Goal: Task Accomplishment & Management: Complete application form

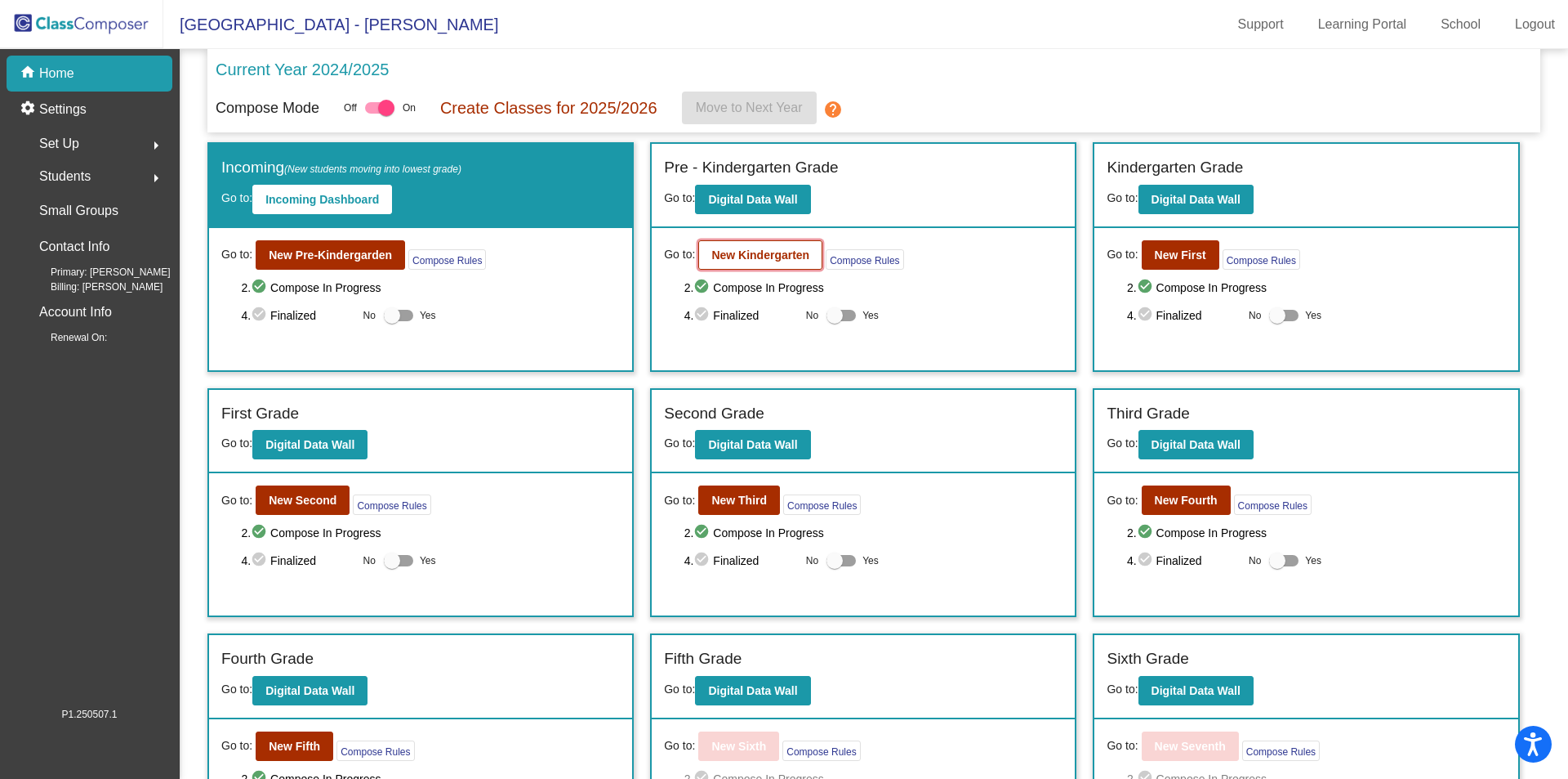
click at [716, 255] on b "New Kindergarten" at bounding box center [761, 255] width 98 height 13
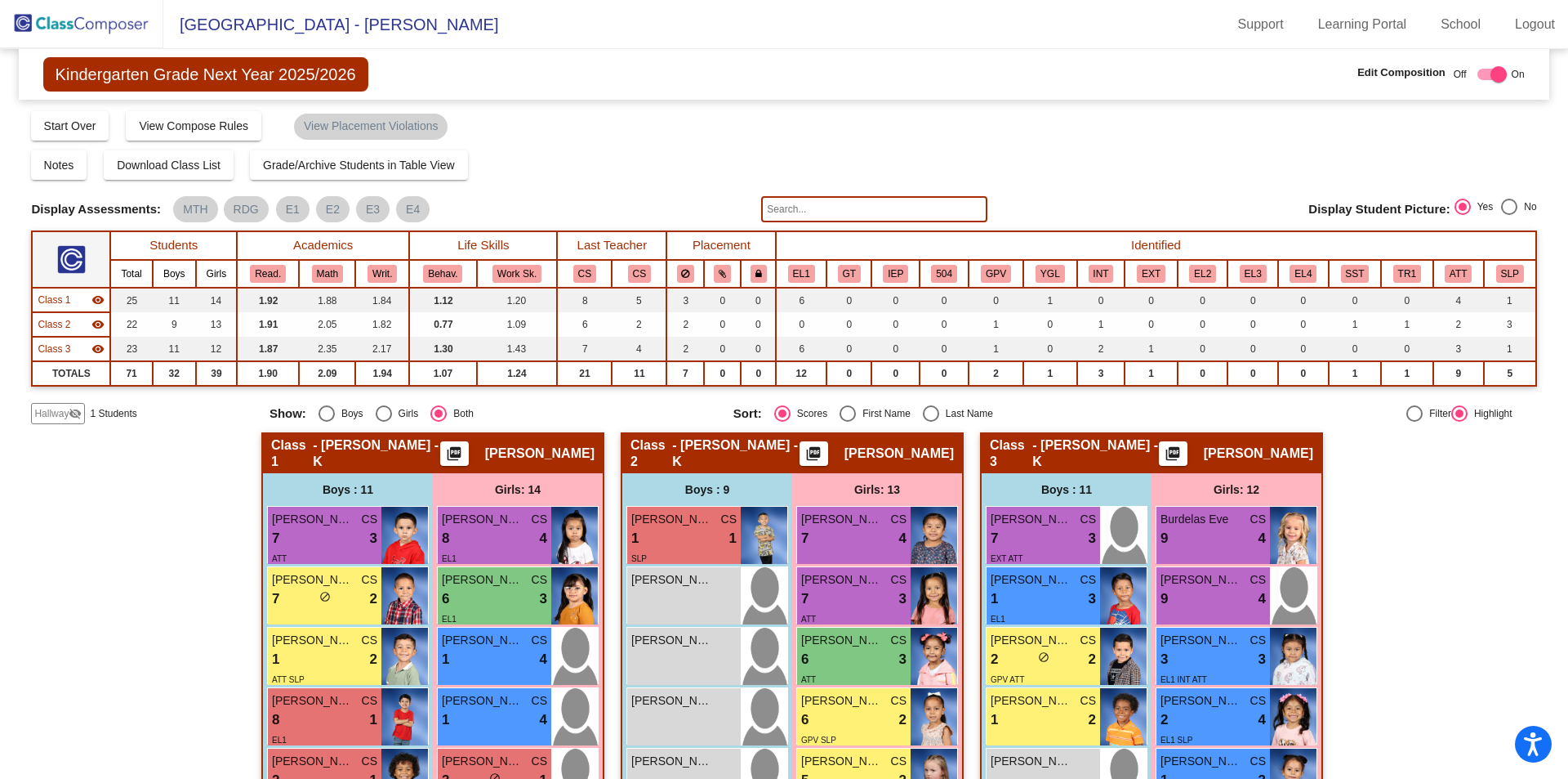
click at [65, 28] on img at bounding box center [82, 24] width 163 height 48
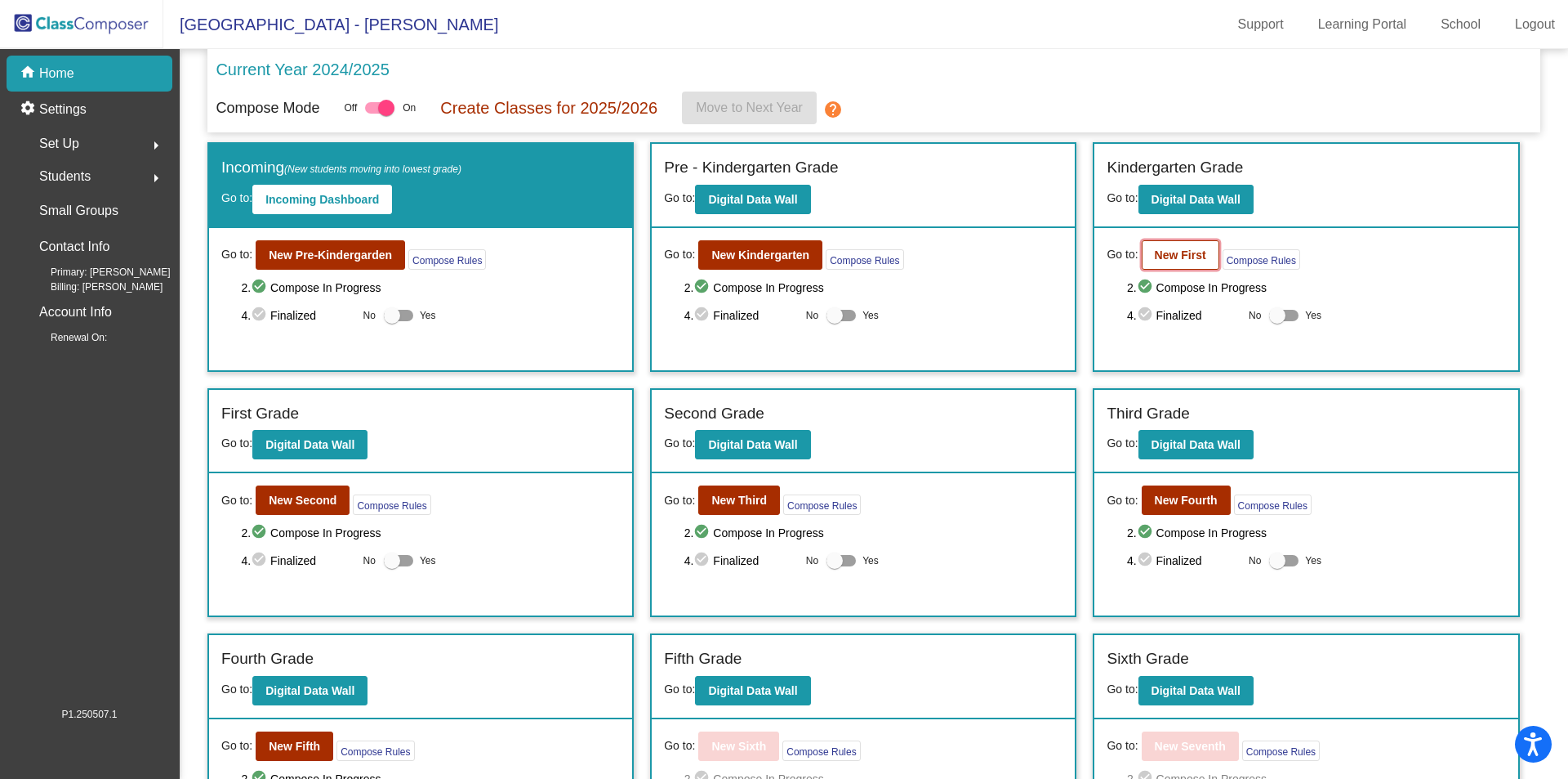
click at [1143, 262] on button "New First" at bounding box center [1181, 255] width 78 height 30
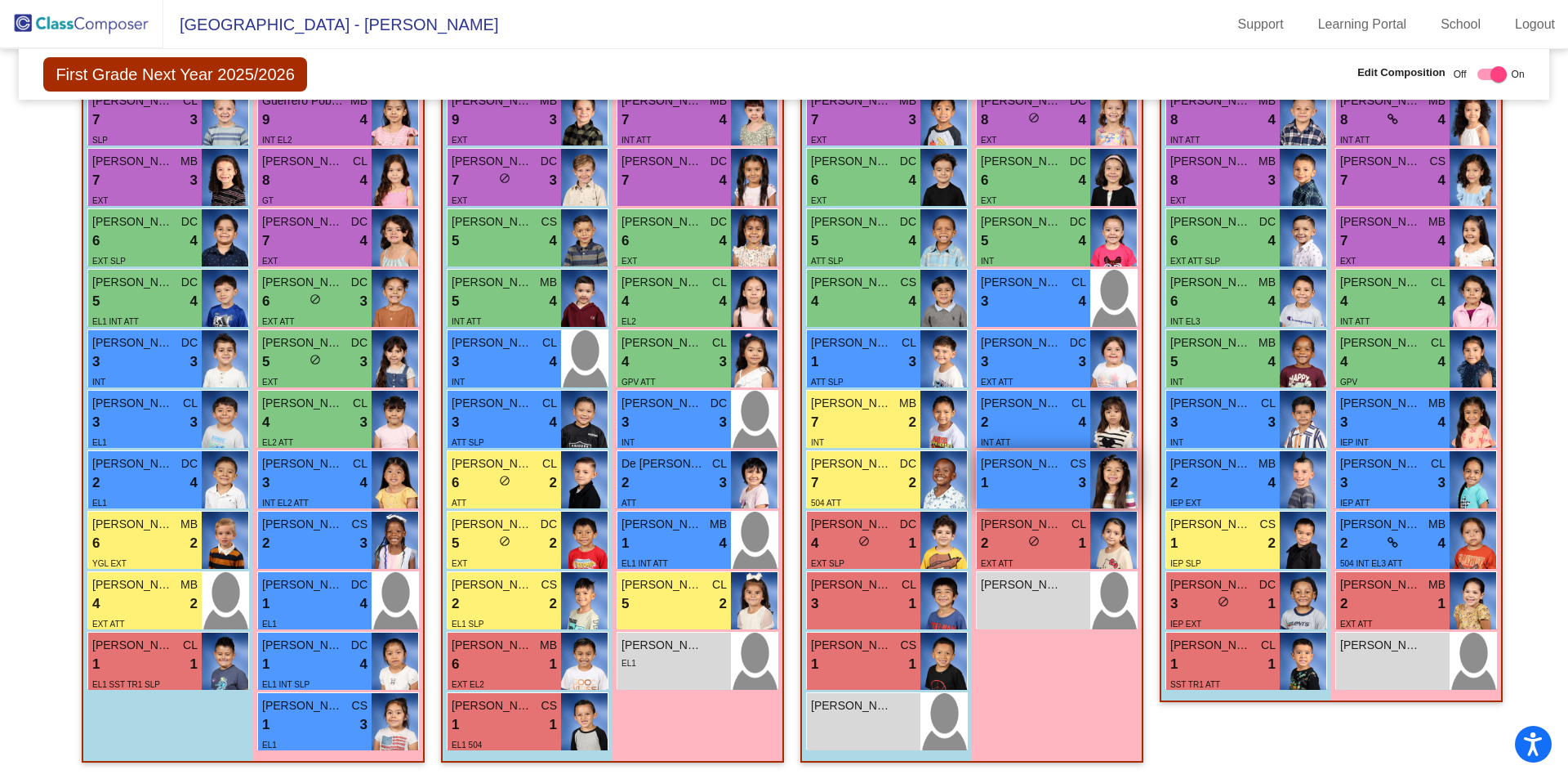
scroll to position [361, 0]
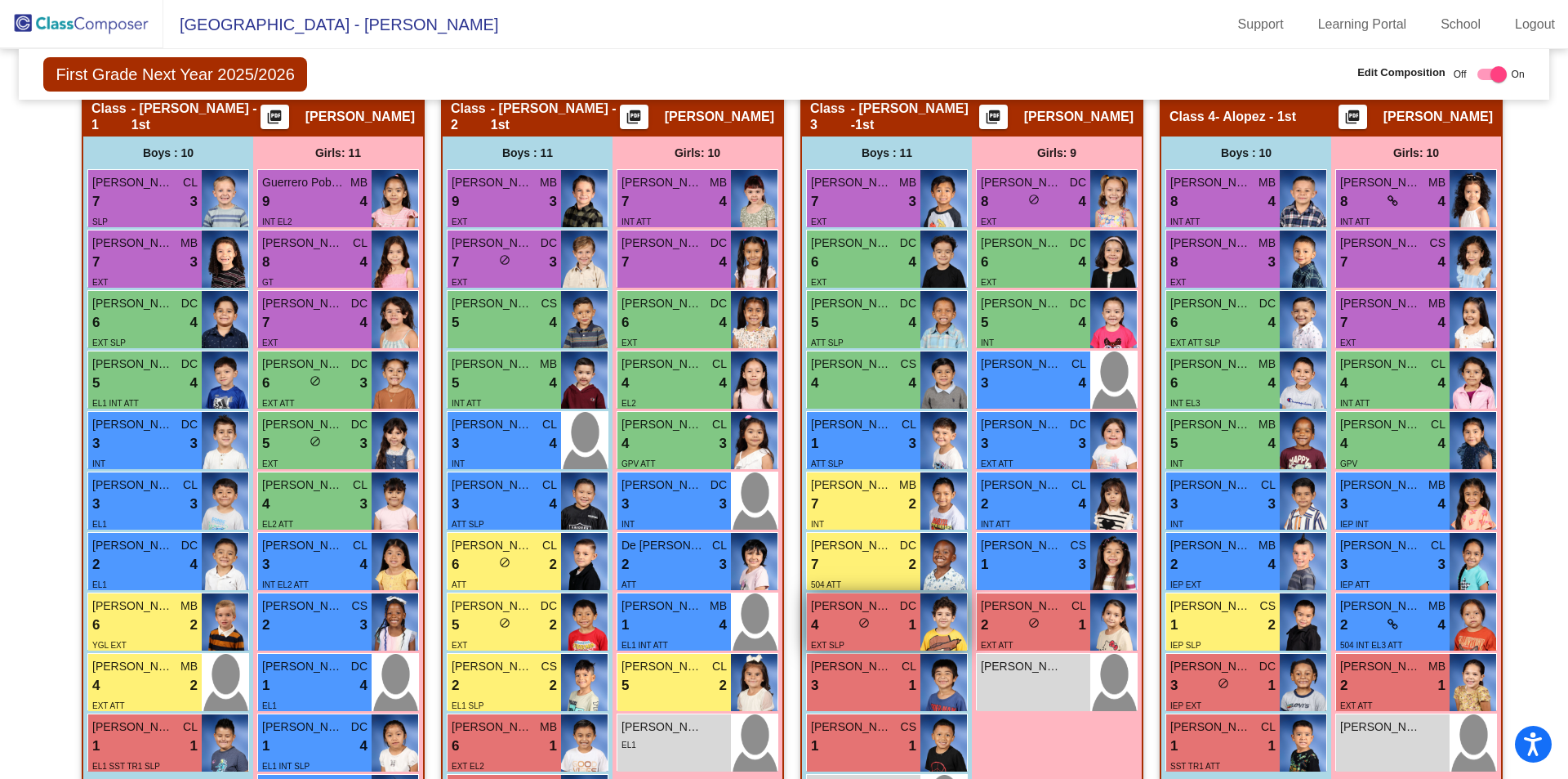
click at [878, 635] on div "EXT SLP" at bounding box center [863, 643] width 105 height 17
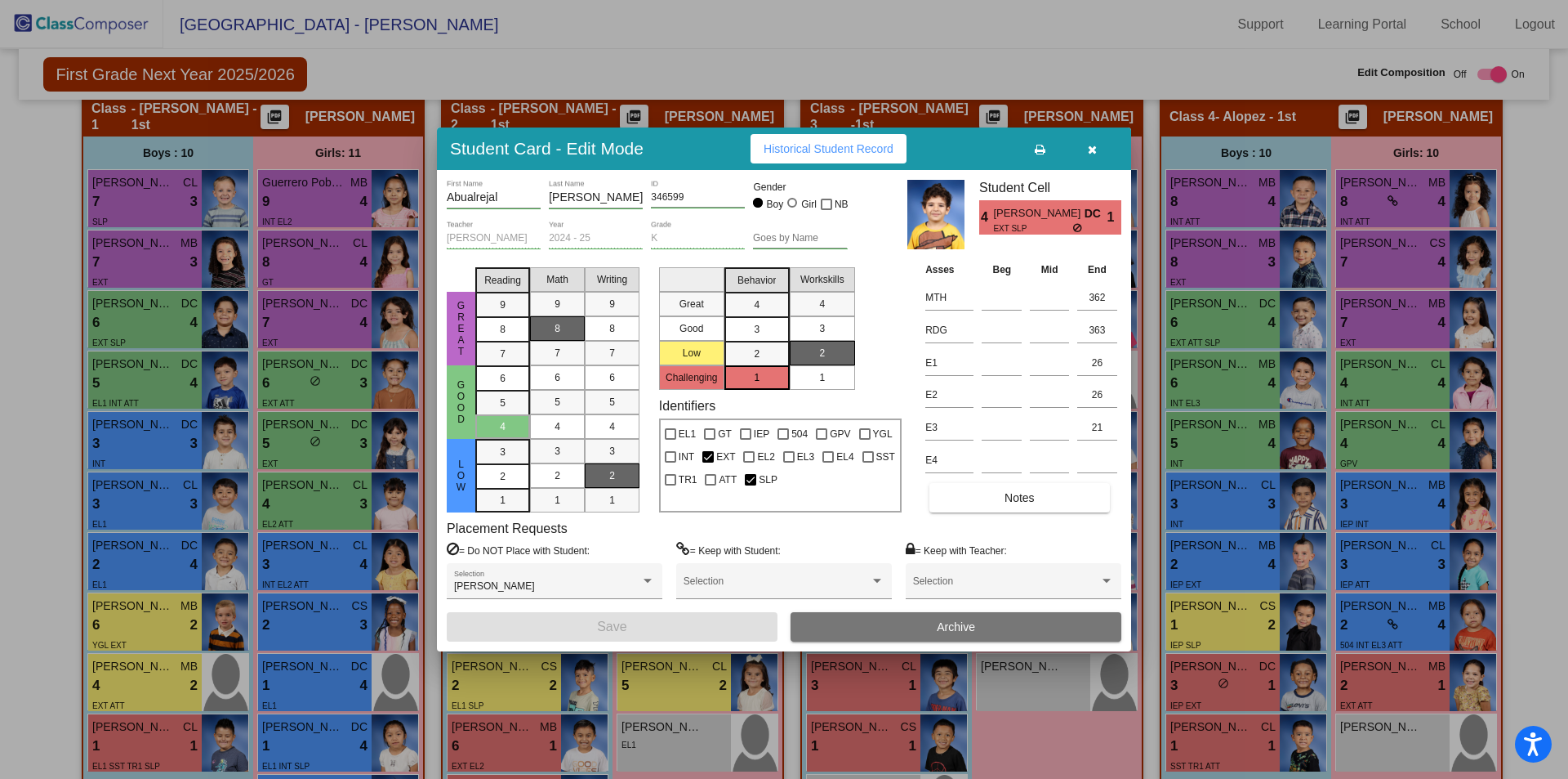
click at [937, 626] on span "Archive" at bounding box center [956, 627] width 38 height 13
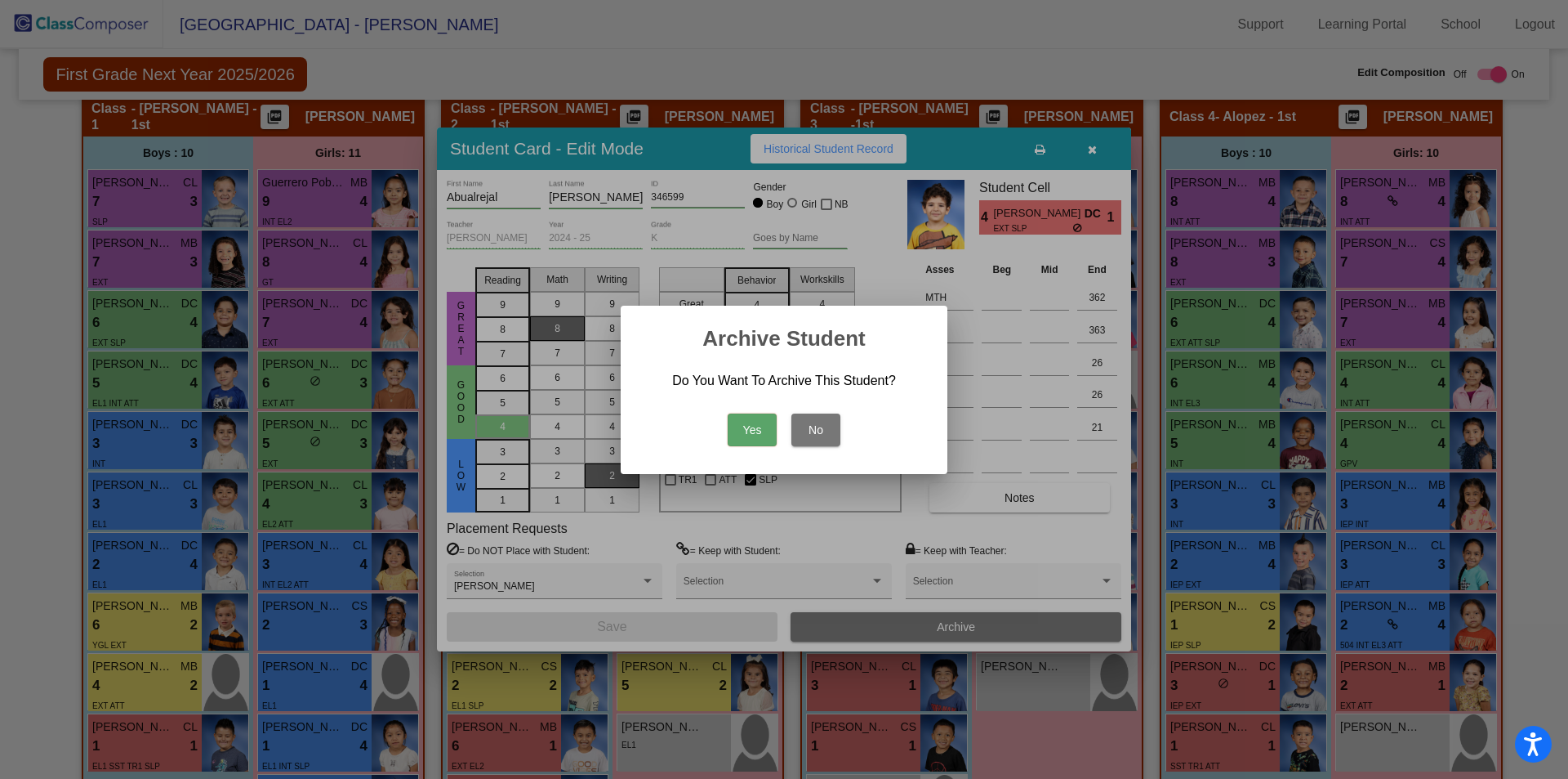
click at [761, 438] on button "Yes" at bounding box center [752, 429] width 49 height 32
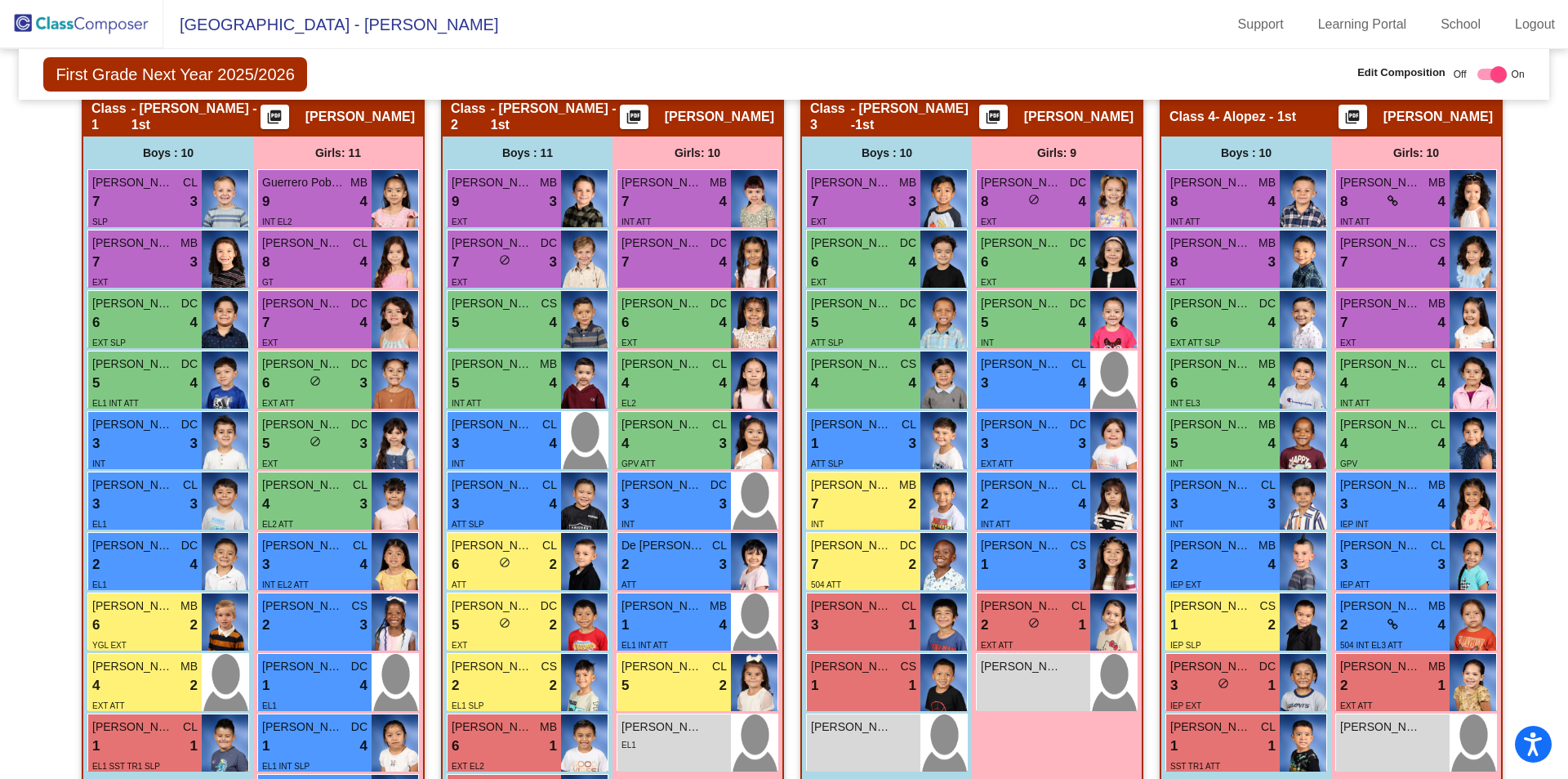
click at [91, 30] on img at bounding box center [82, 24] width 163 height 48
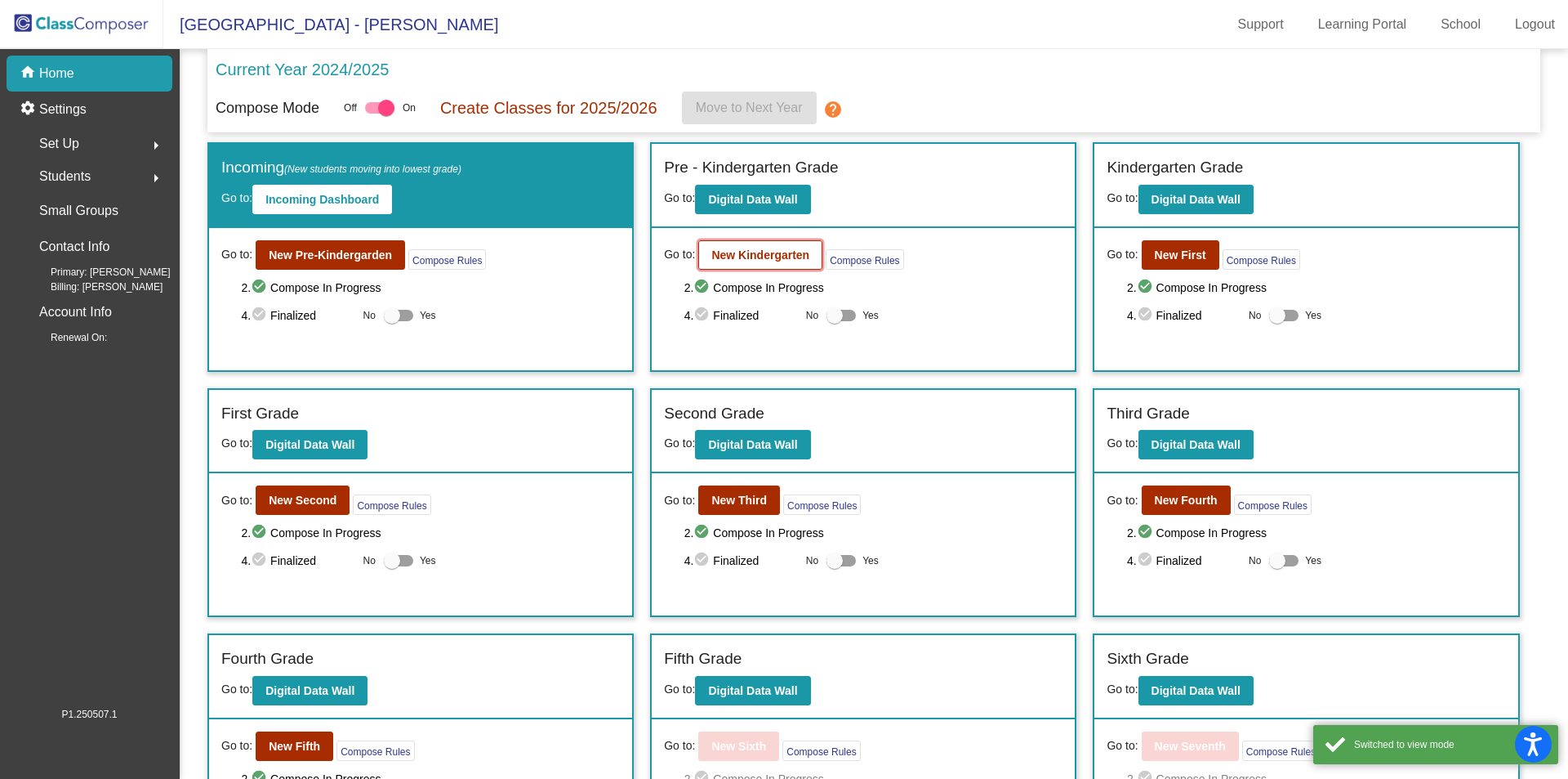
click at [777, 252] on b "New Kindergarten" at bounding box center [761, 255] width 98 height 13
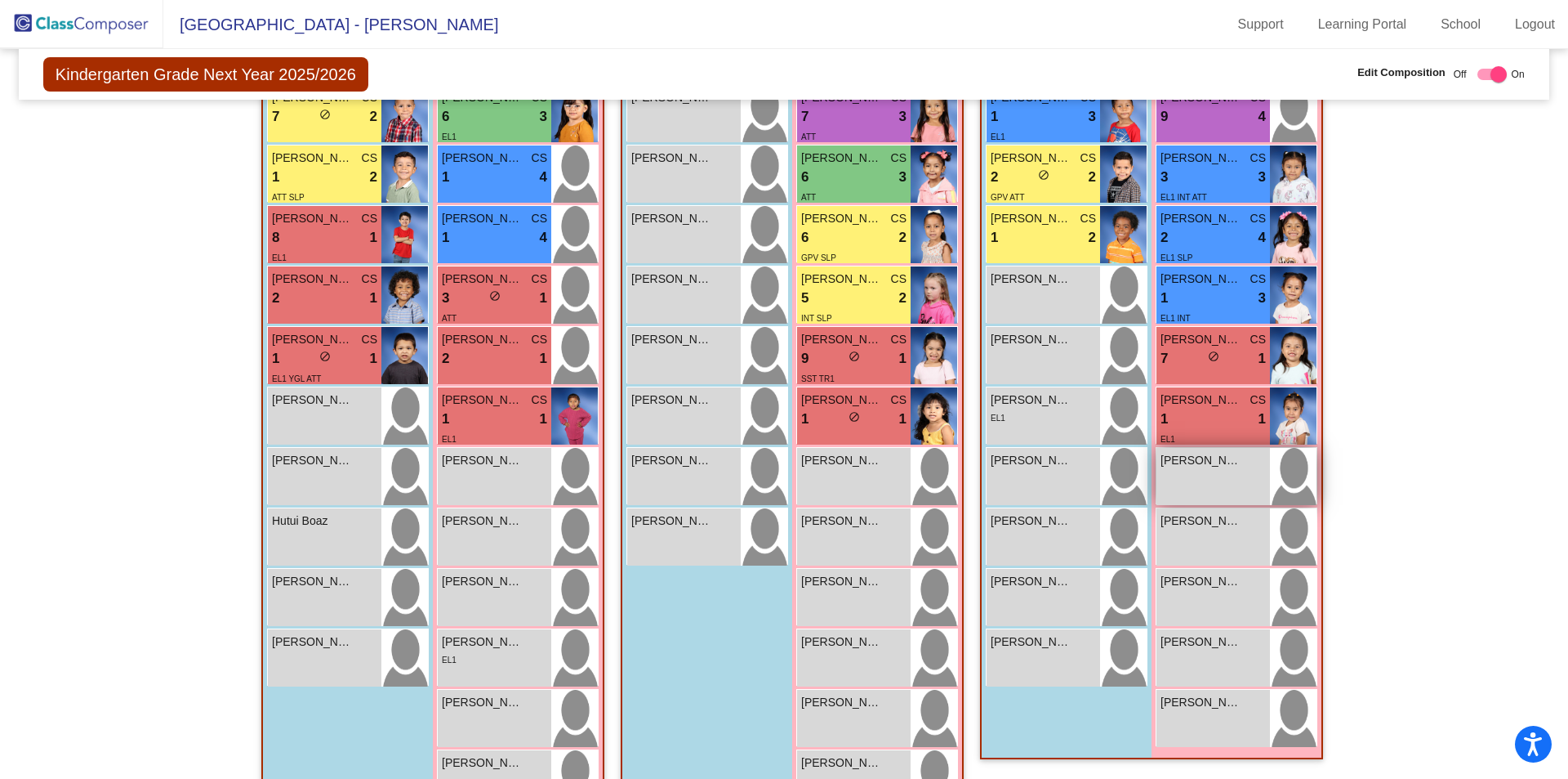
scroll to position [572, 0]
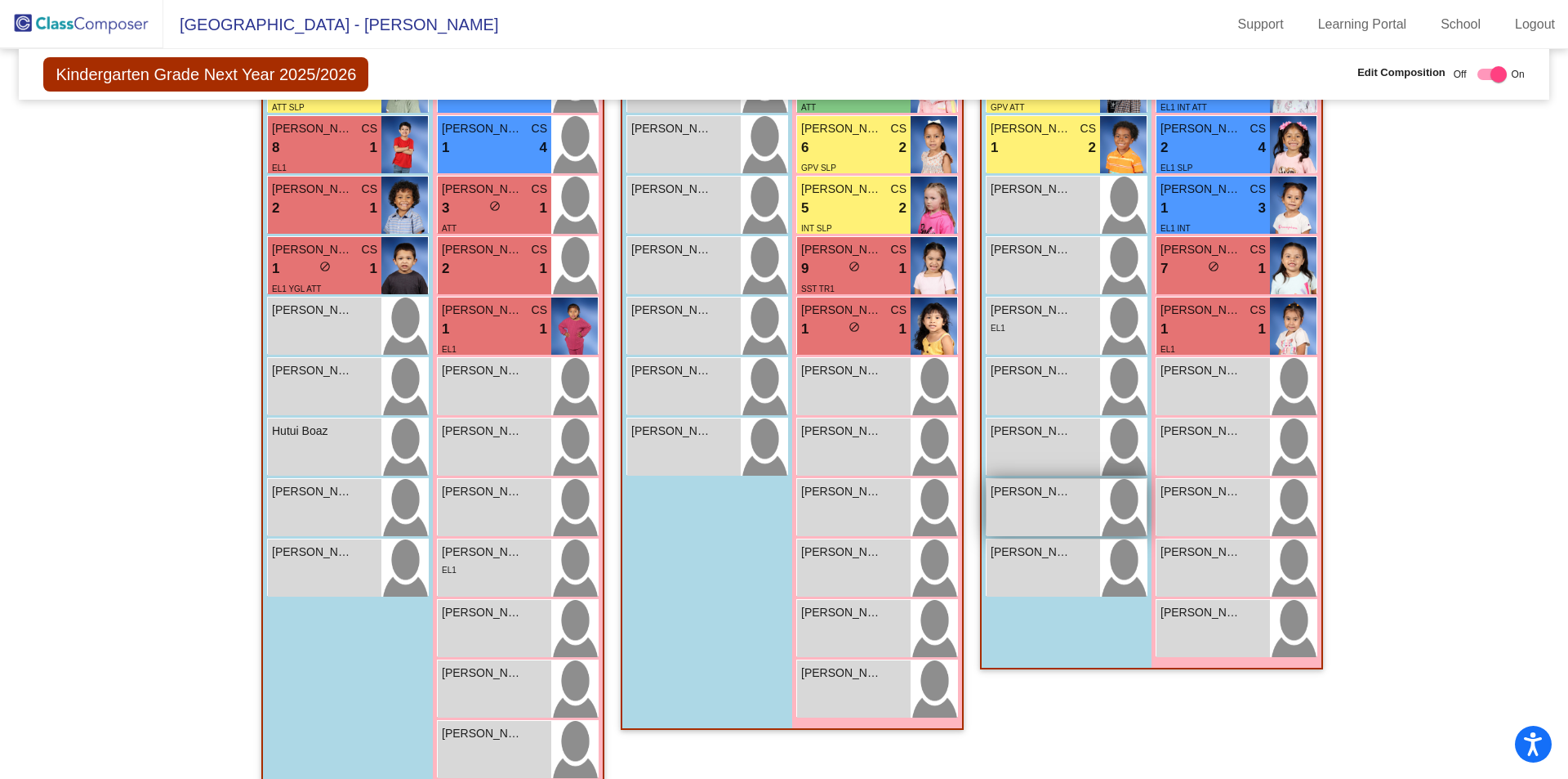
click at [1026, 505] on div "[PERSON_NAME] lock do_not_disturb_alt" at bounding box center [1043, 508] width 113 height 57
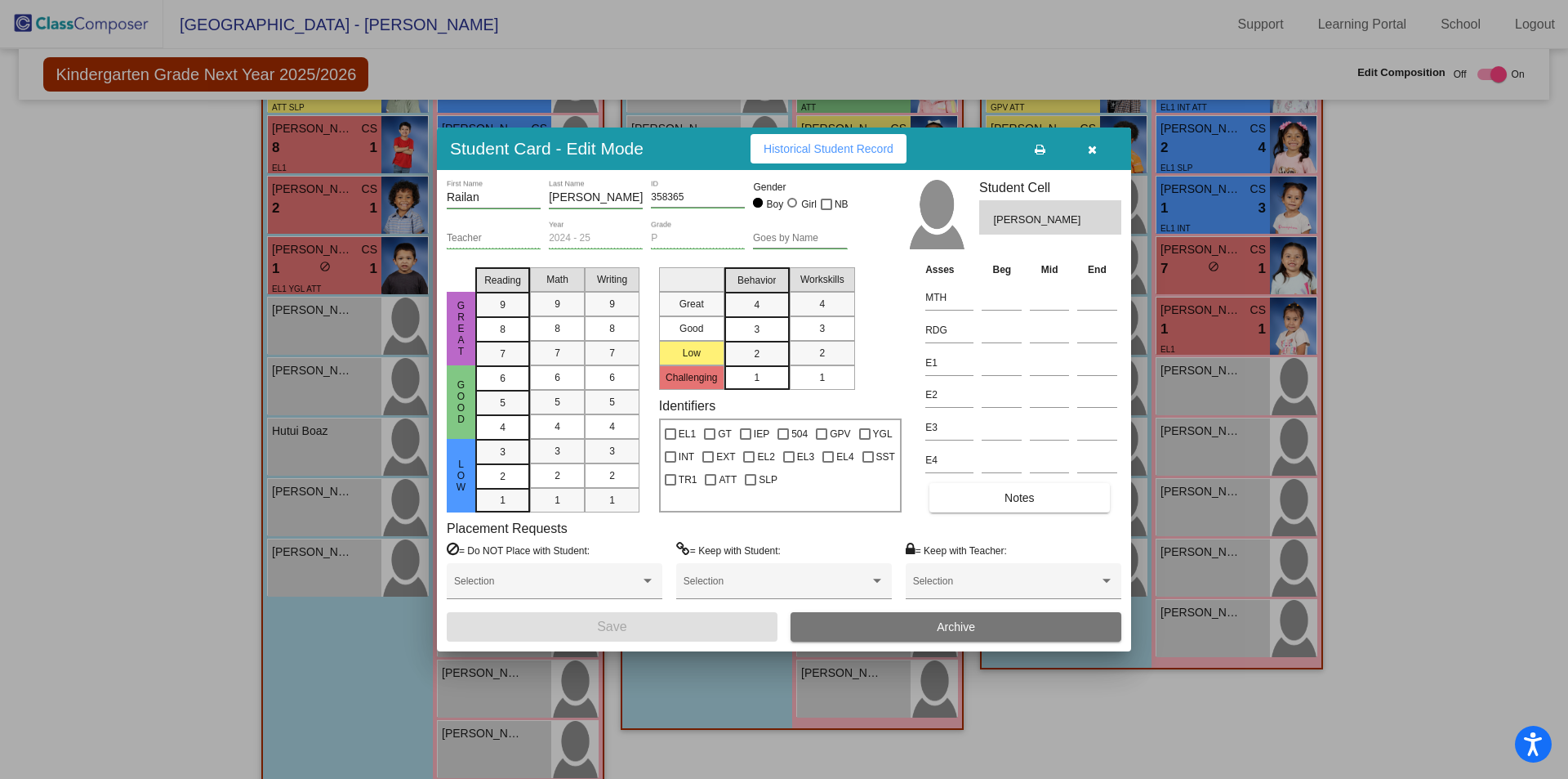
click at [947, 623] on span "Archive" at bounding box center [956, 627] width 38 height 13
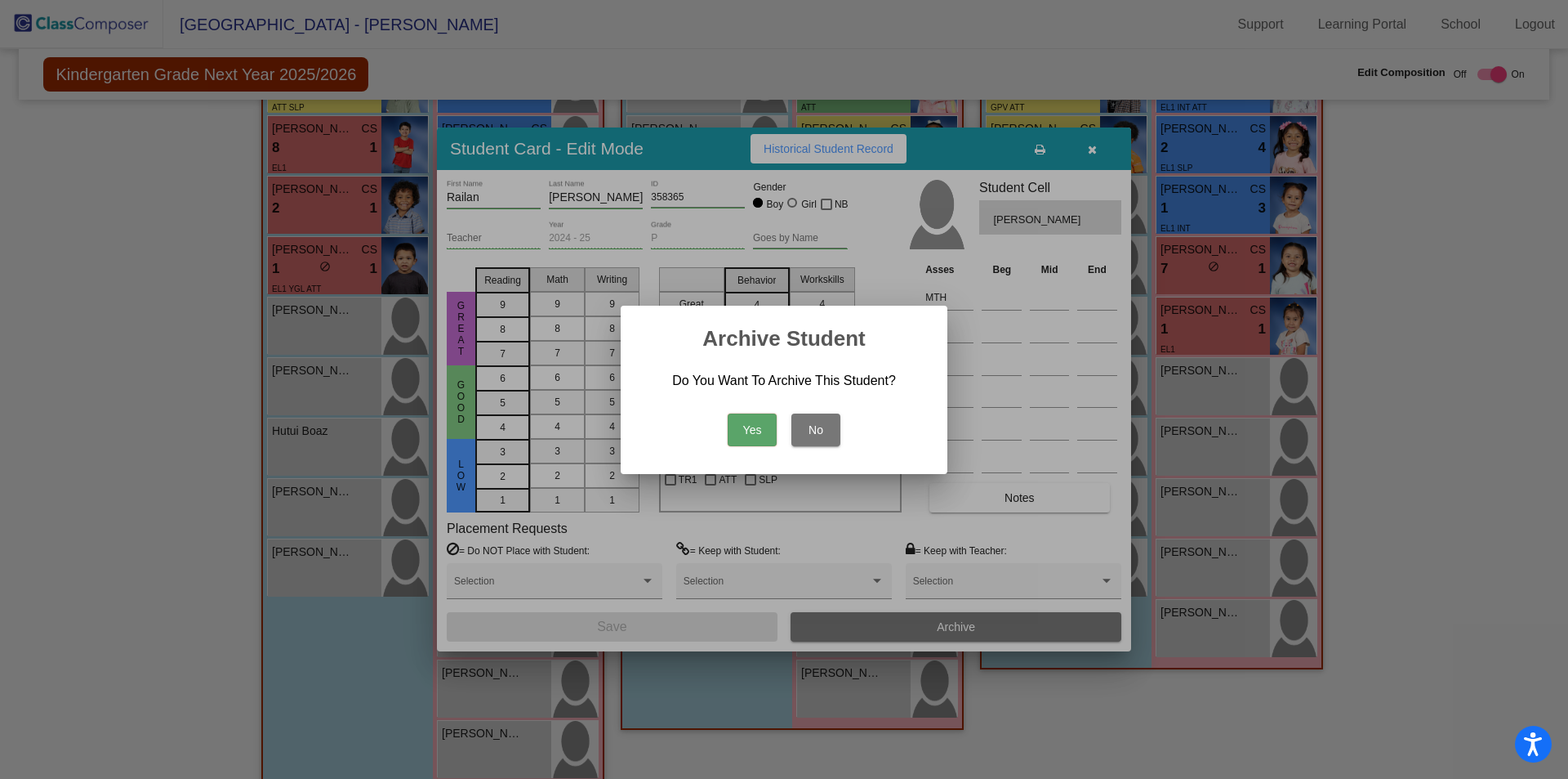
click at [760, 421] on button "Yes" at bounding box center [752, 429] width 49 height 32
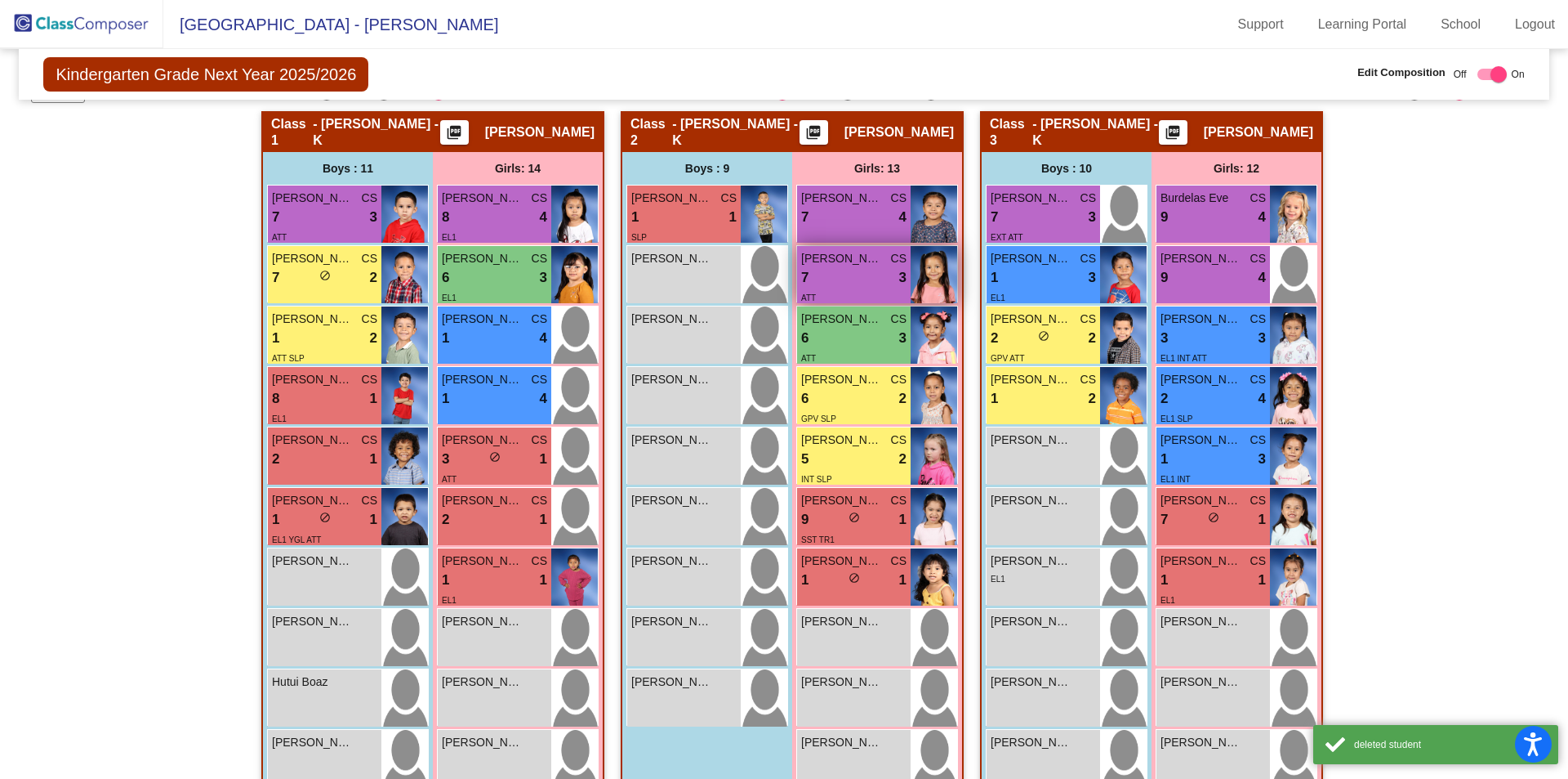
scroll to position [0, 0]
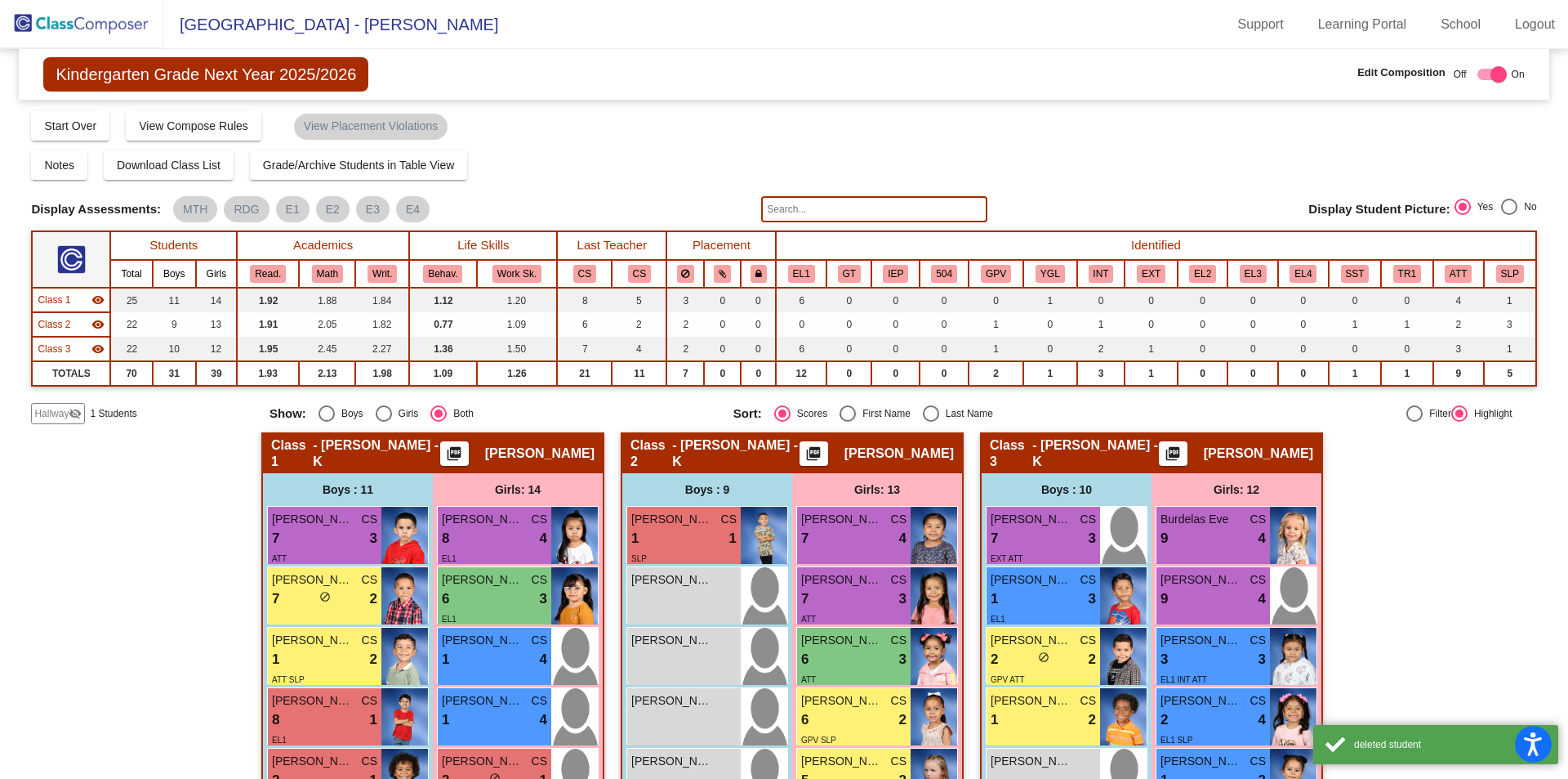
click at [783, 203] on input "text" at bounding box center [873, 209] width 225 height 27
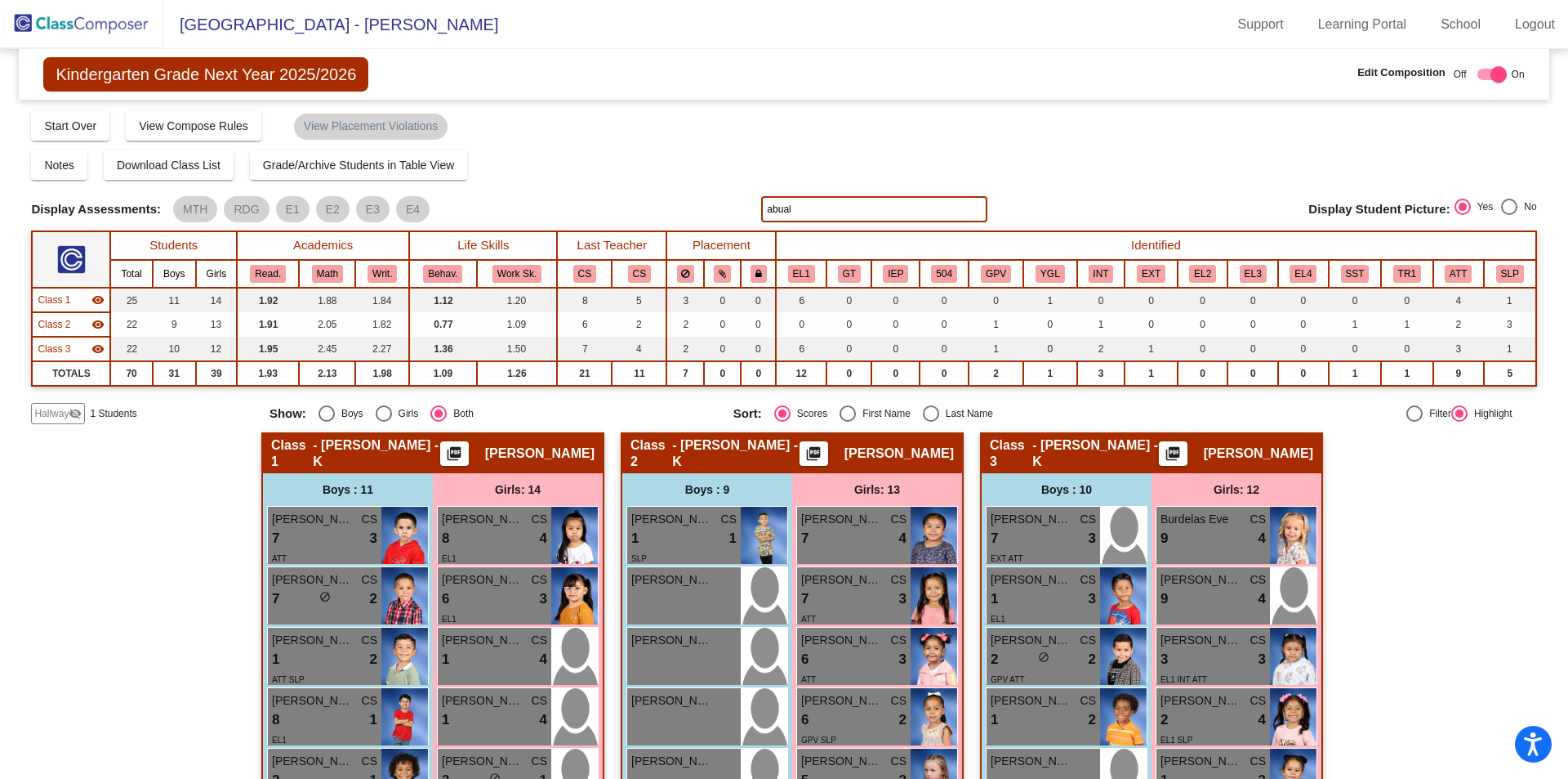
type input "abual"
click at [94, 39] on img at bounding box center [82, 24] width 163 height 48
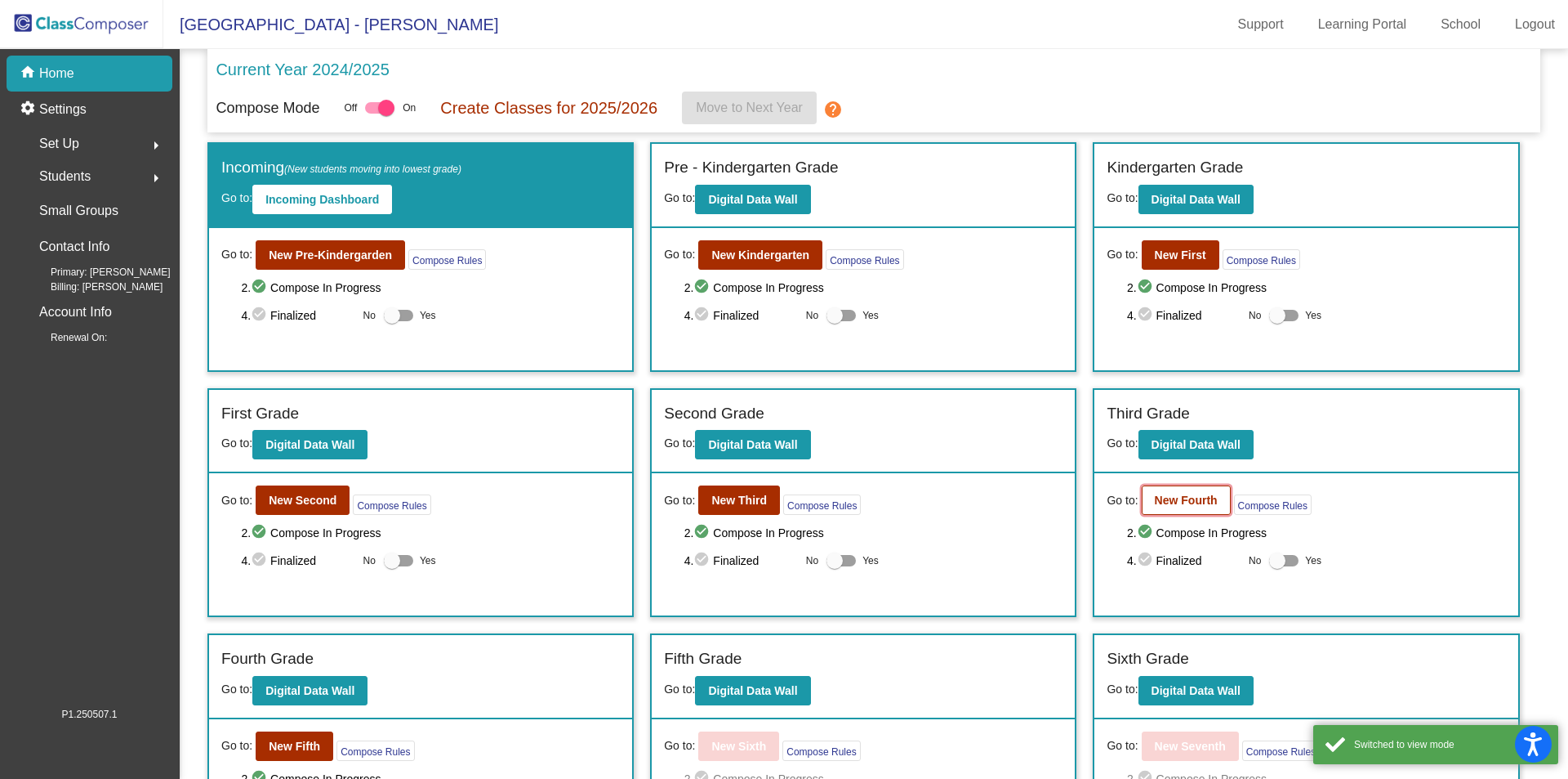
click at [1193, 512] on button "New Fourth" at bounding box center [1187, 501] width 89 height 30
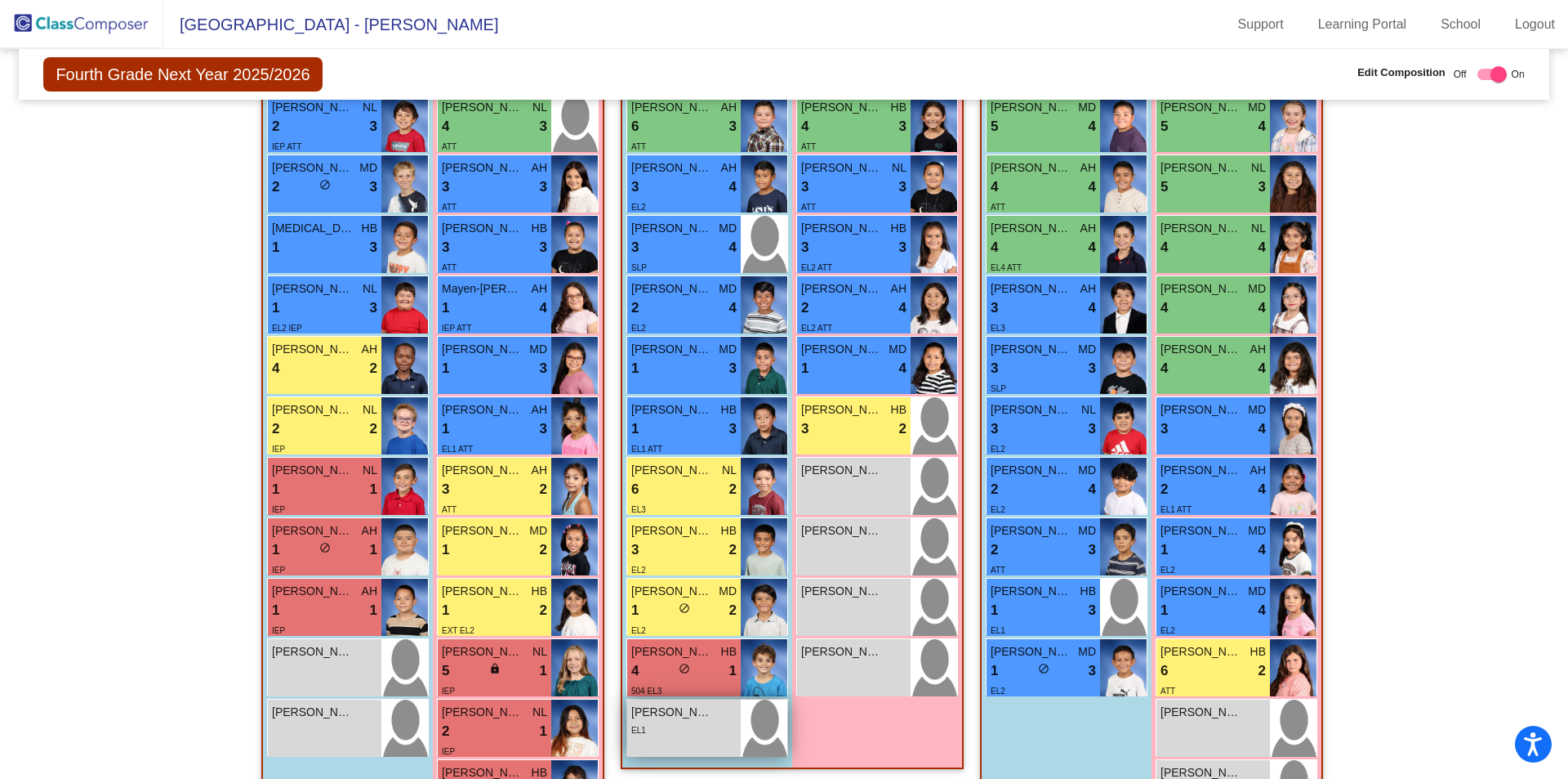
scroll to position [721, 0]
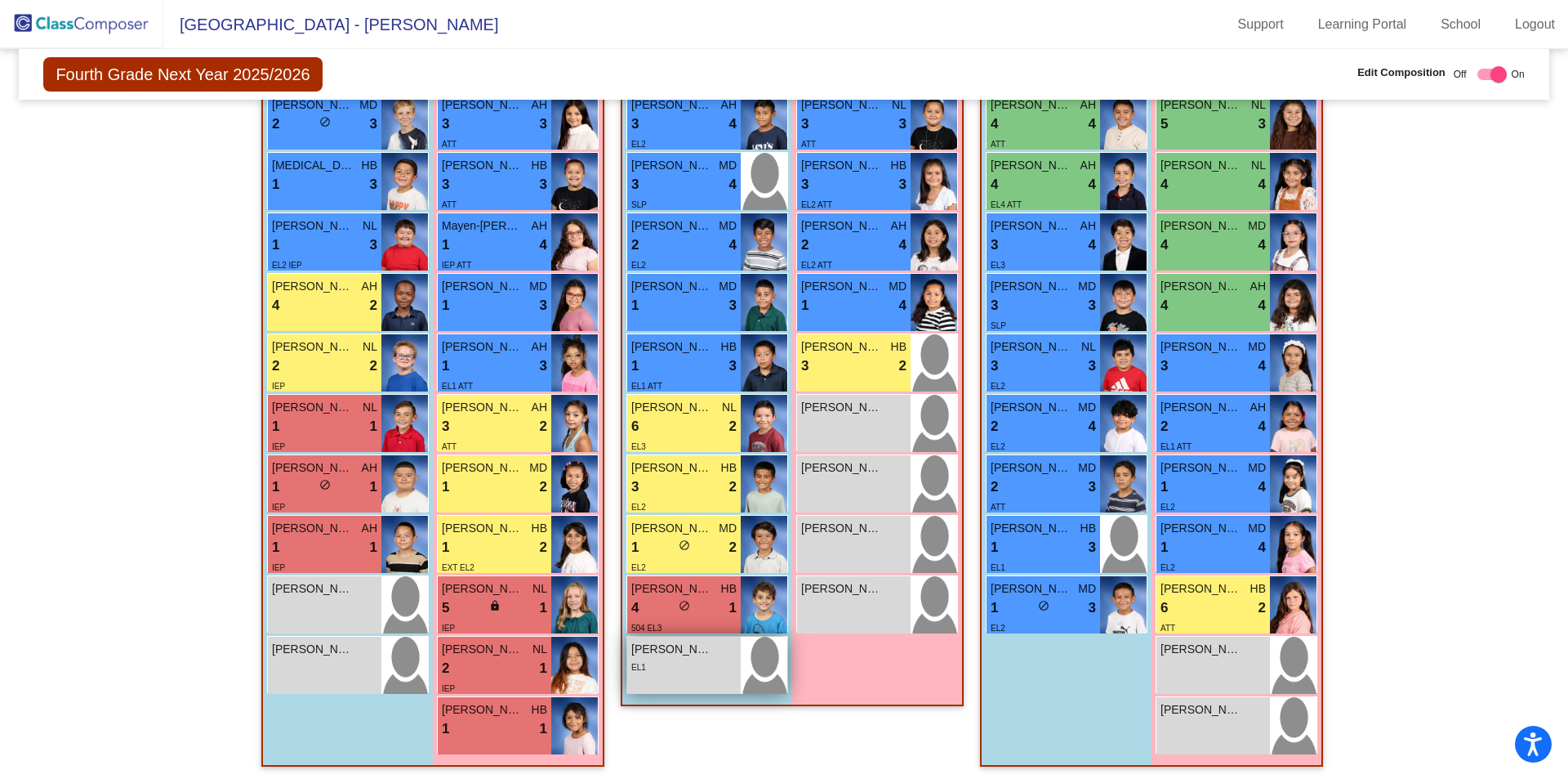
click at [687, 663] on div "[PERSON_NAME] lock do_not_disturb_alt EL1" at bounding box center [683, 665] width 113 height 57
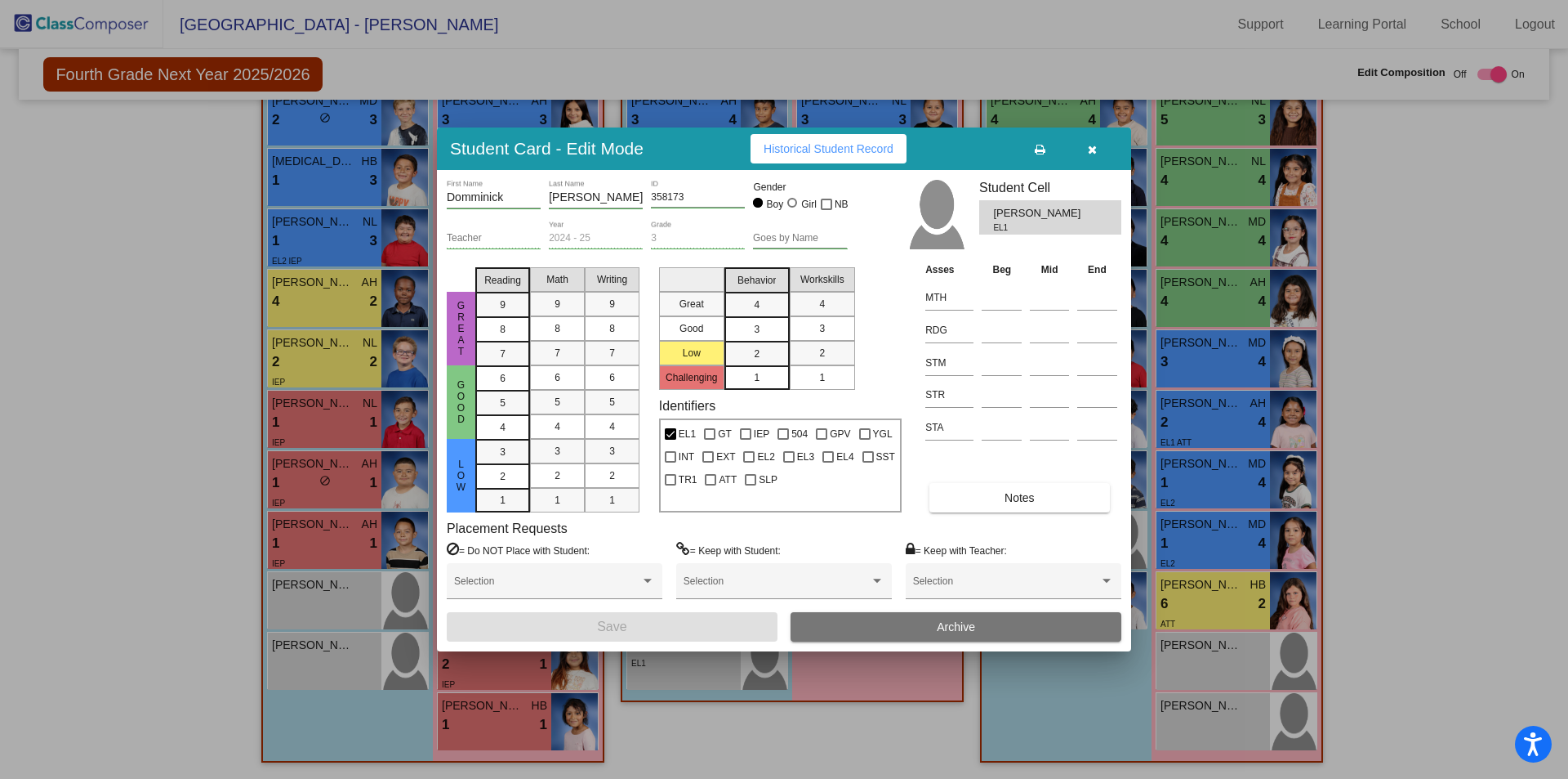
click at [1094, 157] on button "button" at bounding box center [1091, 149] width 52 height 30
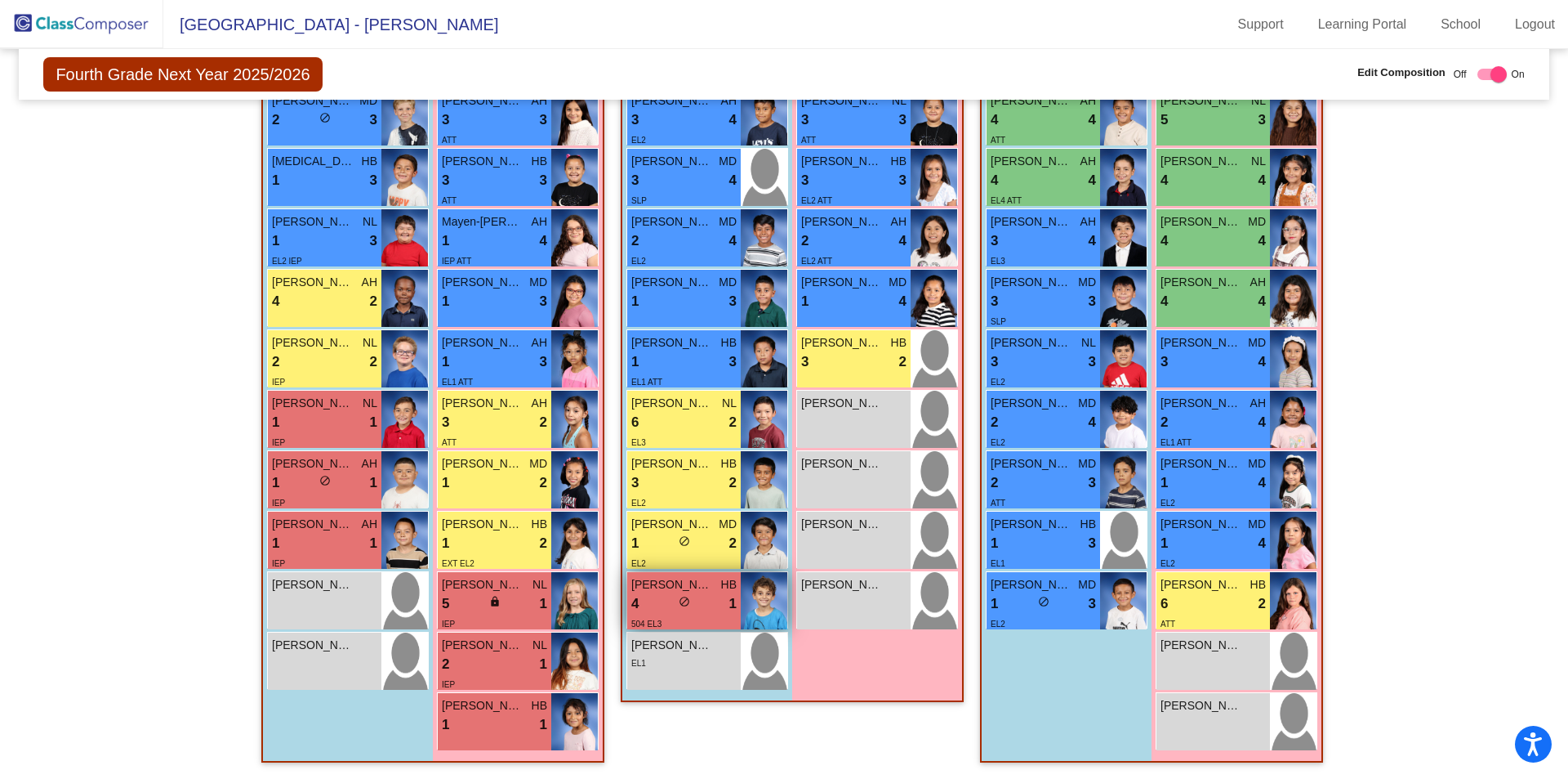
click at [712, 606] on div "4 lock do_not_disturb_alt 1" at bounding box center [683, 604] width 105 height 22
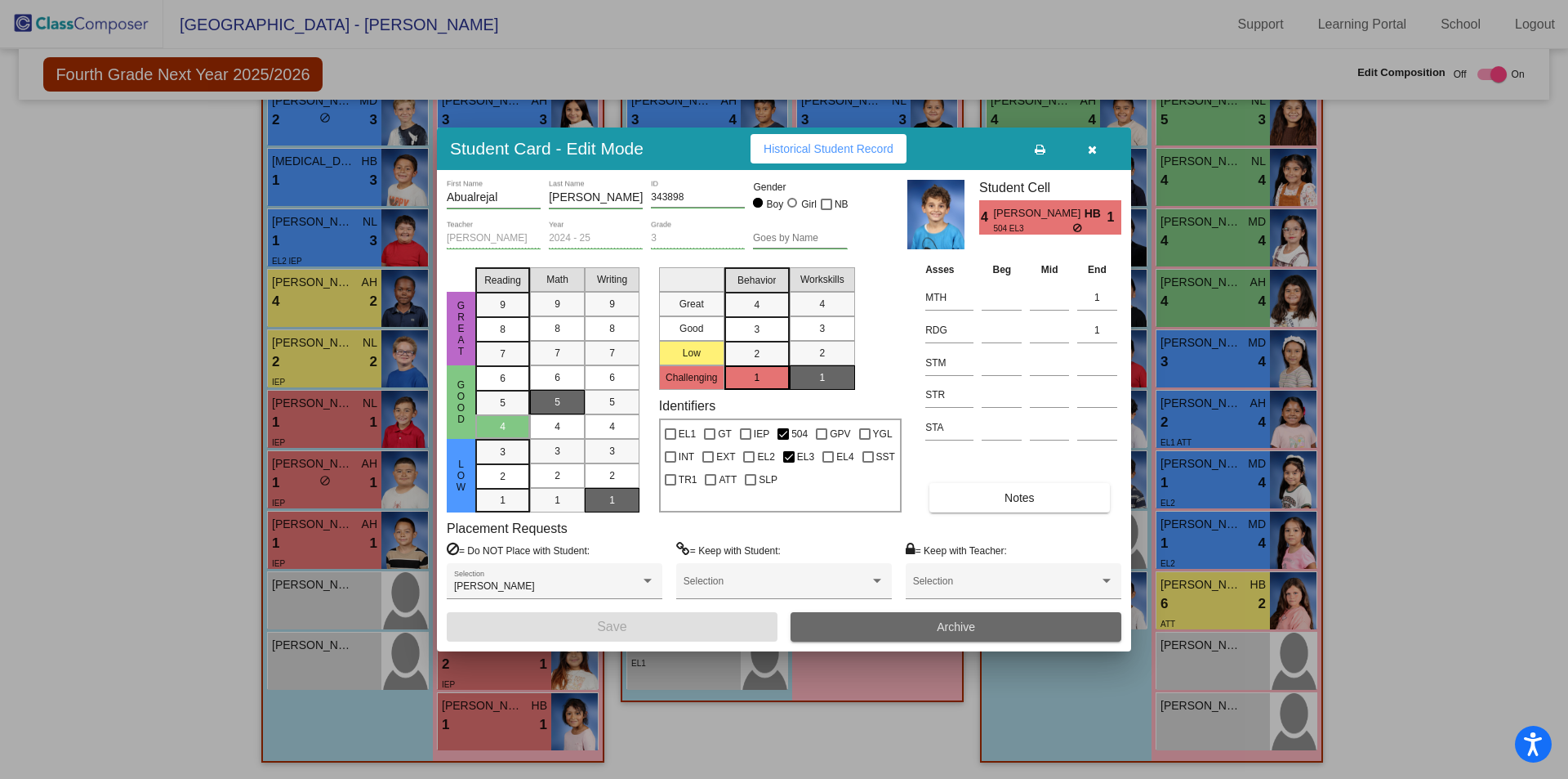
click at [958, 630] on span "Archive" at bounding box center [956, 627] width 38 height 13
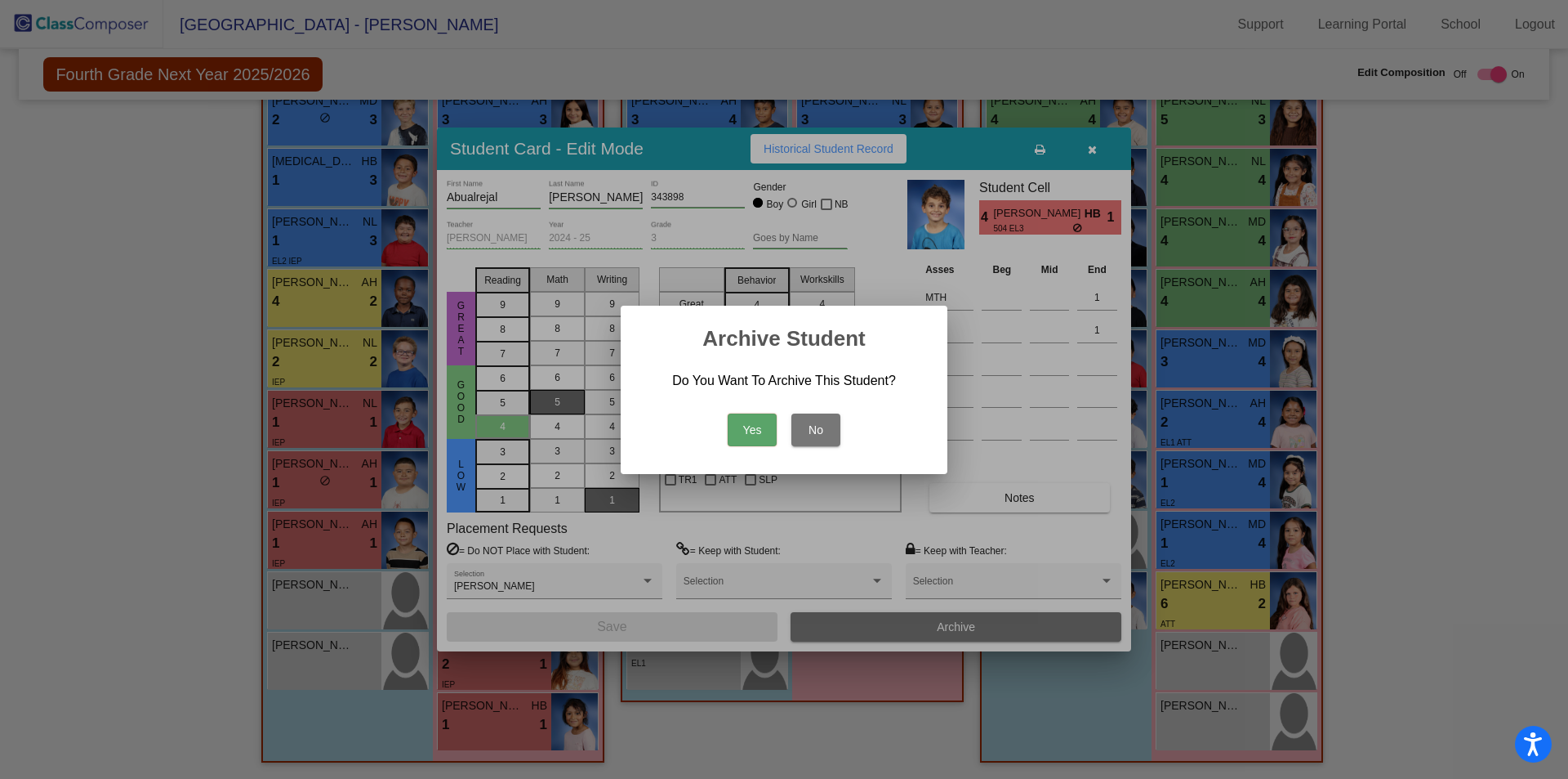
click at [743, 440] on button "Yes" at bounding box center [752, 429] width 49 height 32
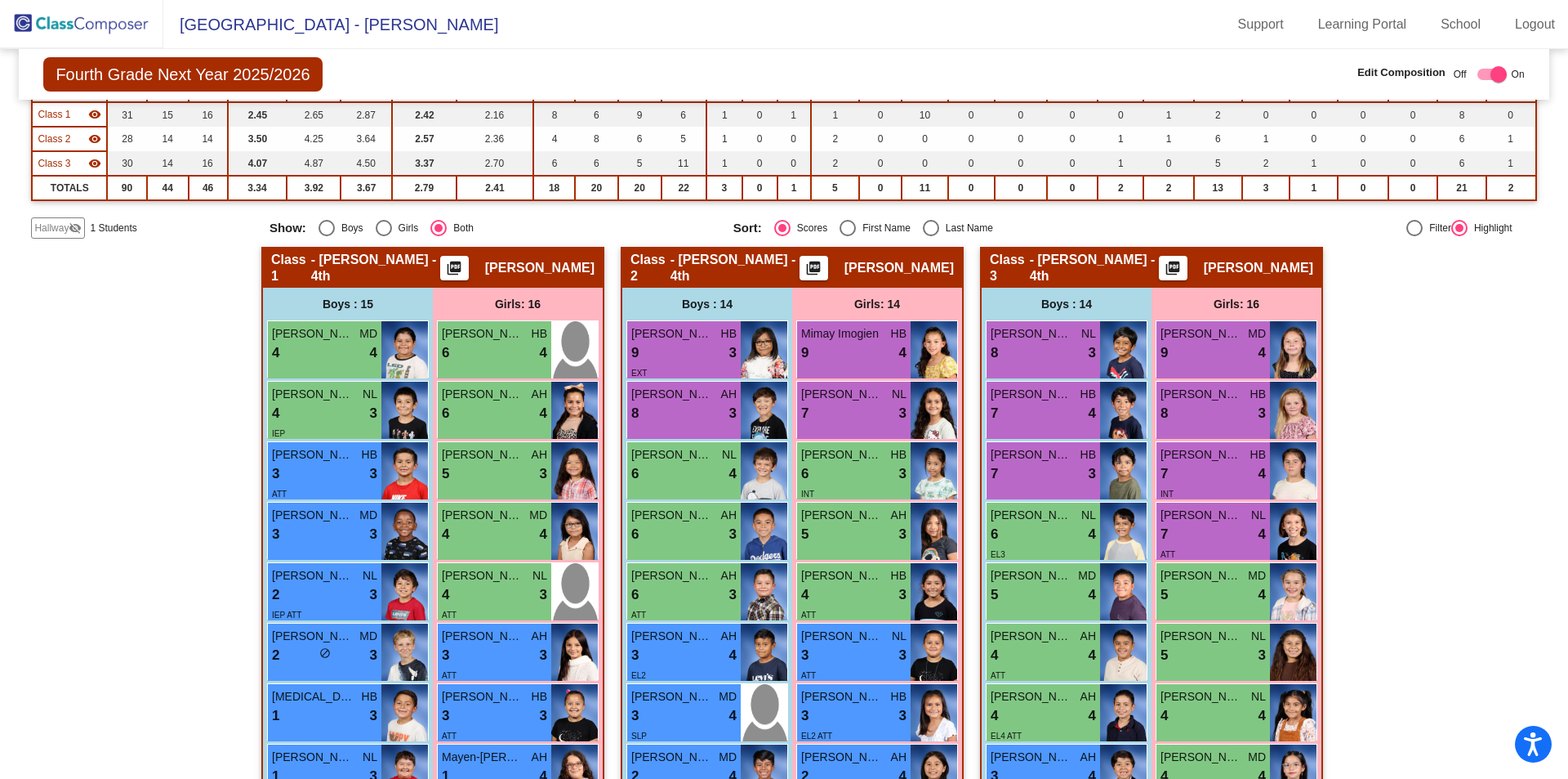
scroll to position [67, 0]
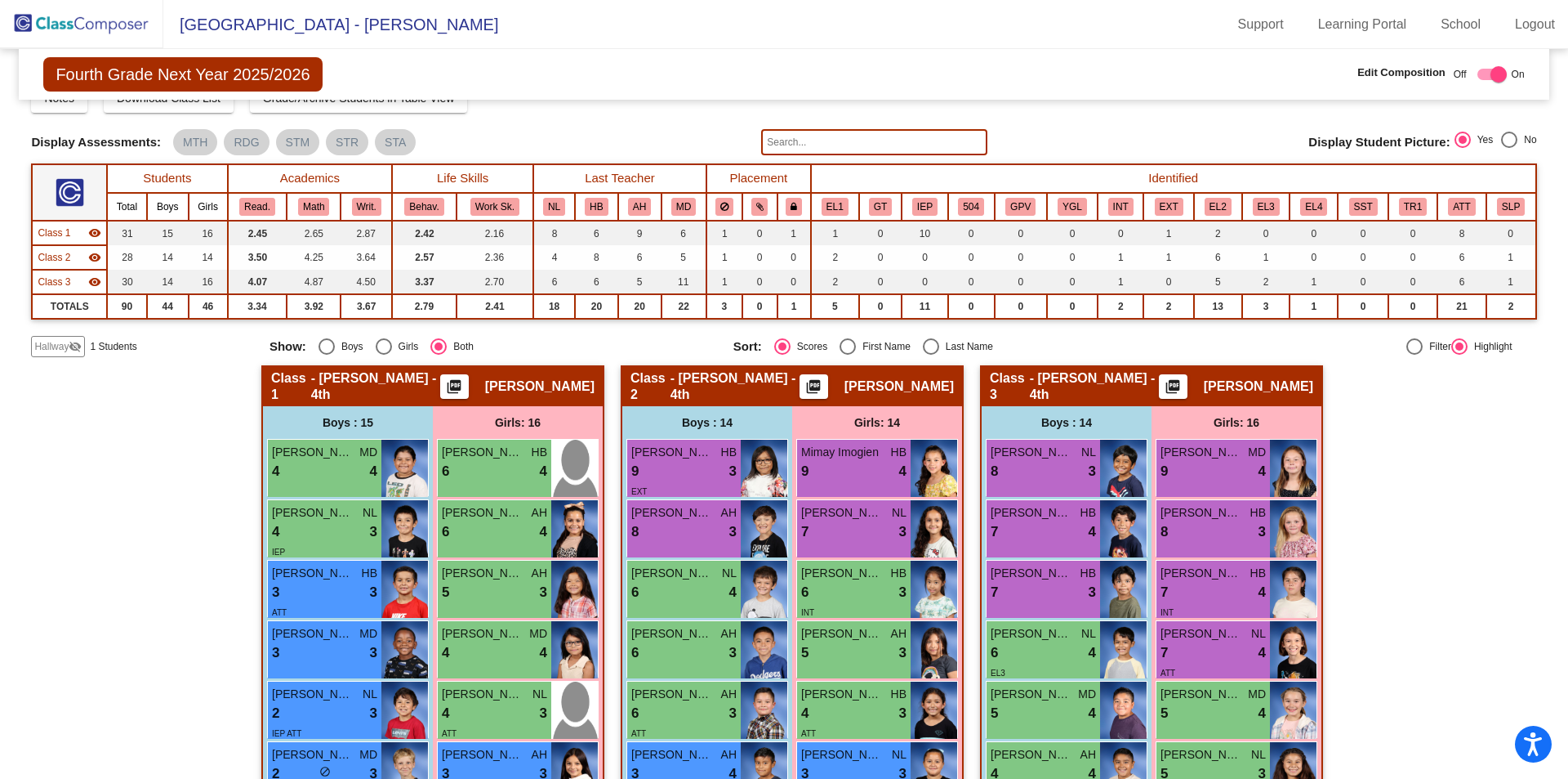
click at [107, 22] on img at bounding box center [82, 24] width 163 height 48
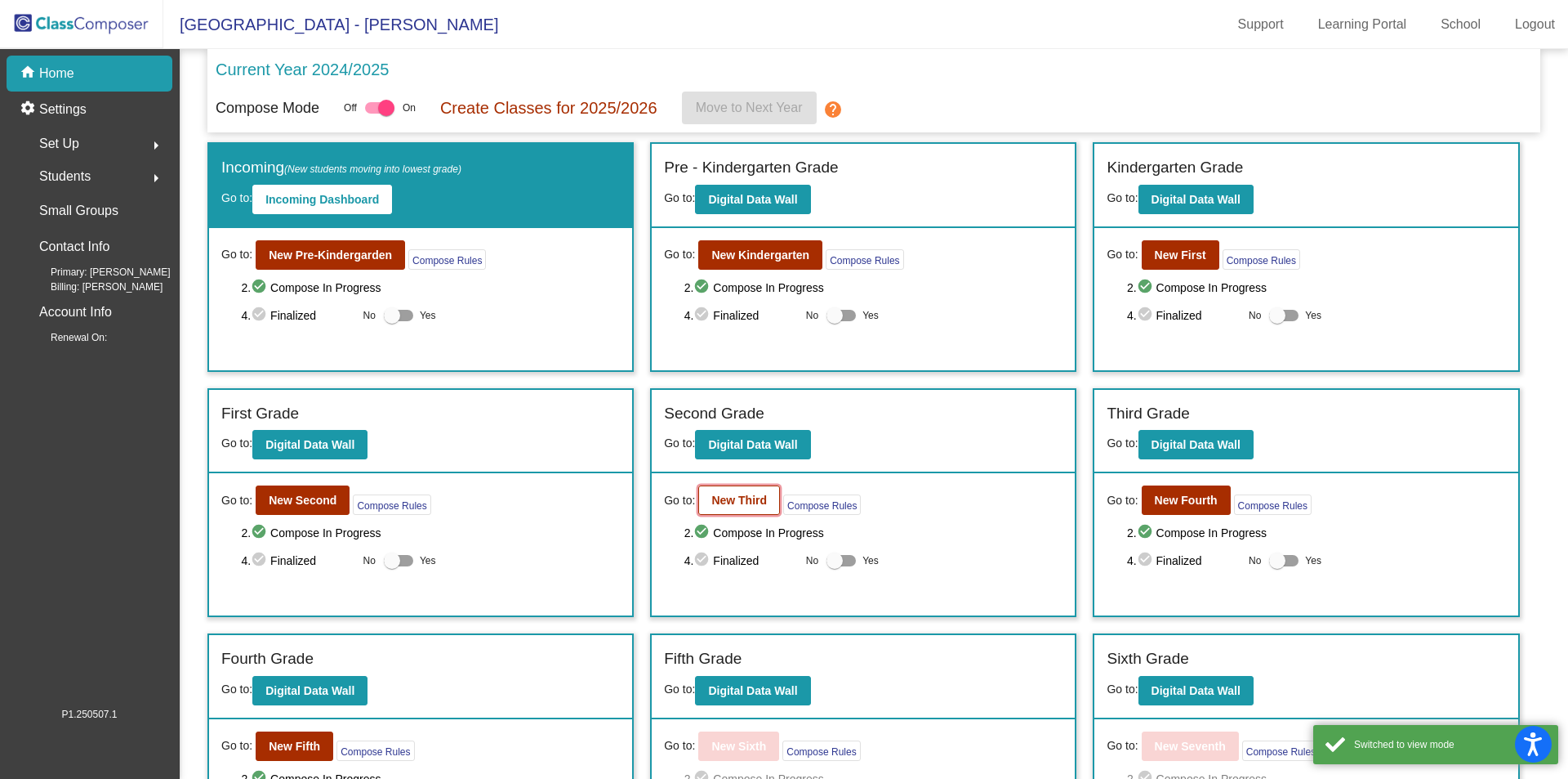
click at [747, 496] on b "New Third" at bounding box center [739, 500] width 55 height 13
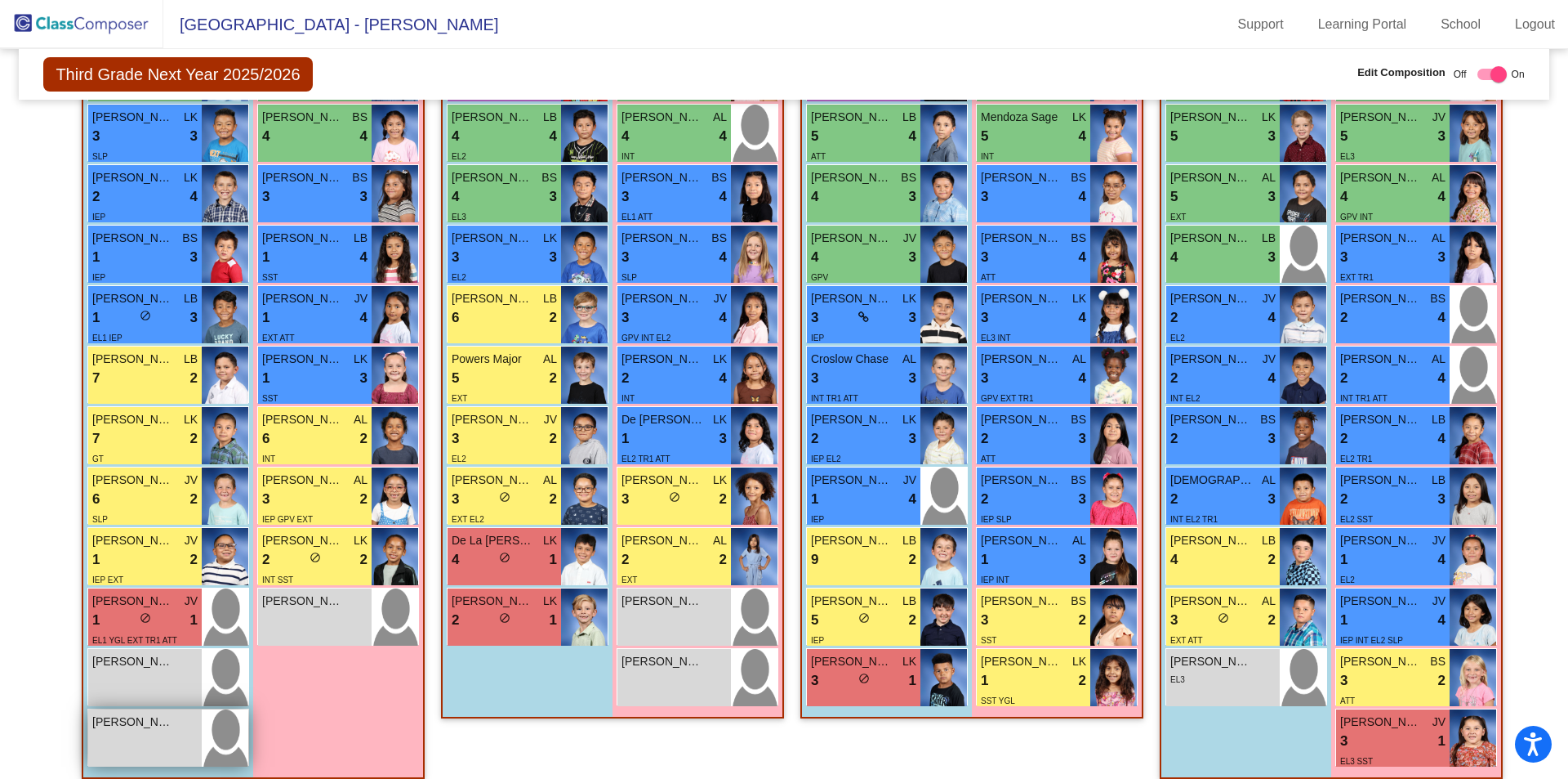
scroll to position [625, 0]
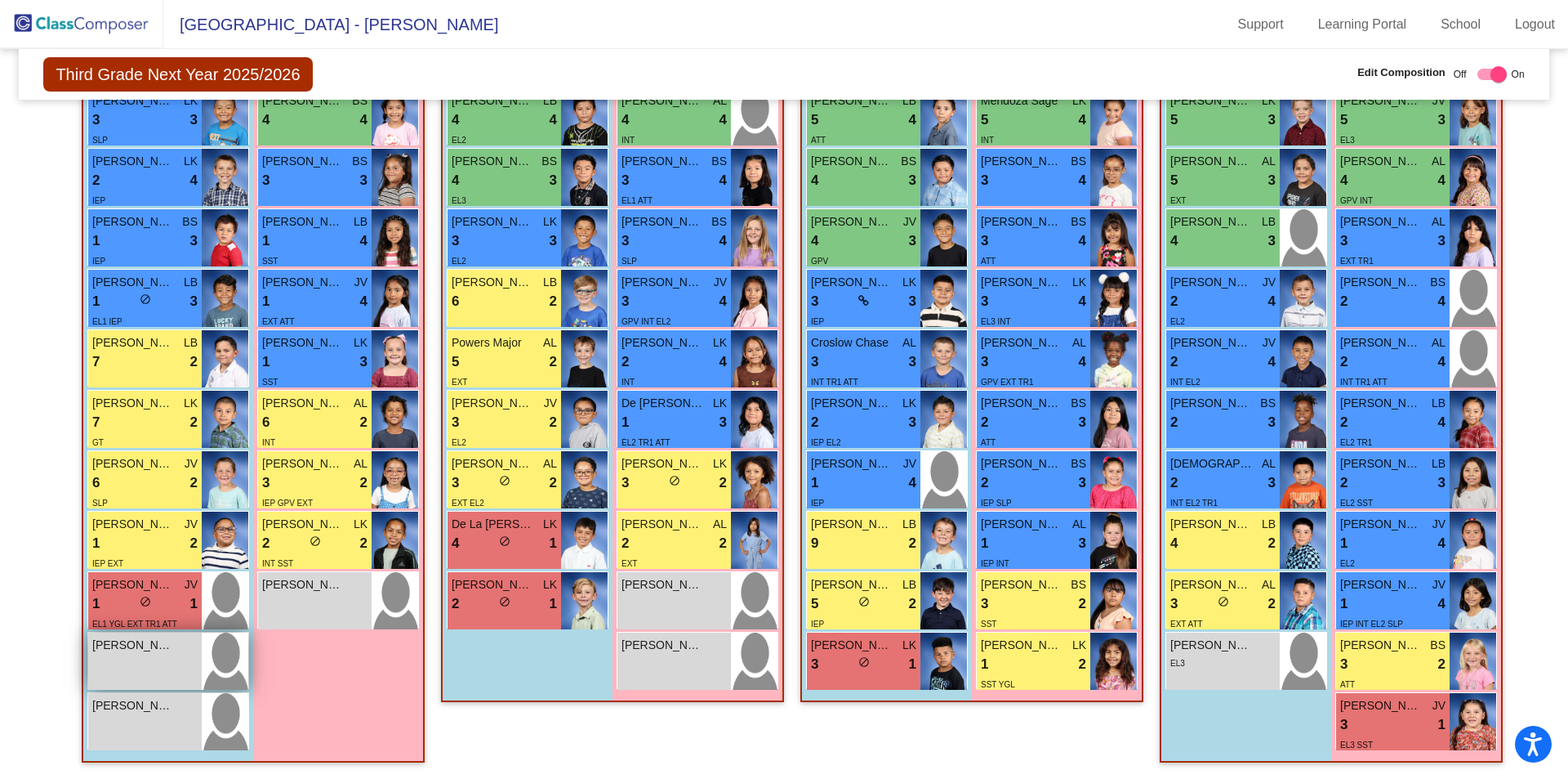
click at [127, 642] on span "[PERSON_NAME]" at bounding box center [133, 644] width 82 height 17
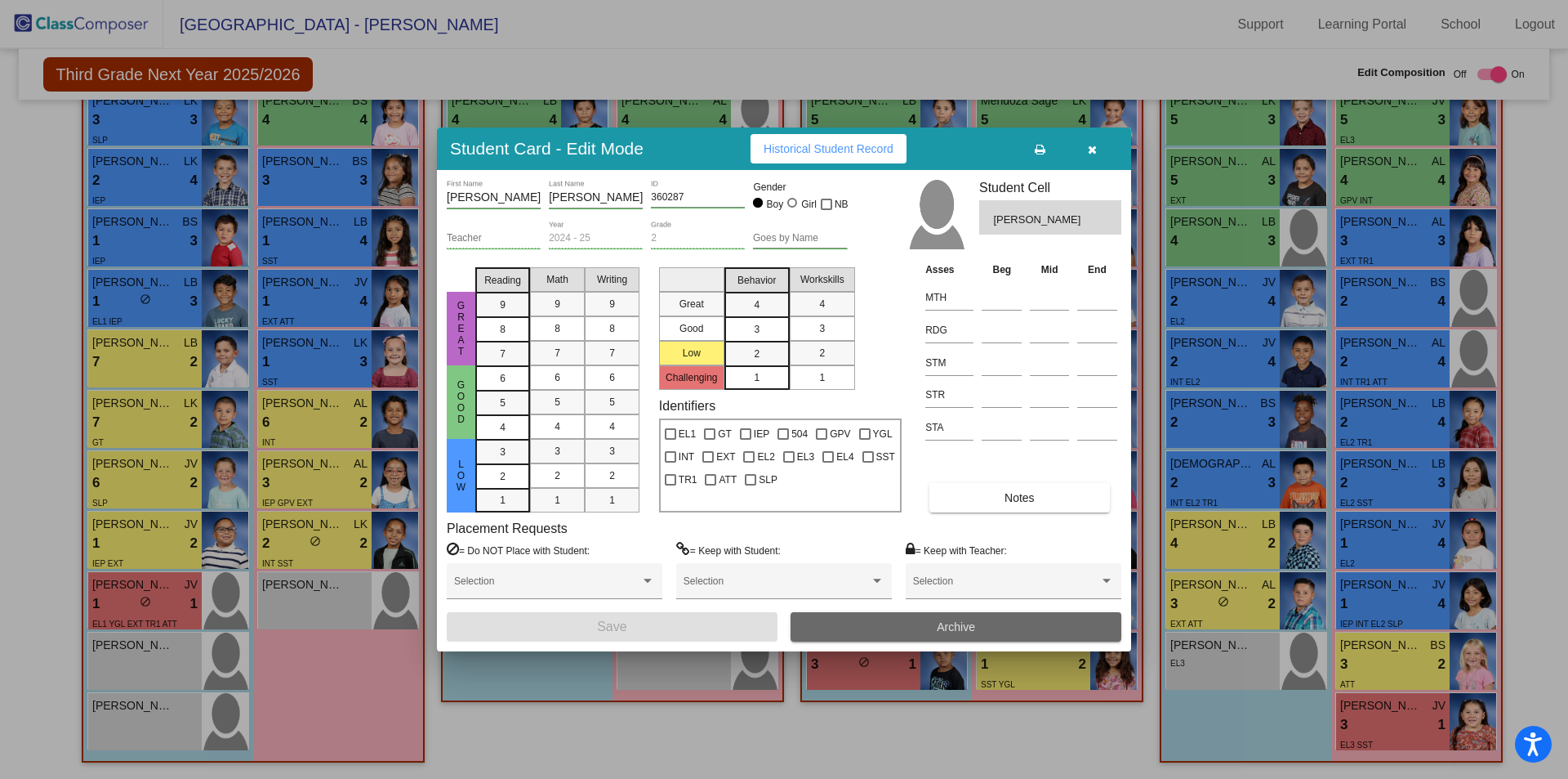
click at [907, 624] on button "Archive" at bounding box center [956, 627] width 331 height 30
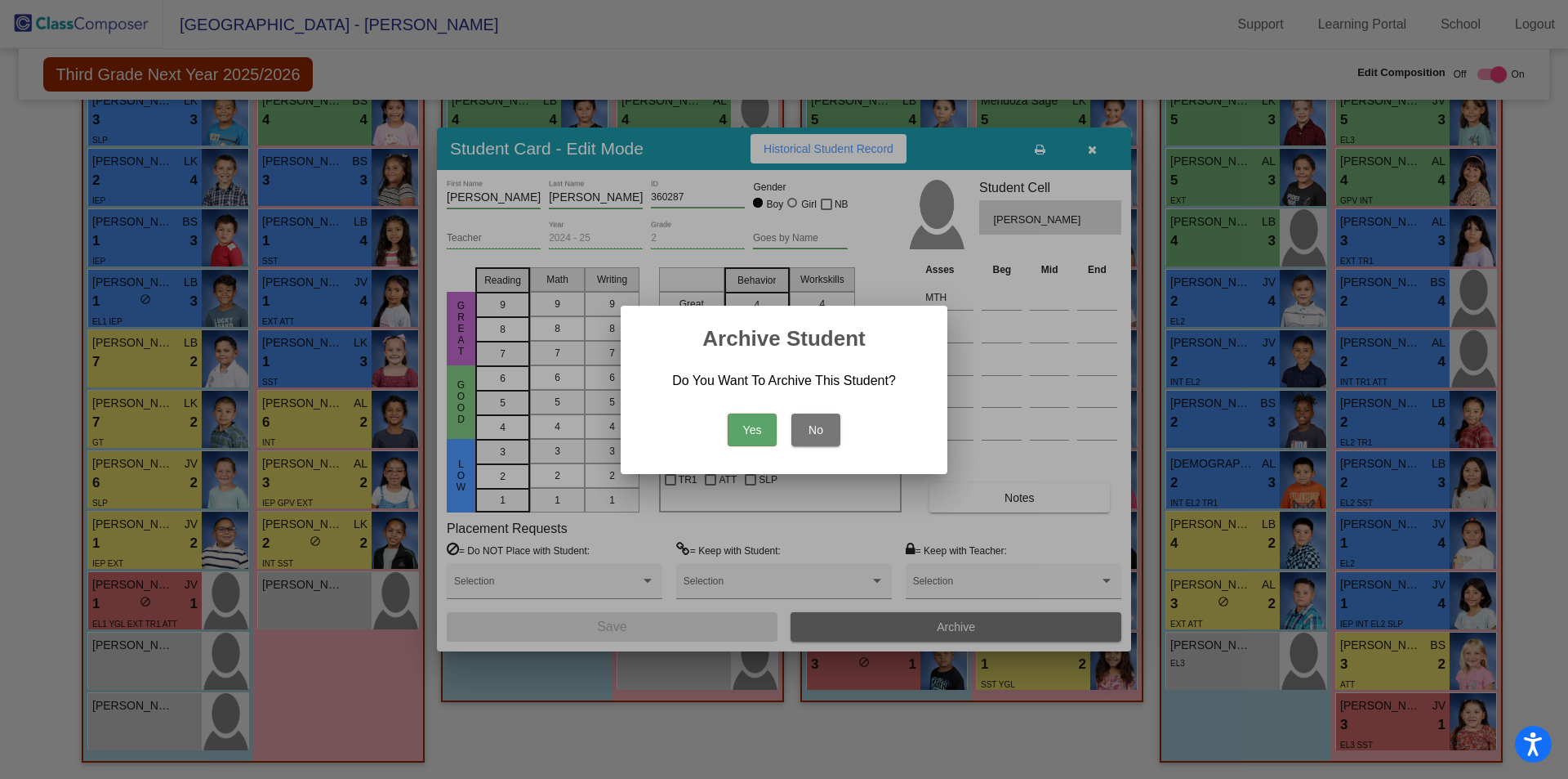
click at [747, 433] on button "Yes" at bounding box center [752, 429] width 49 height 32
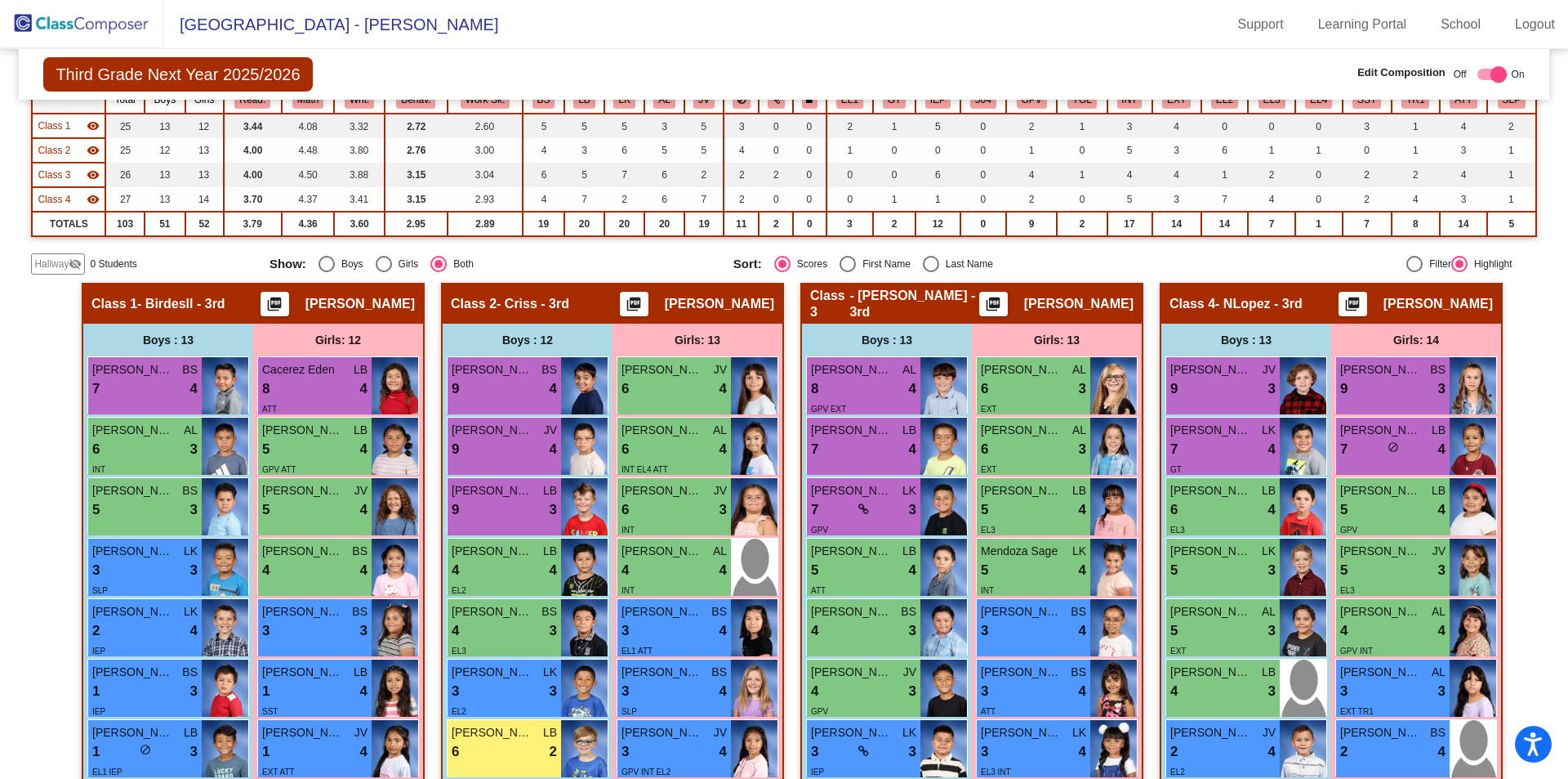
scroll to position [134, 0]
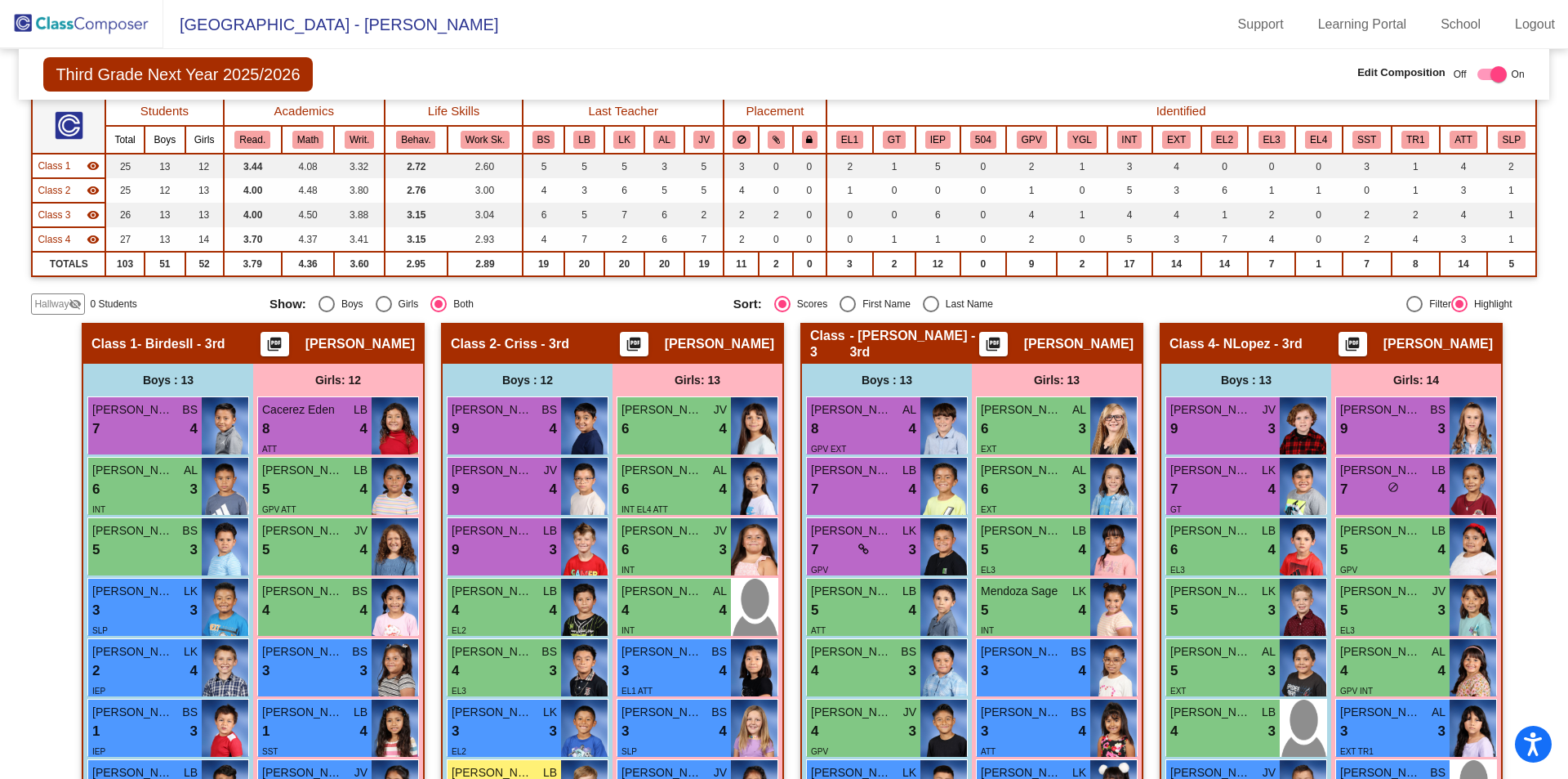
click at [99, 14] on img at bounding box center [82, 24] width 163 height 48
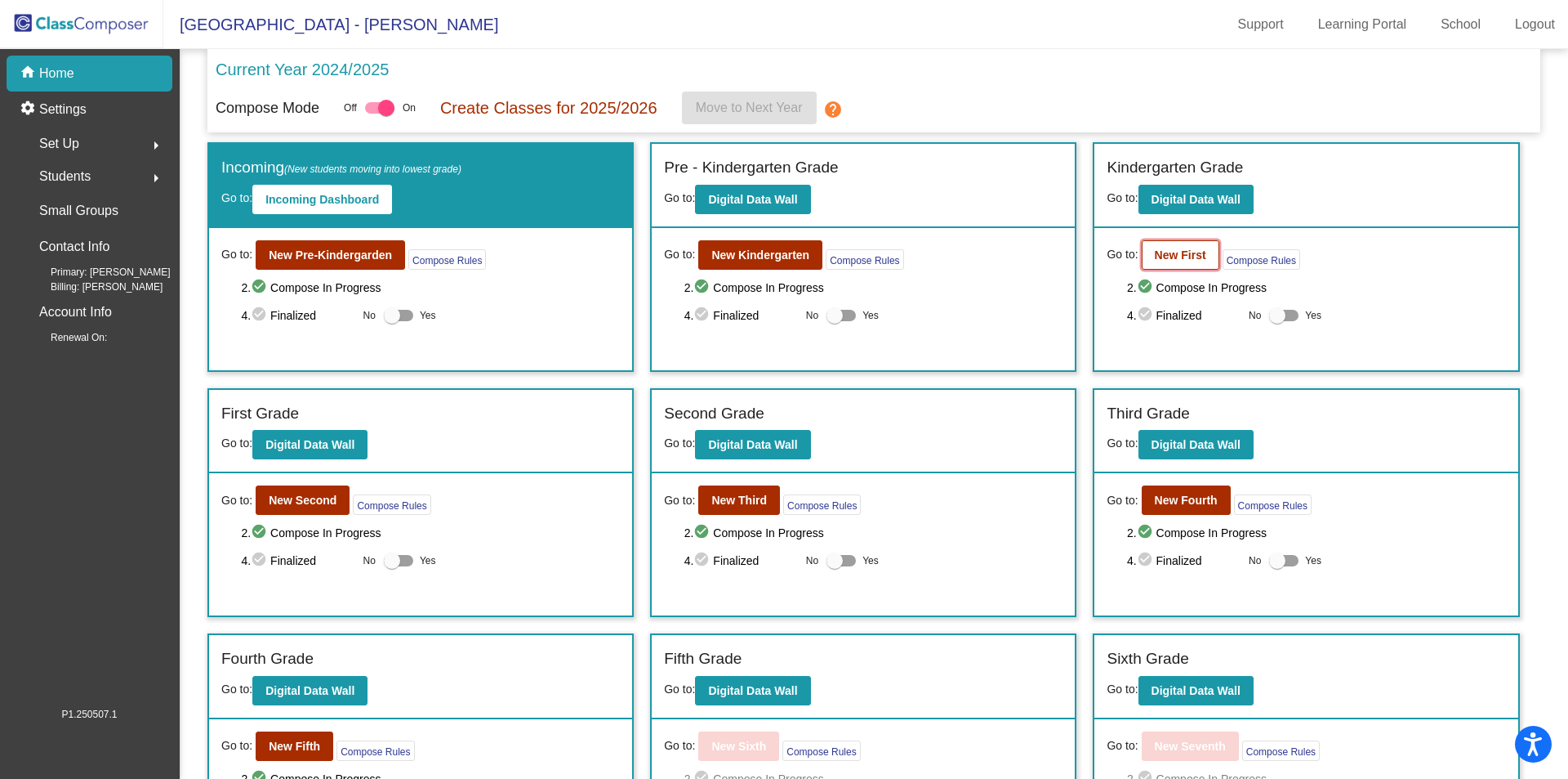
click at [1166, 264] on button "New First" at bounding box center [1181, 255] width 78 height 30
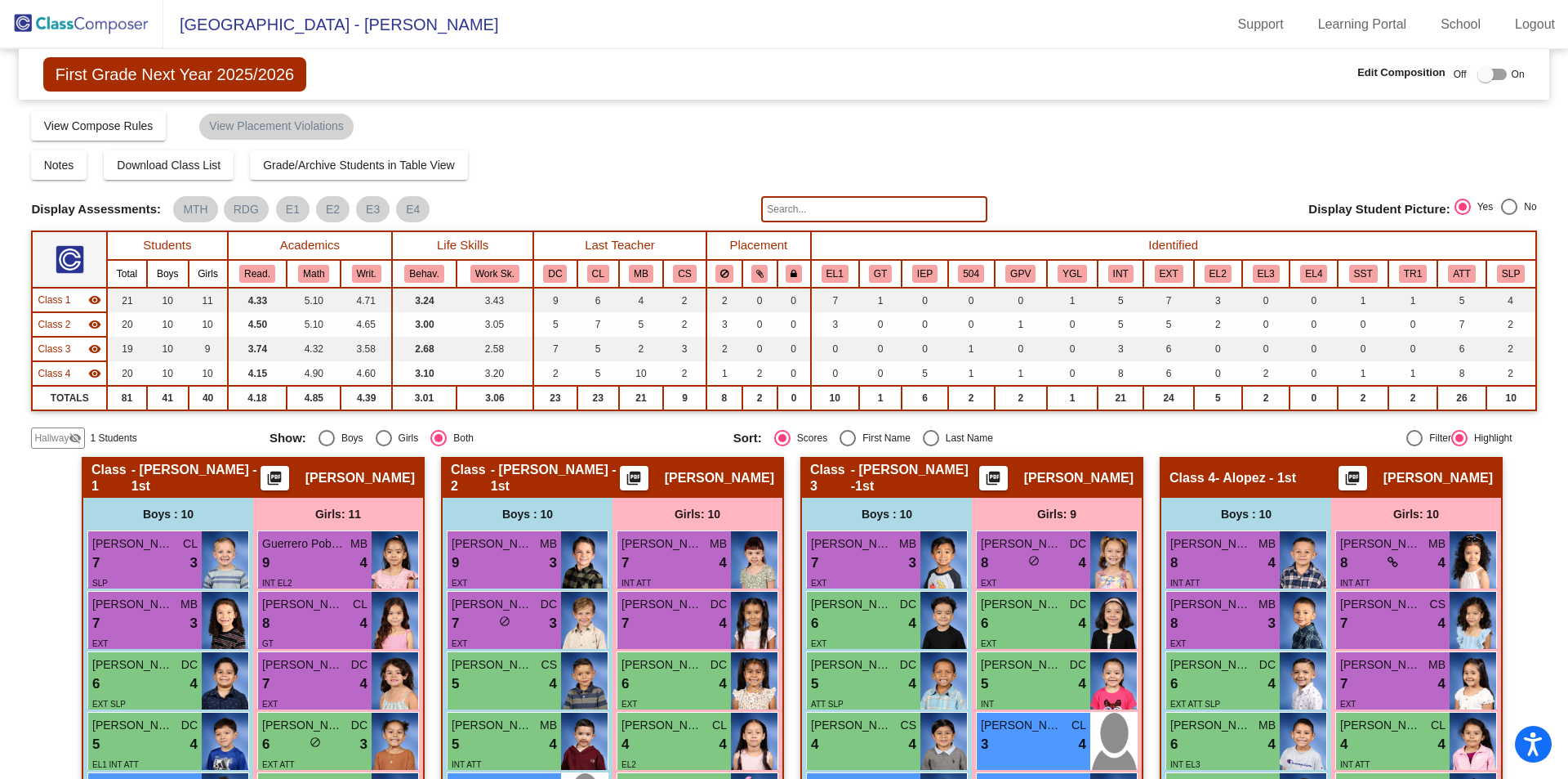
click at [65, 444] on span "Hallway" at bounding box center [51, 438] width 34 height 15
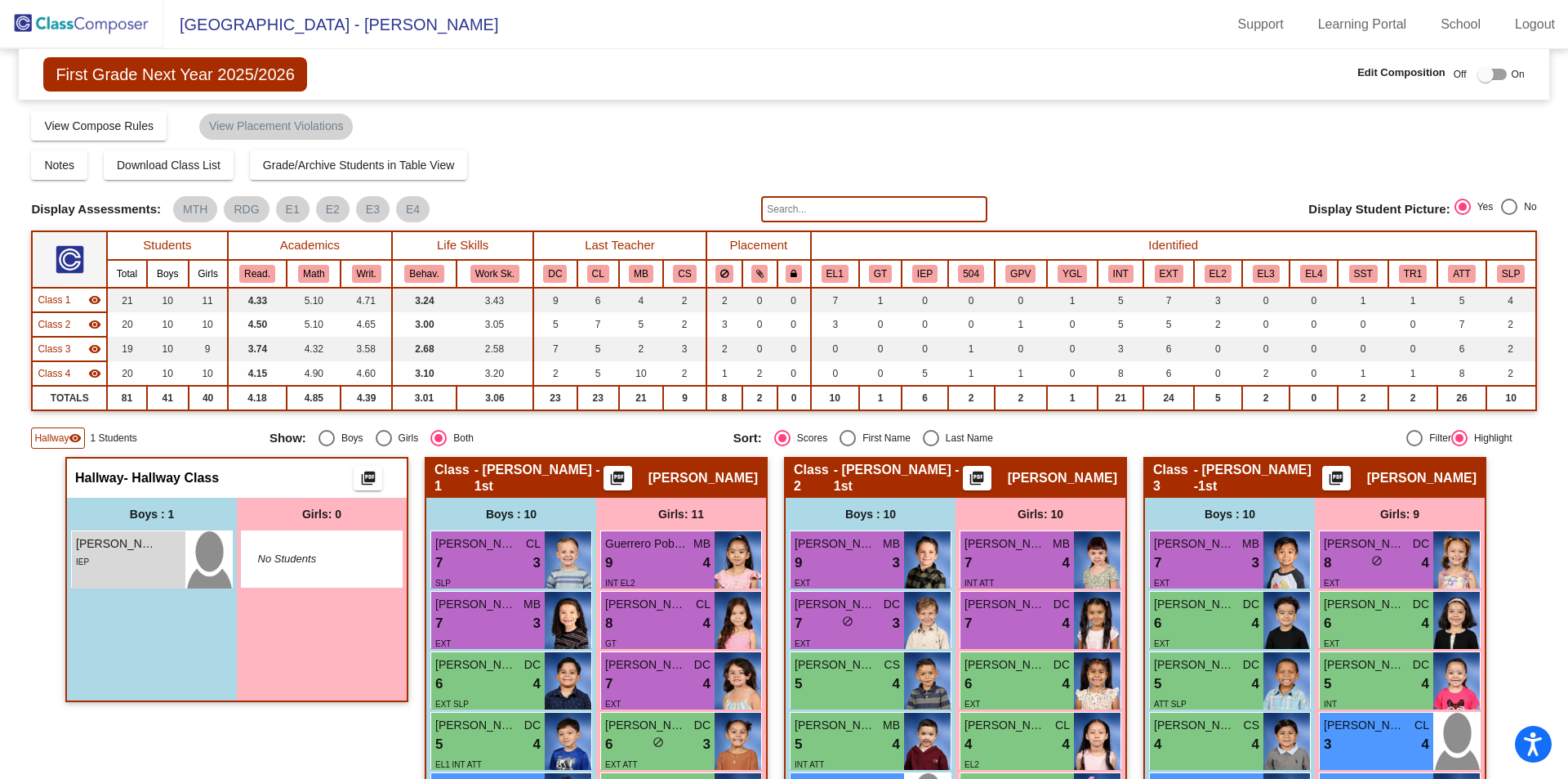
click at [65, 444] on span "Hallway" at bounding box center [51, 438] width 34 height 15
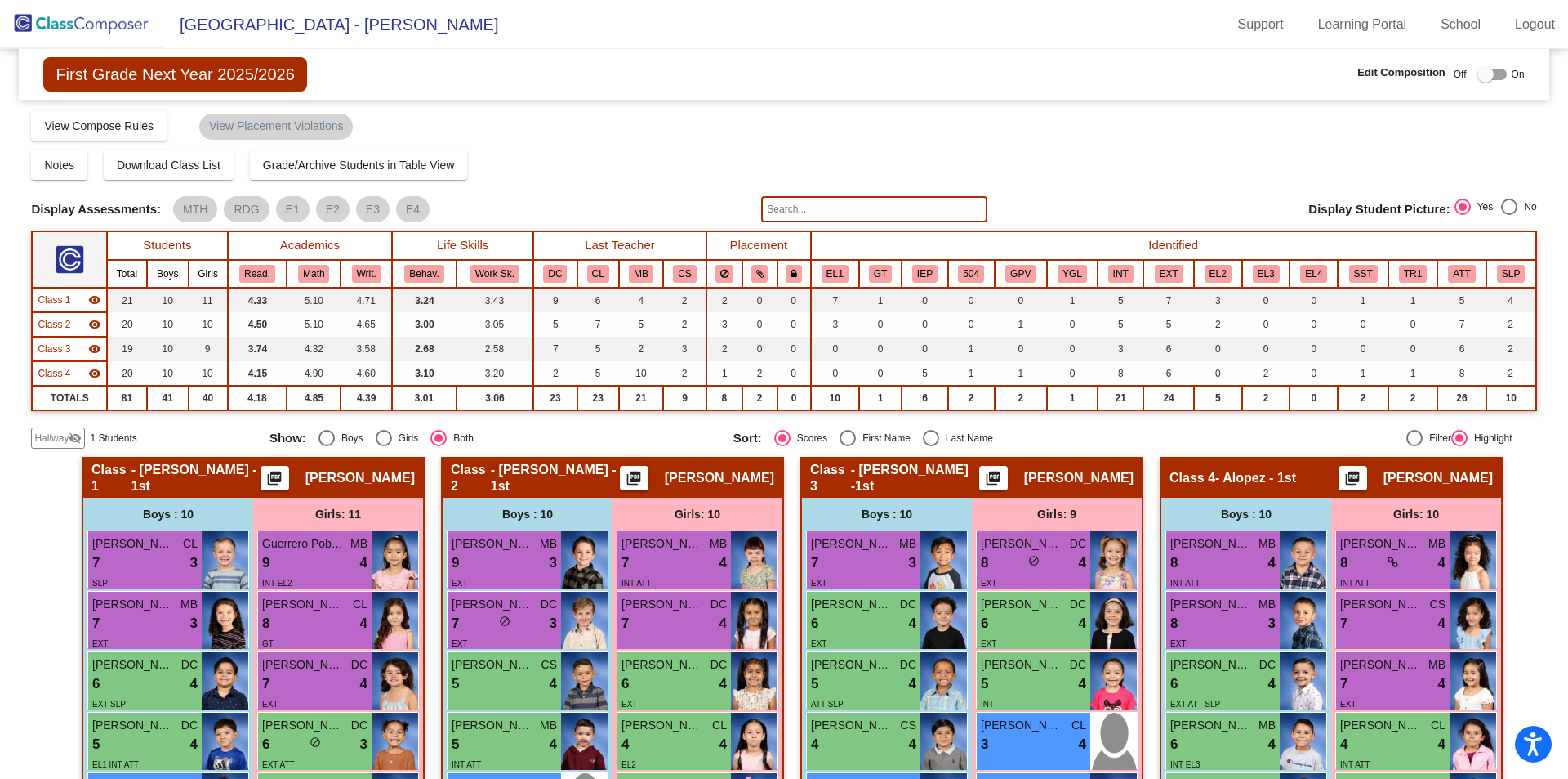
click at [143, 27] on img at bounding box center [82, 24] width 163 height 48
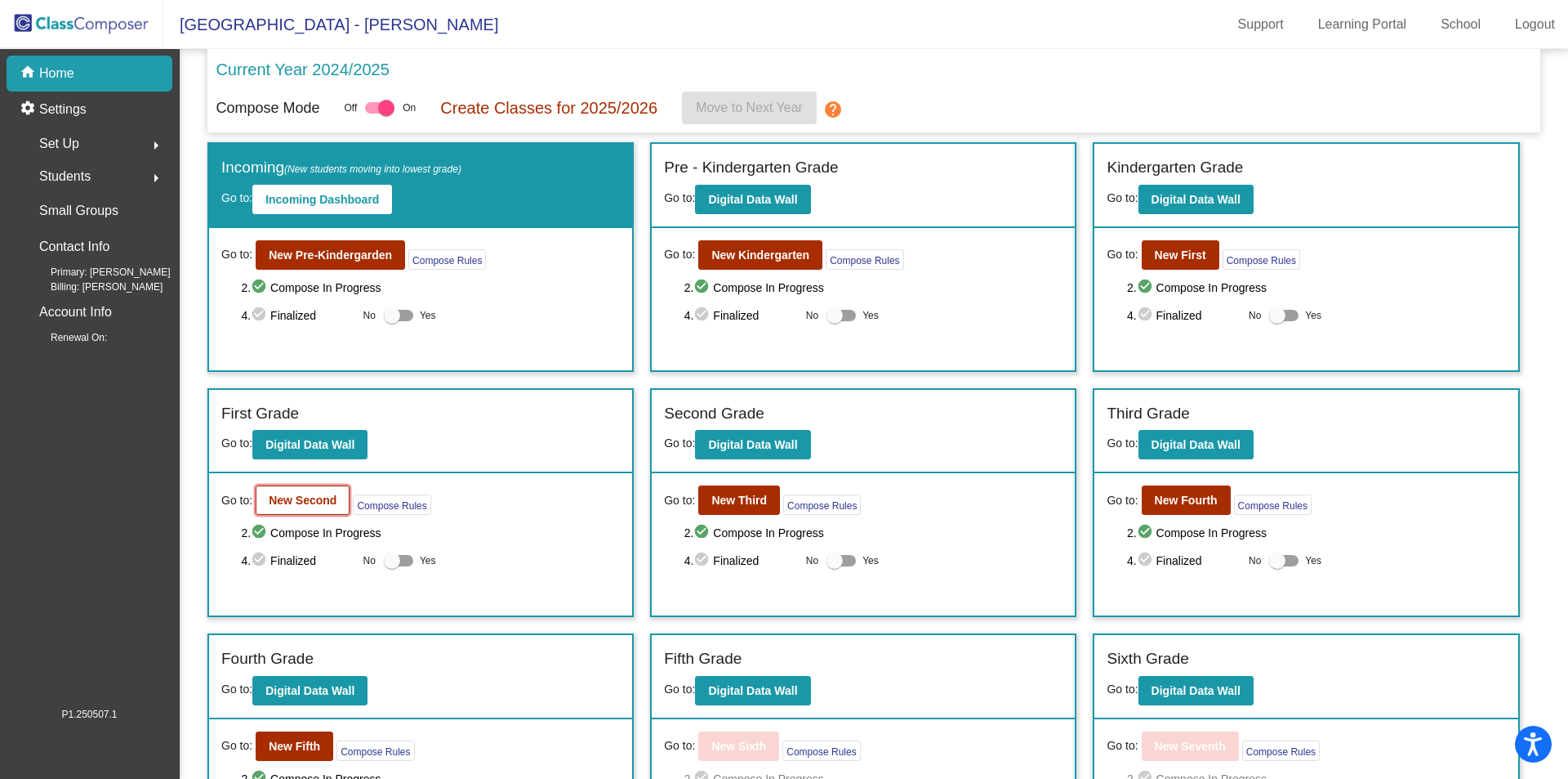
click at [334, 492] on button "New Second" at bounding box center [303, 501] width 94 height 30
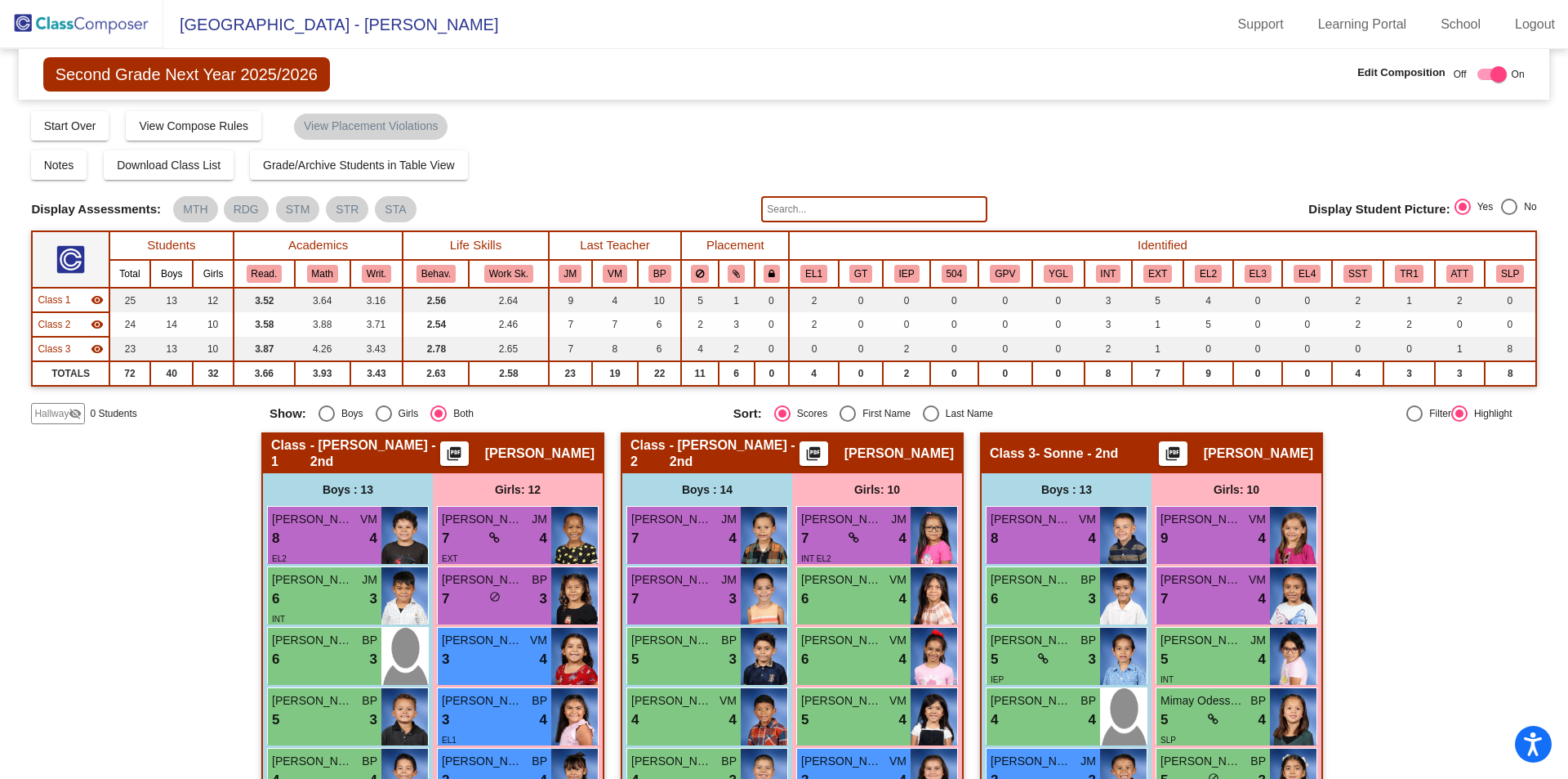
click at [73, 16] on img at bounding box center [82, 24] width 163 height 48
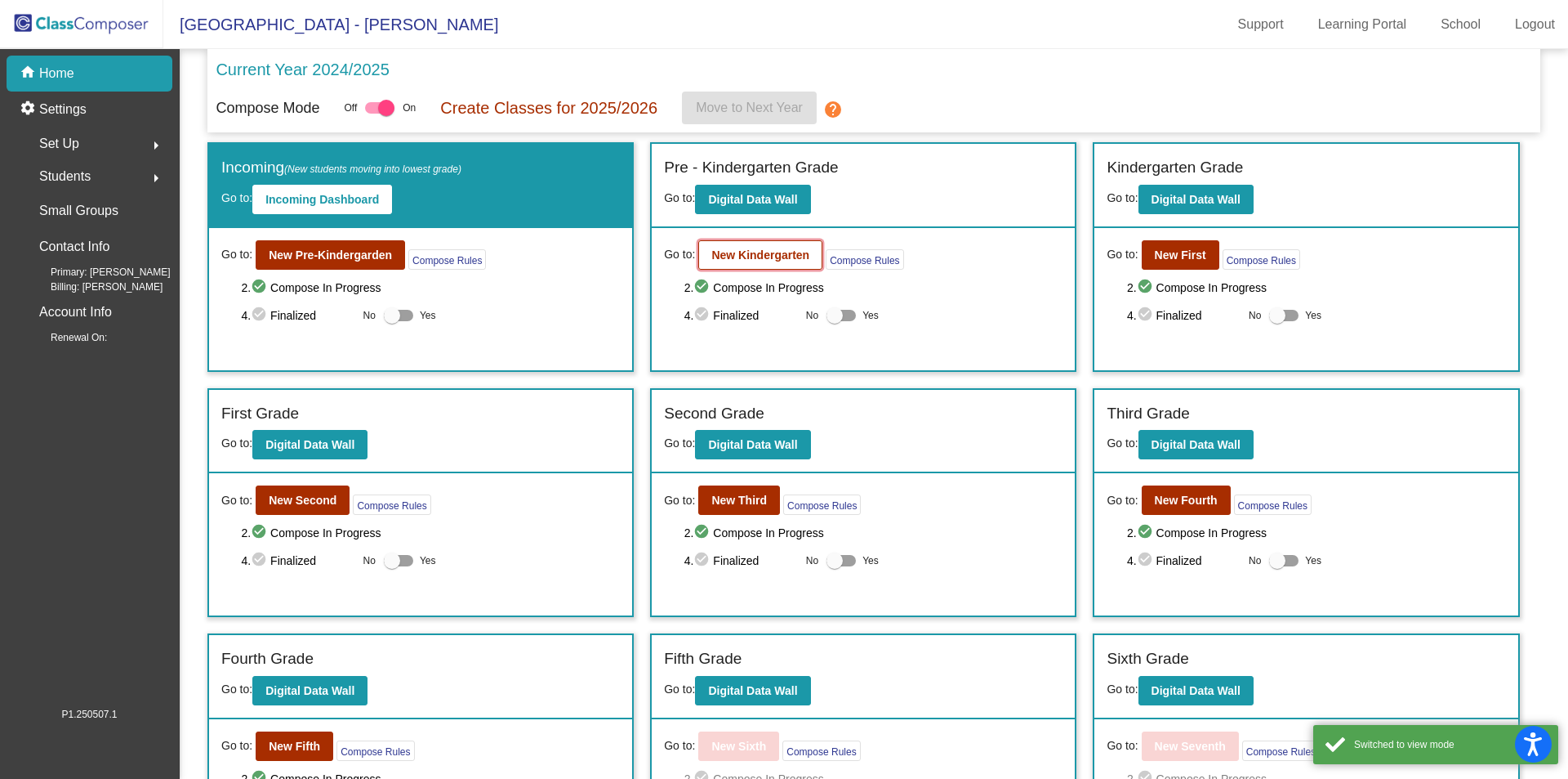
click at [786, 255] on b "New Kindergarten" at bounding box center [761, 255] width 98 height 13
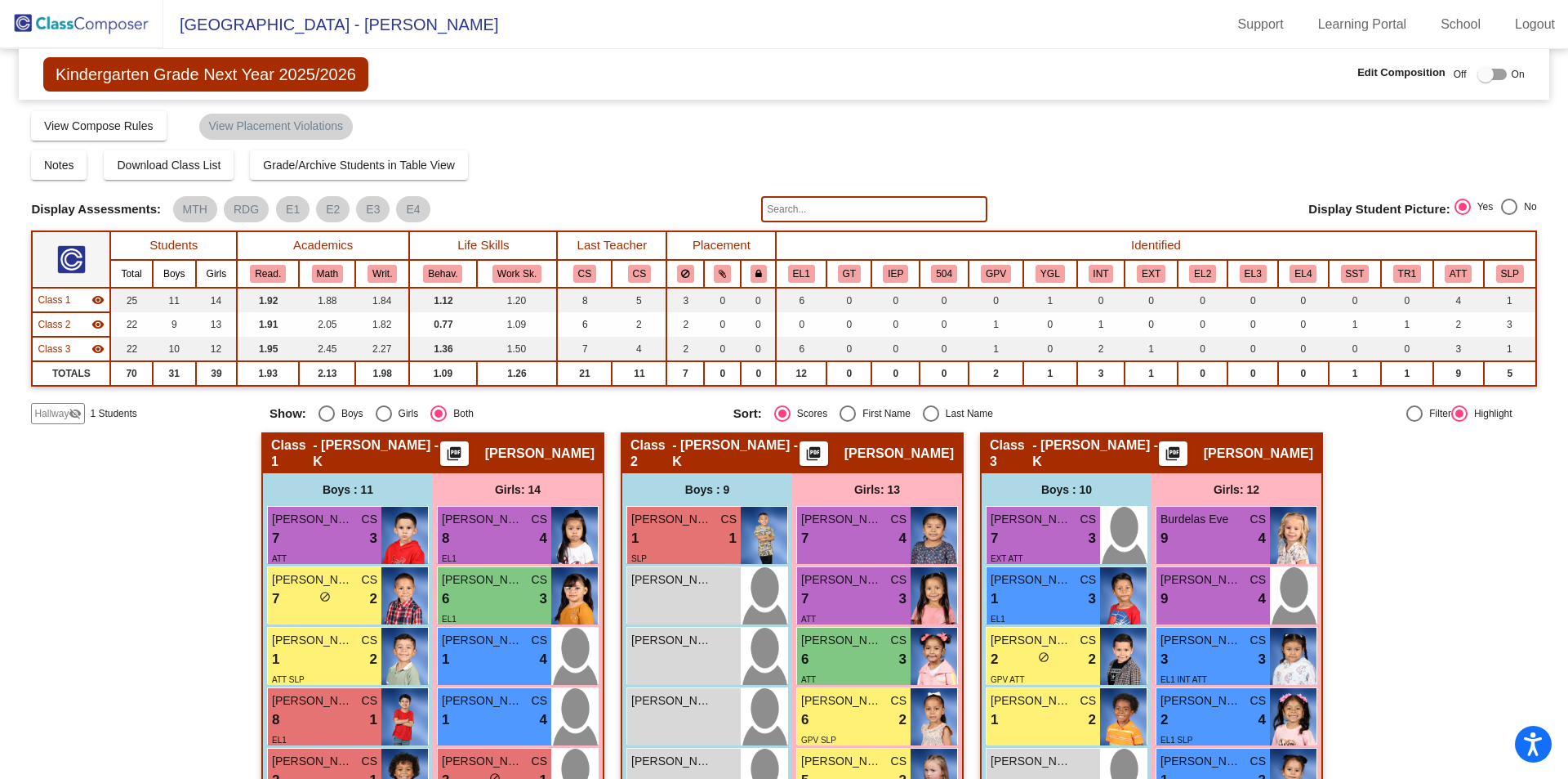
click at [57, 423] on div "Hallway visibility_off" at bounding box center [58, 414] width 54 height 22
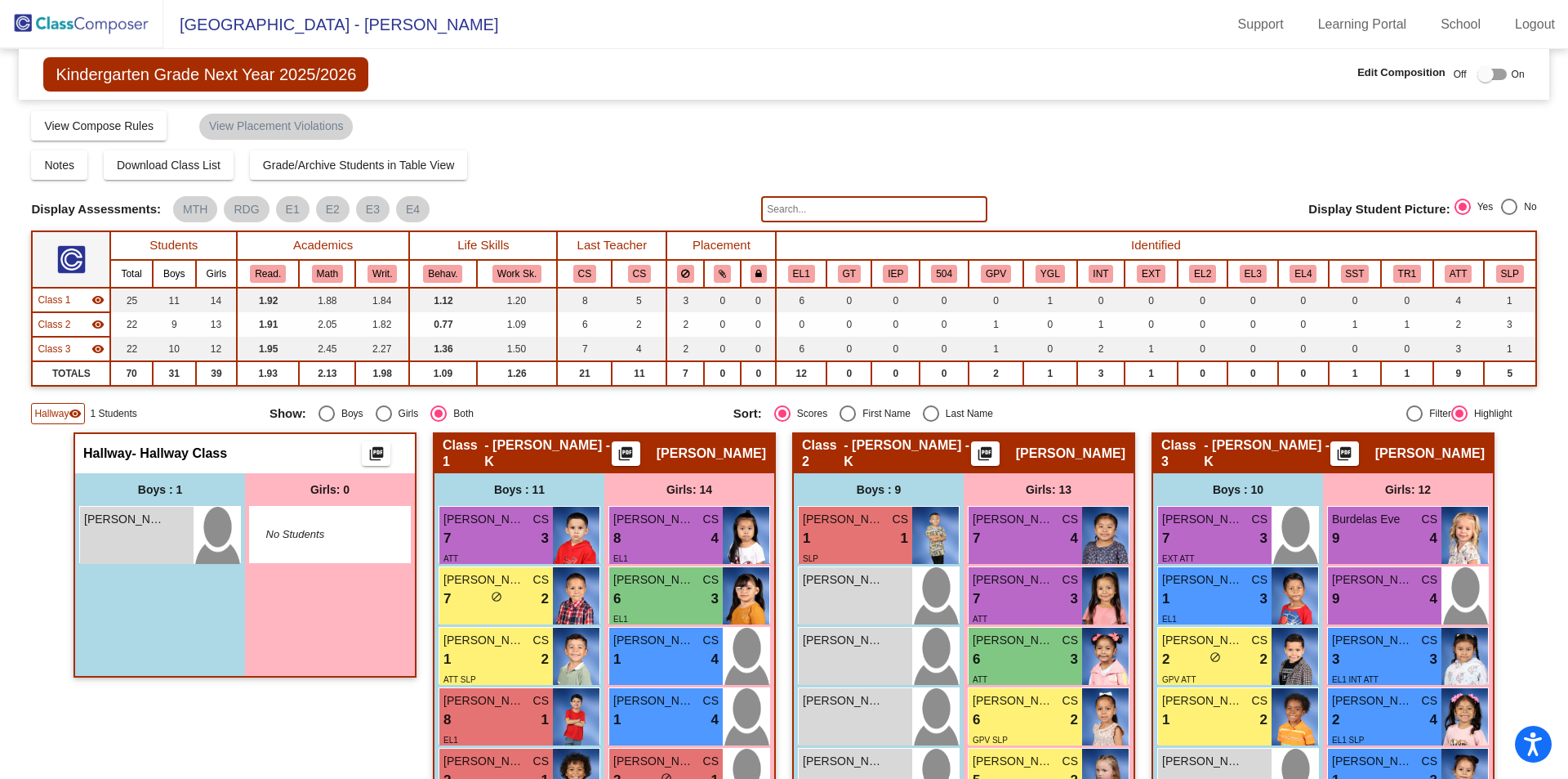
click at [57, 423] on div "Hallway visibility" at bounding box center [58, 414] width 54 height 22
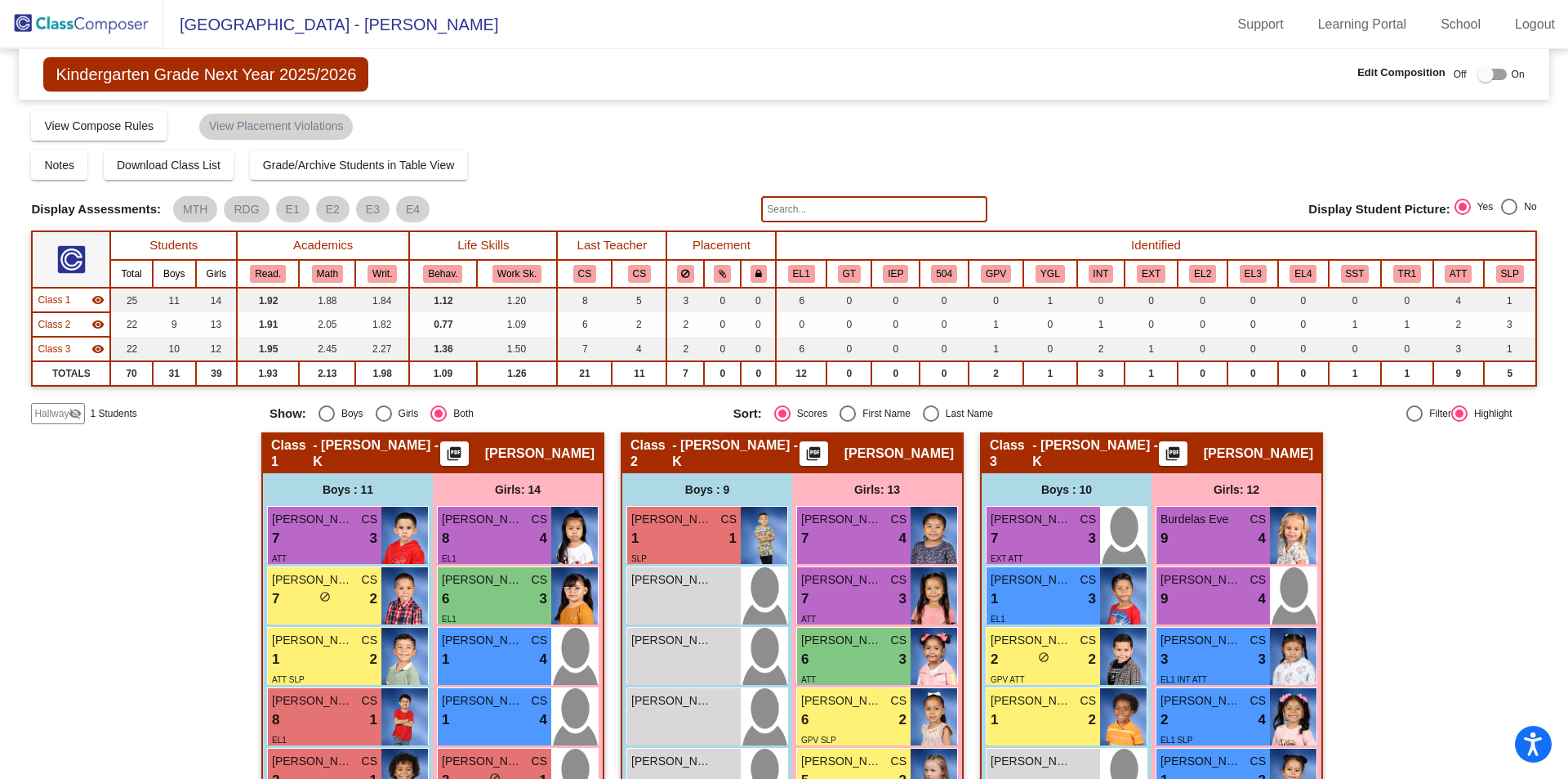
click at [55, 12] on img at bounding box center [82, 24] width 163 height 48
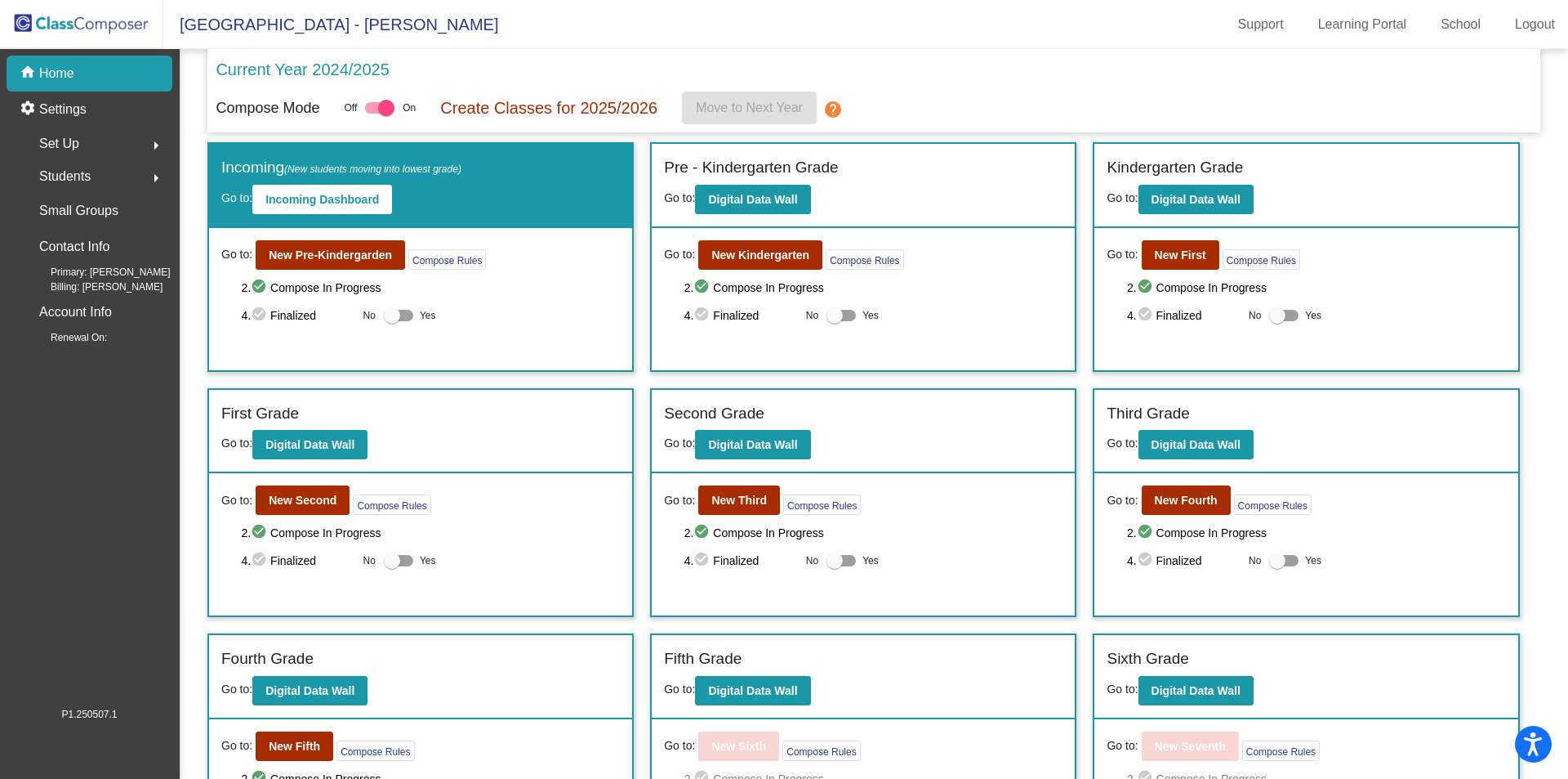
click at [78, 171] on span "Students" at bounding box center [65, 176] width 51 height 23
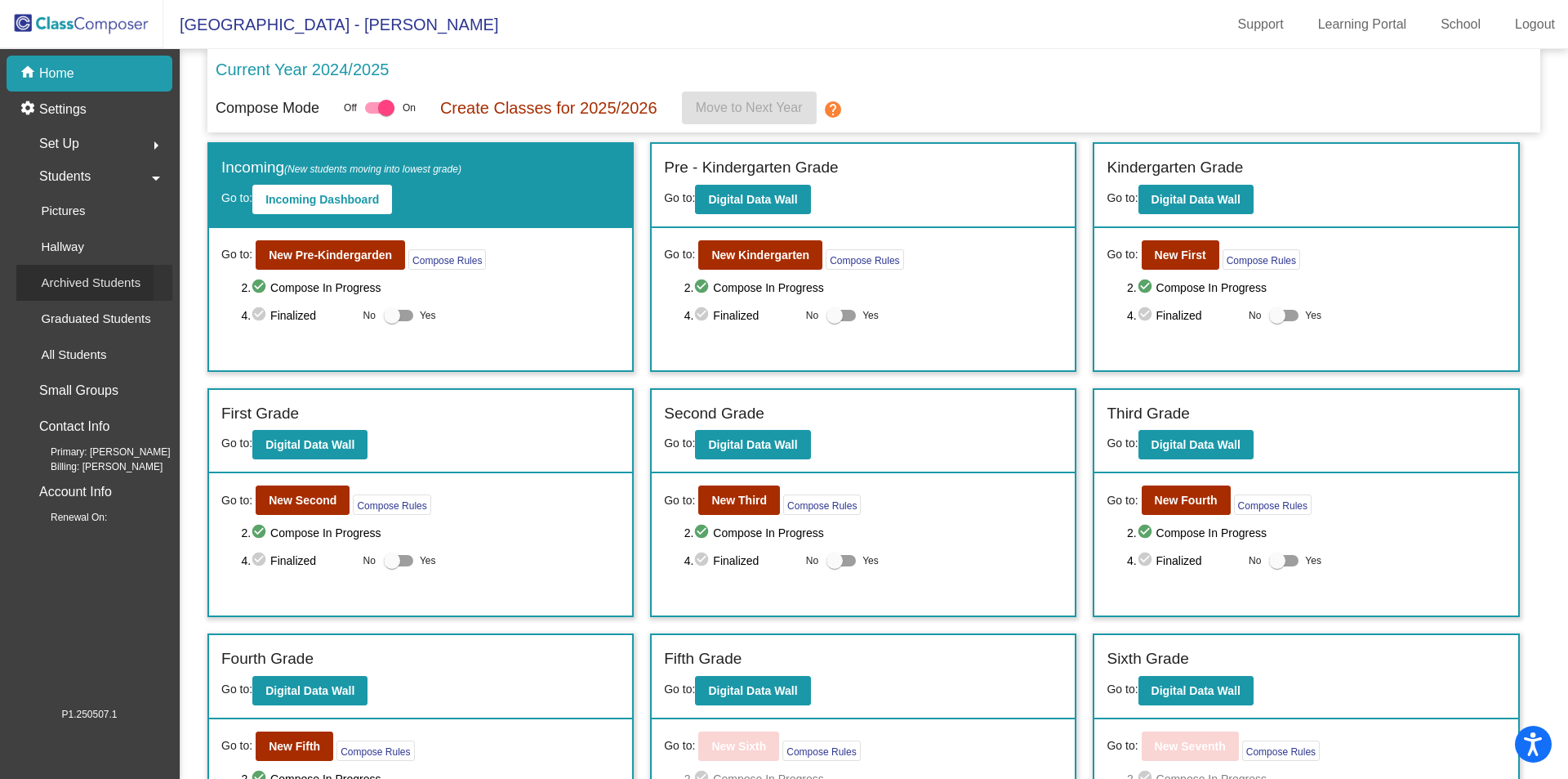
click at [82, 296] on div "Archived Students" at bounding box center [86, 282] width 138 height 36
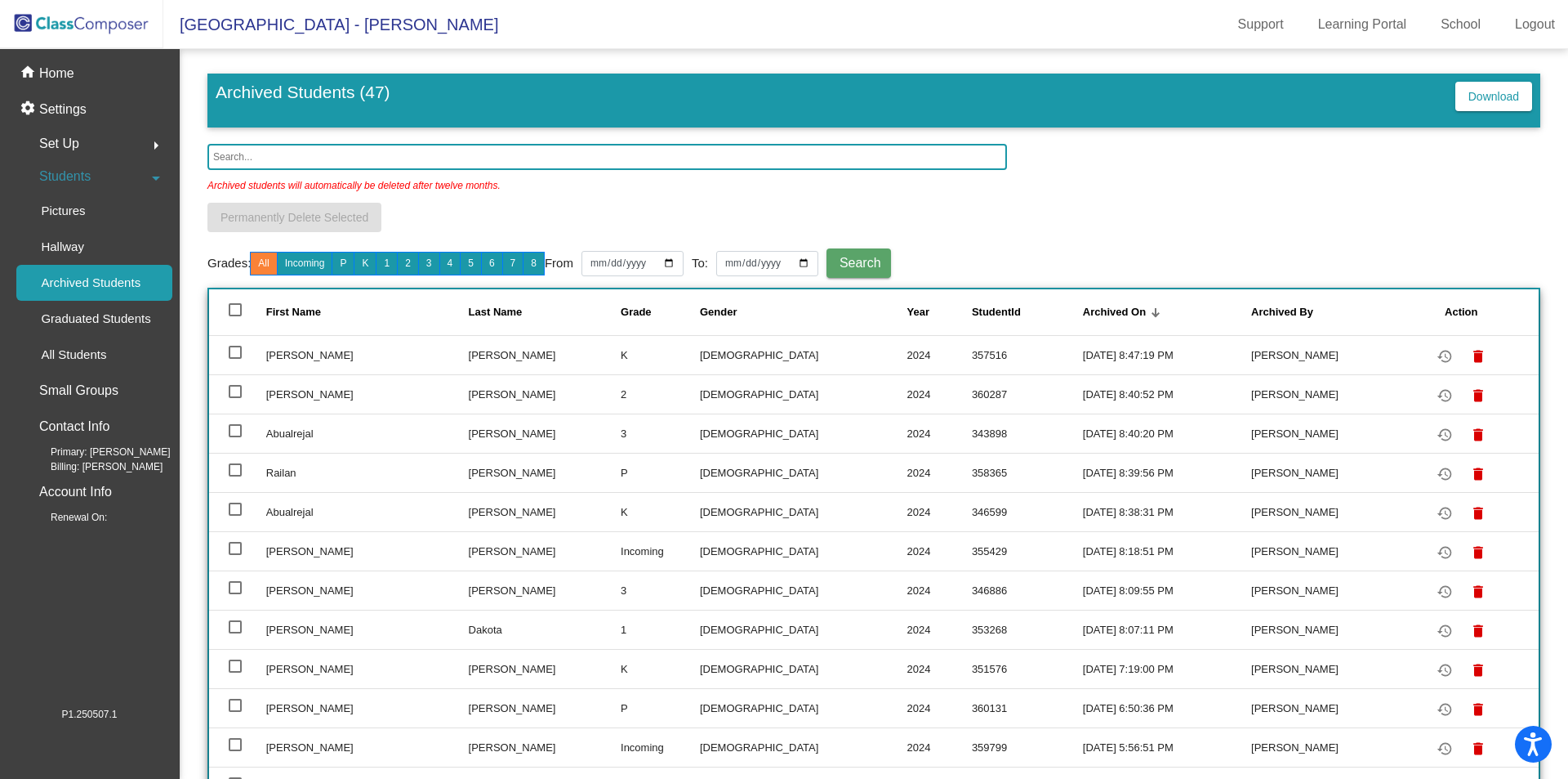
click at [325, 157] on input "text" at bounding box center [607, 156] width 799 height 27
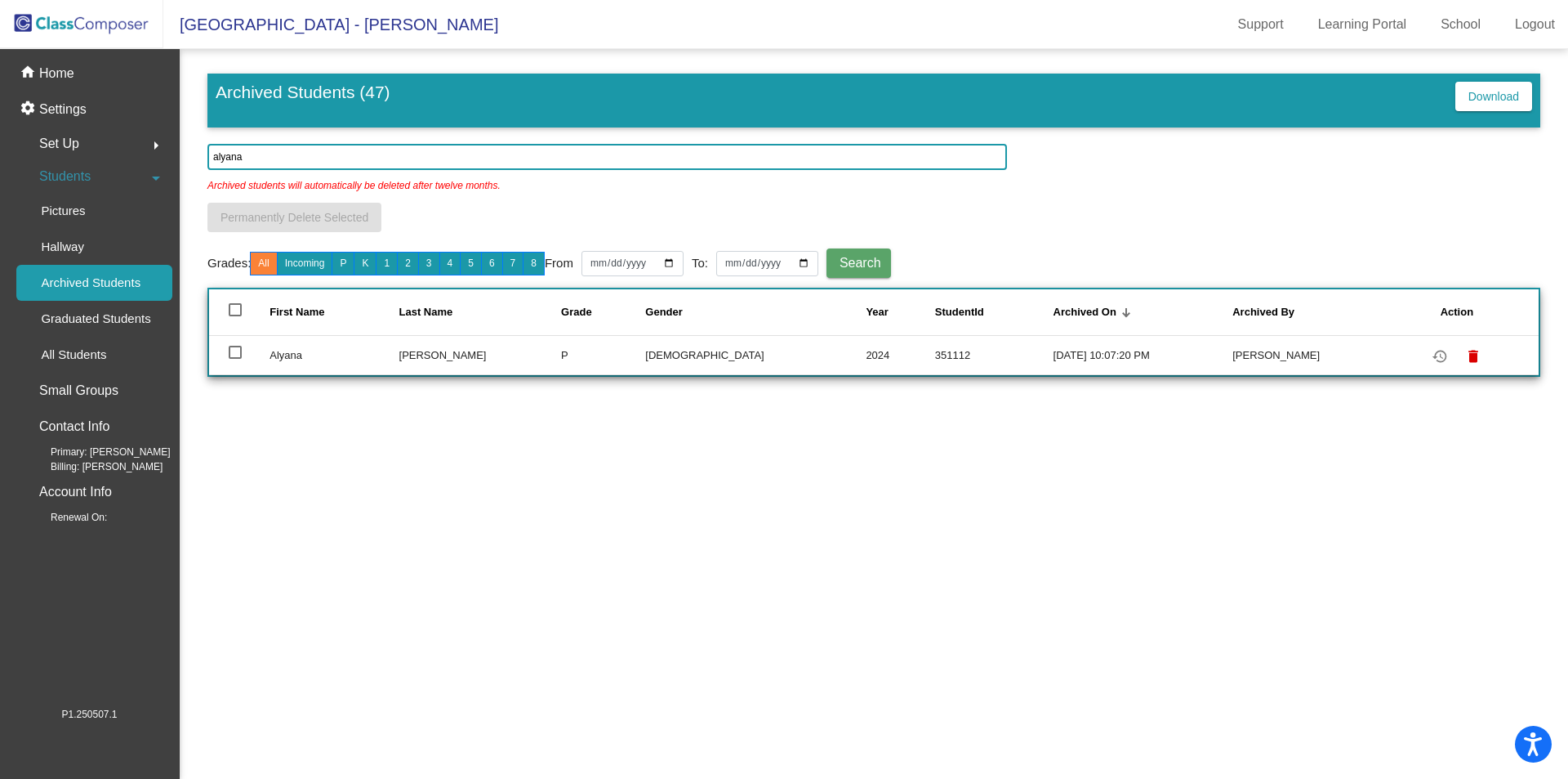
type input "alyana"
click at [235, 354] on div at bounding box center [235, 351] width 13 height 13
click at [235, 359] on input "select row 39" at bounding box center [234, 359] width 1 height 1
checkbox input "true"
click at [1430, 352] on mat-icon "restore" at bounding box center [1440, 356] width 20 height 20
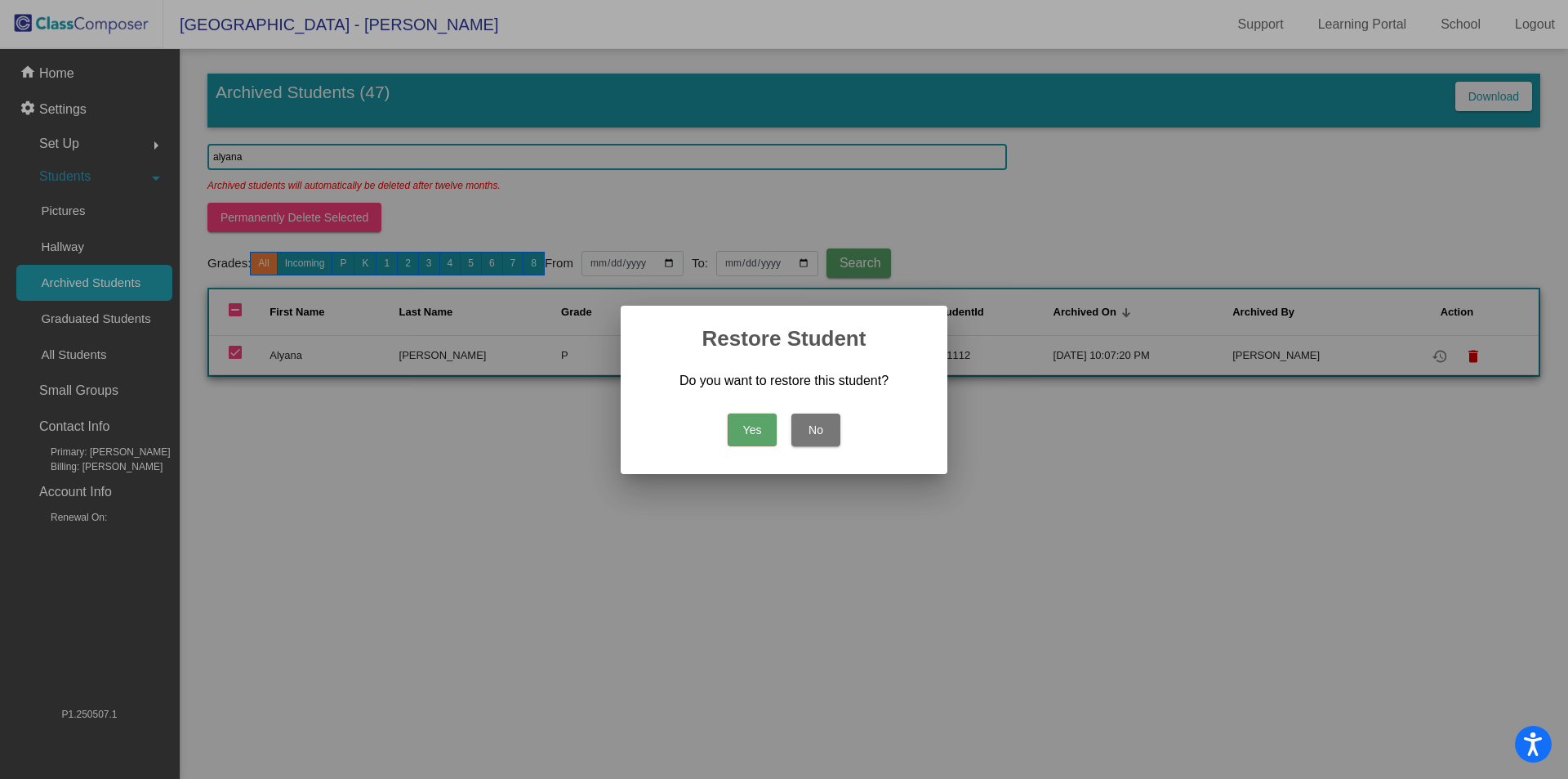
click at [749, 423] on button "Yes" at bounding box center [752, 429] width 49 height 32
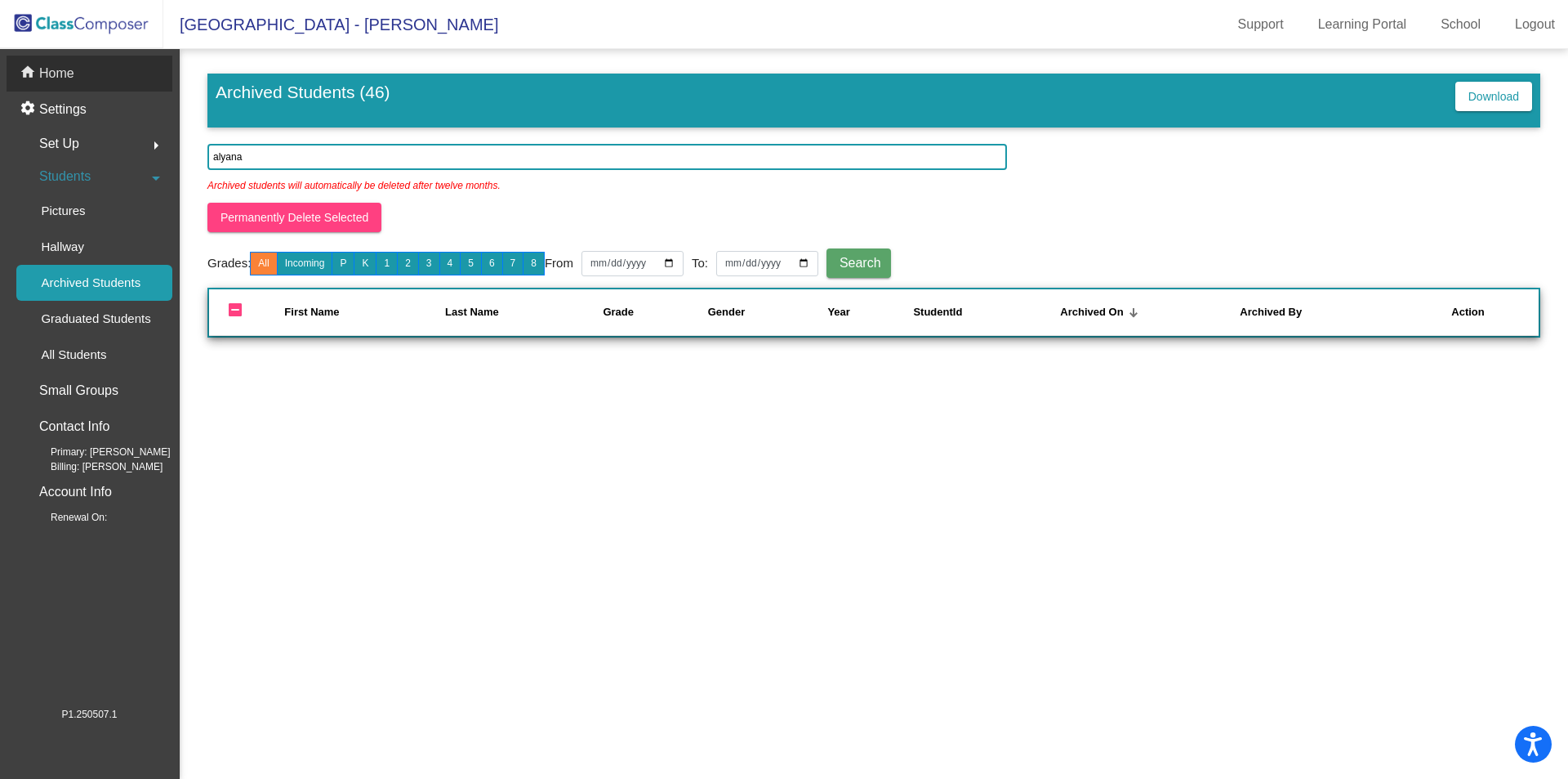
click at [59, 79] on p "Home" at bounding box center [57, 74] width 35 height 20
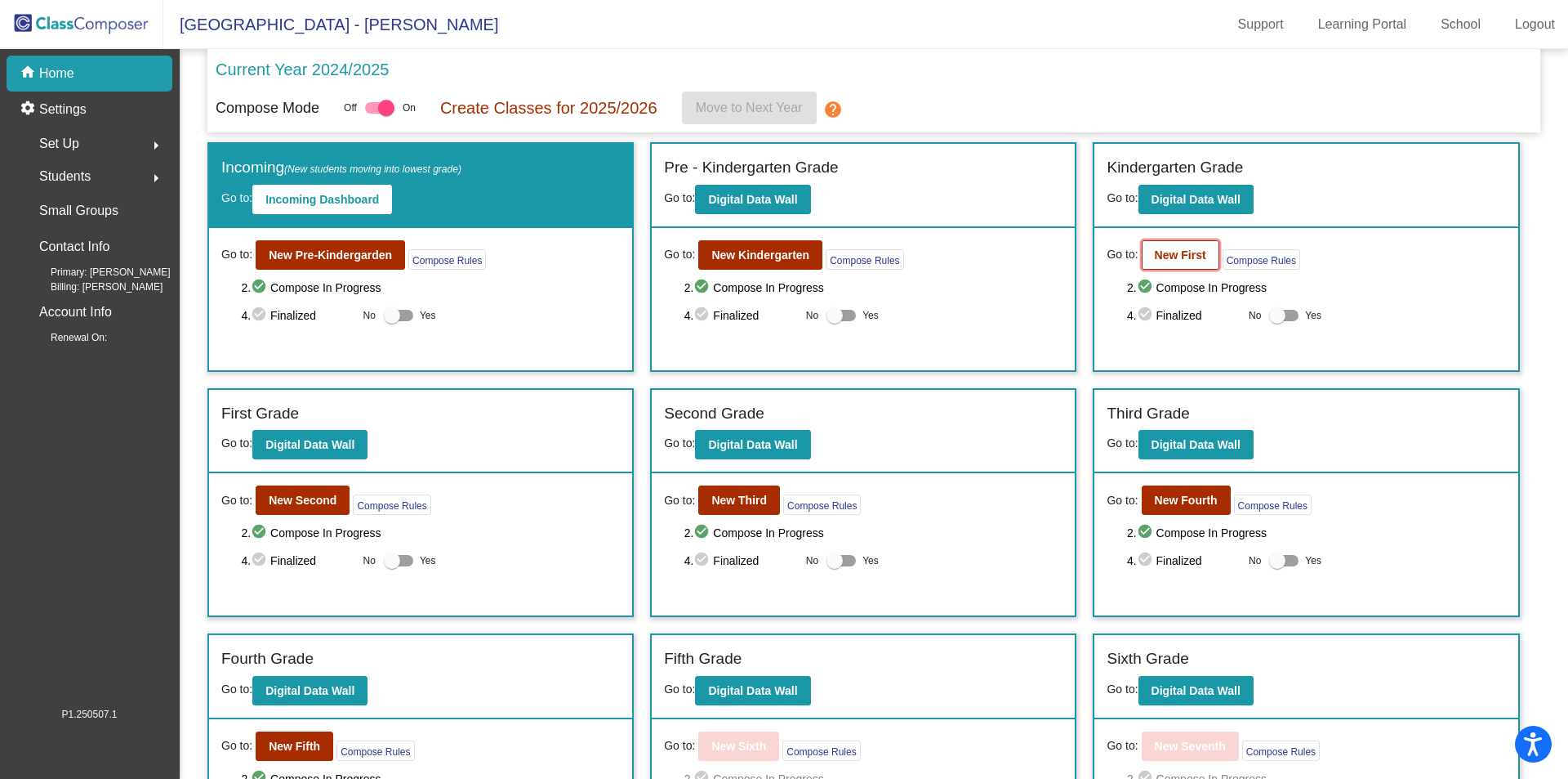
click at [1171, 268] on button "New First" at bounding box center [1181, 255] width 78 height 30
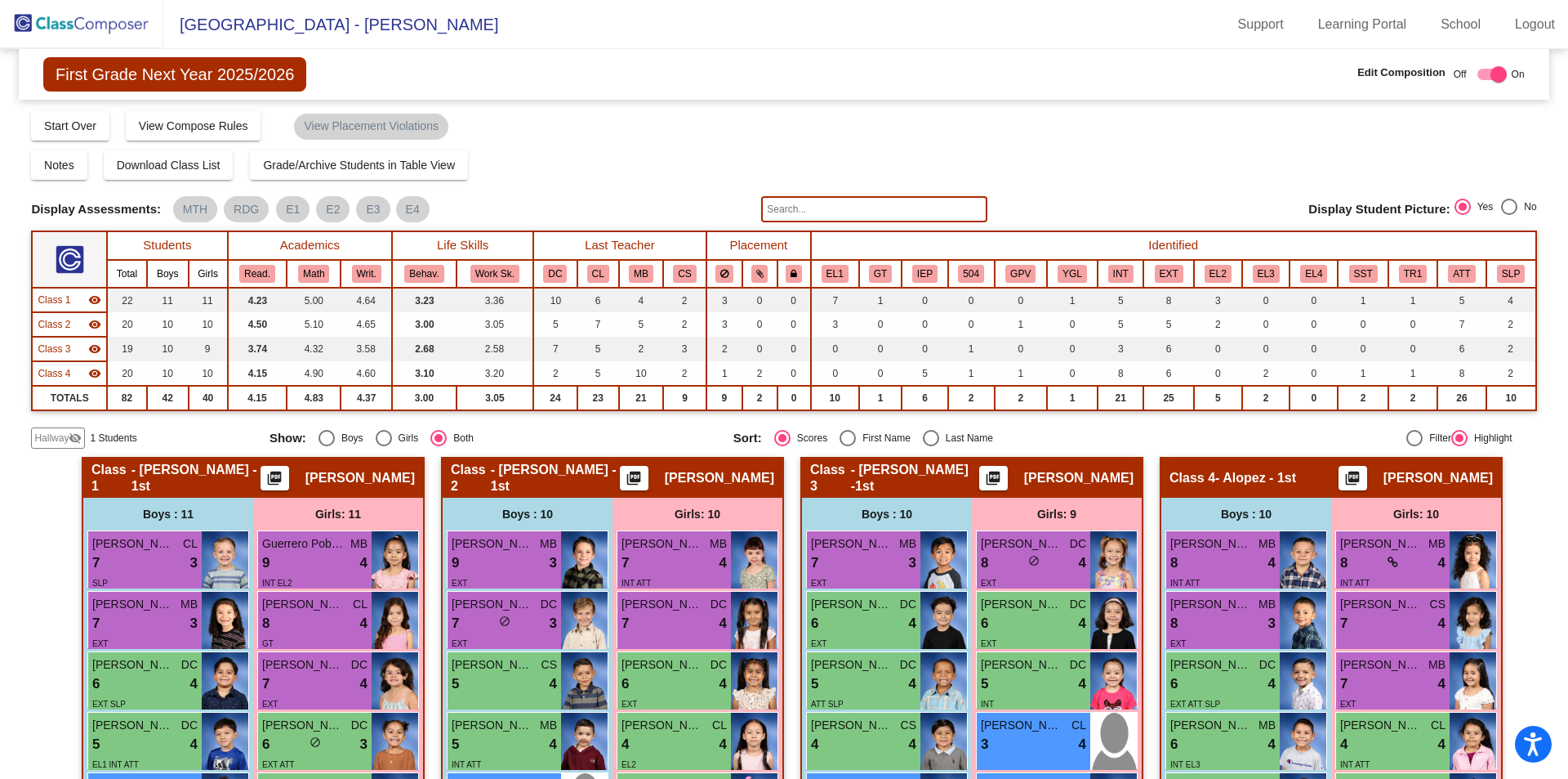
click at [64, 449] on div "Hallway visibility_off" at bounding box center [58, 439] width 54 height 22
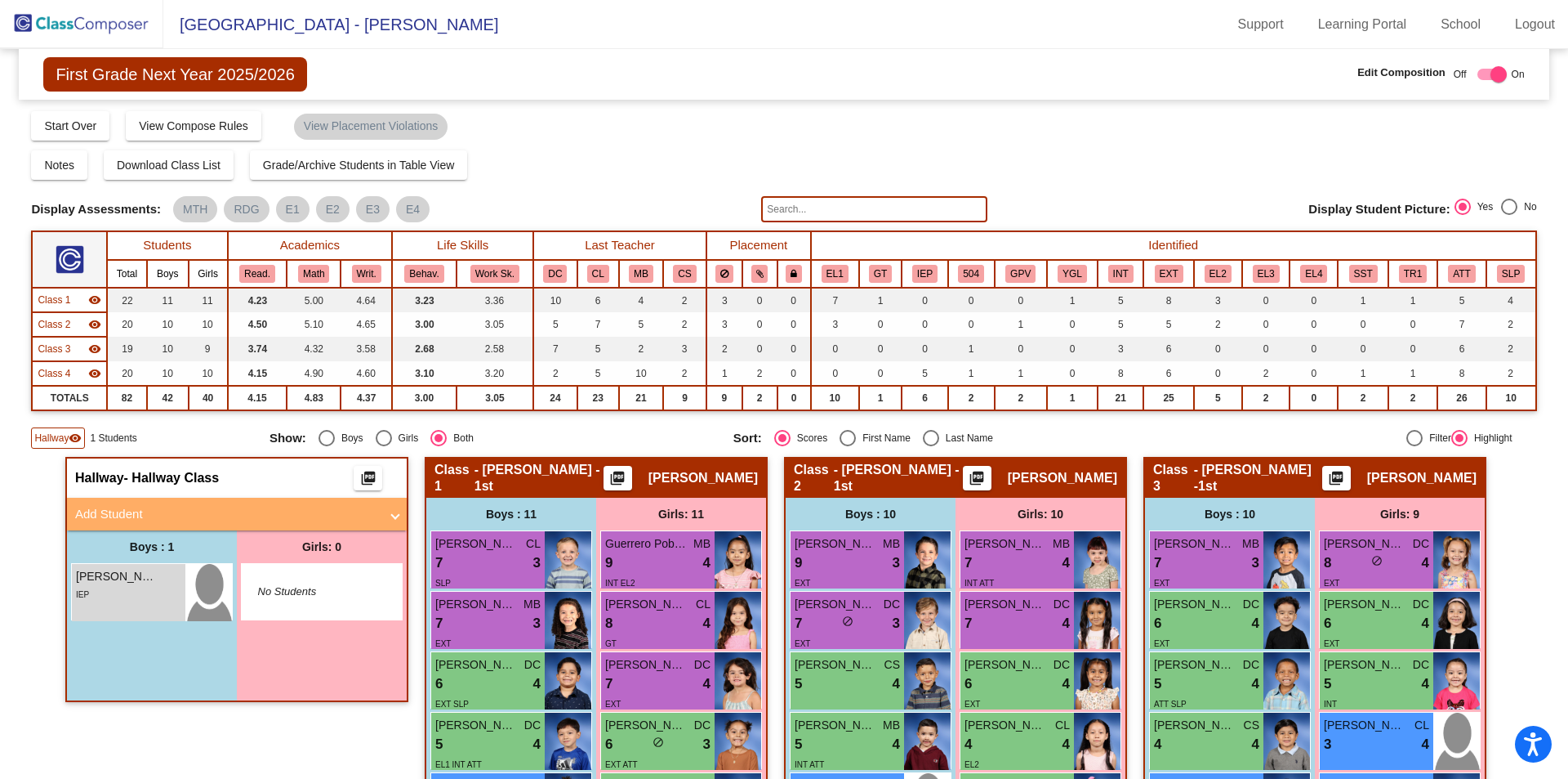
click at [64, 449] on div "Hallway visibility" at bounding box center [58, 439] width 54 height 22
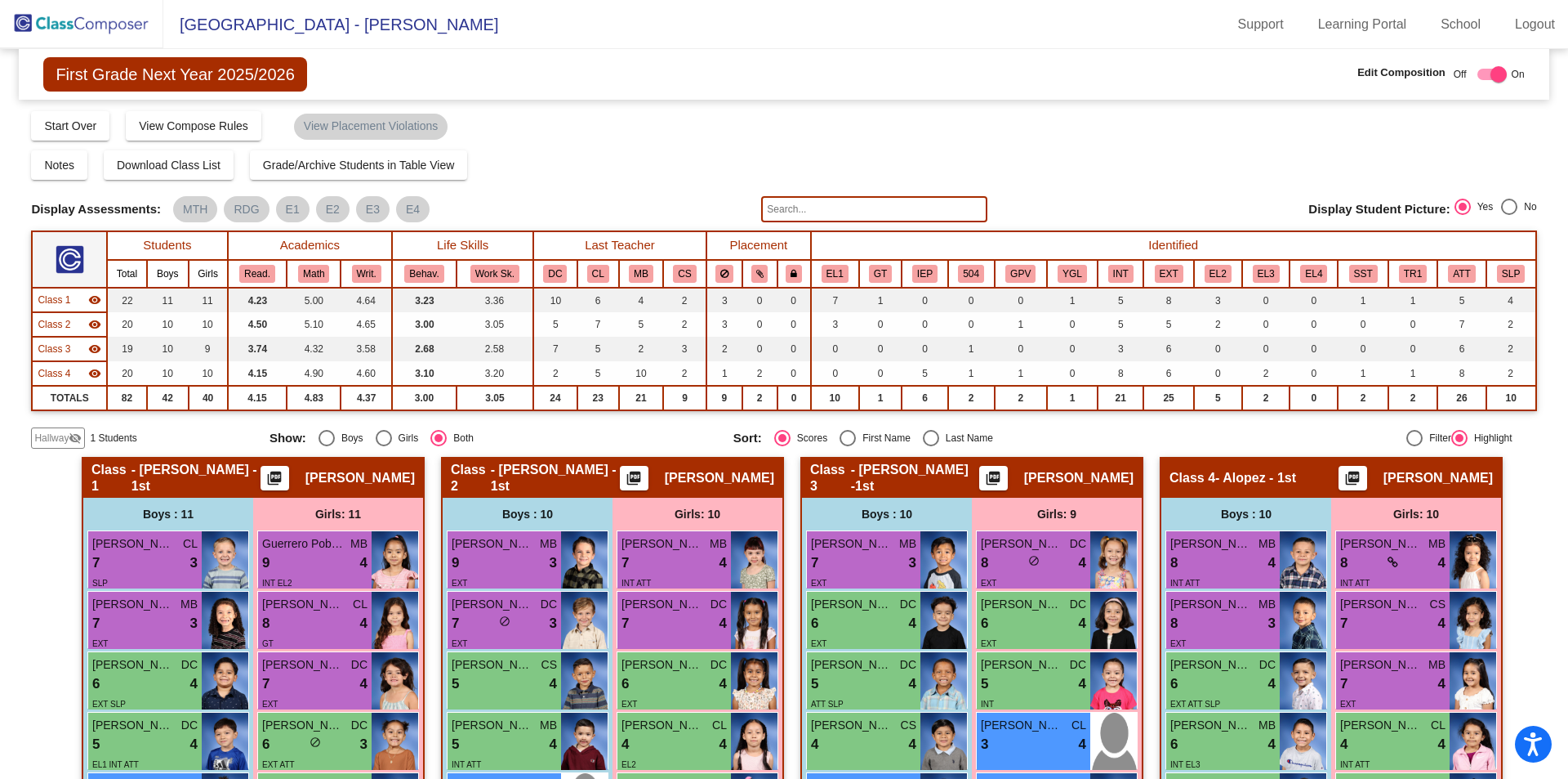
click at [64, 31] on img at bounding box center [82, 24] width 163 height 48
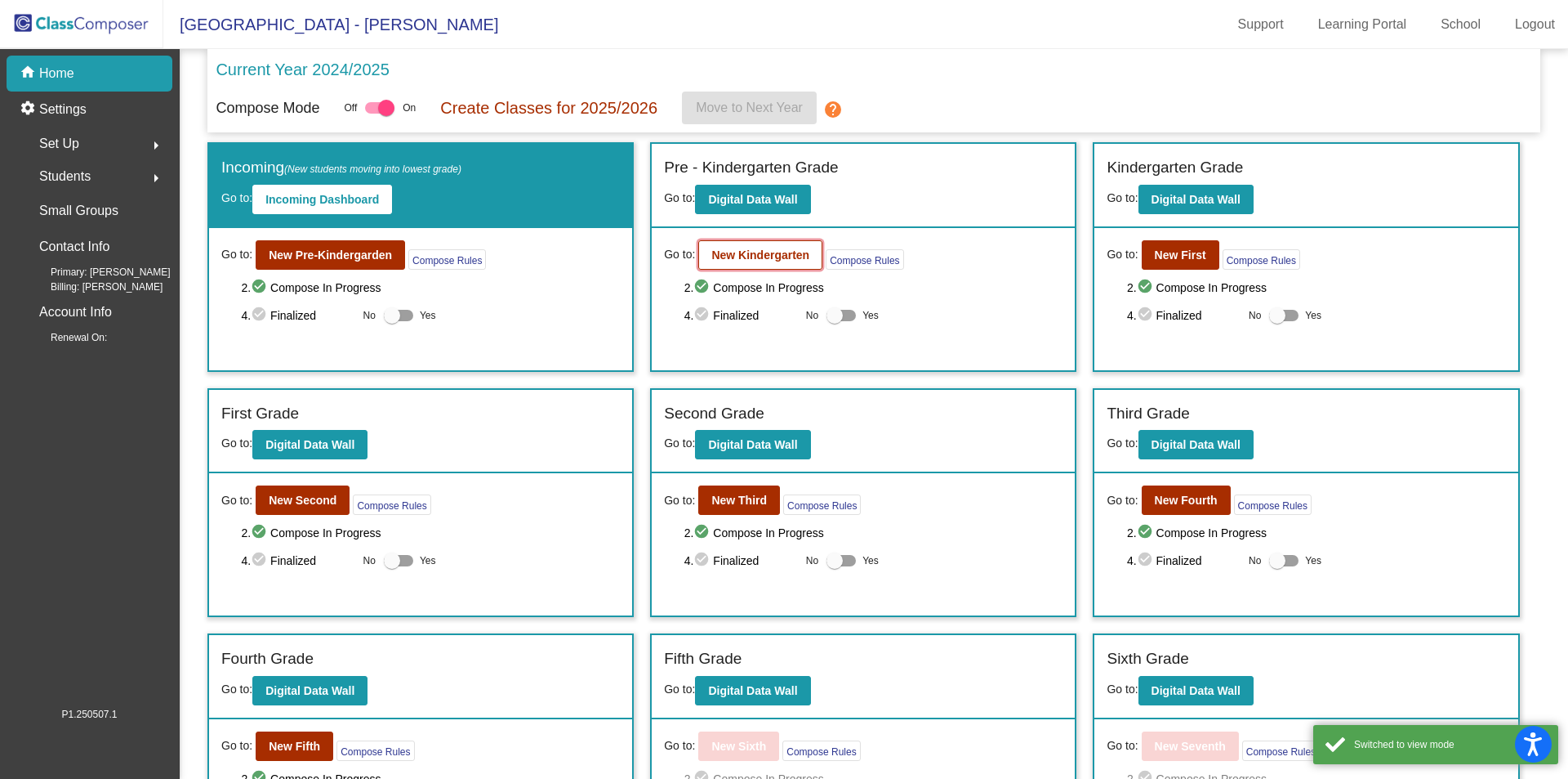
click at [773, 254] on b "New Kindergarten" at bounding box center [761, 255] width 98 height 13
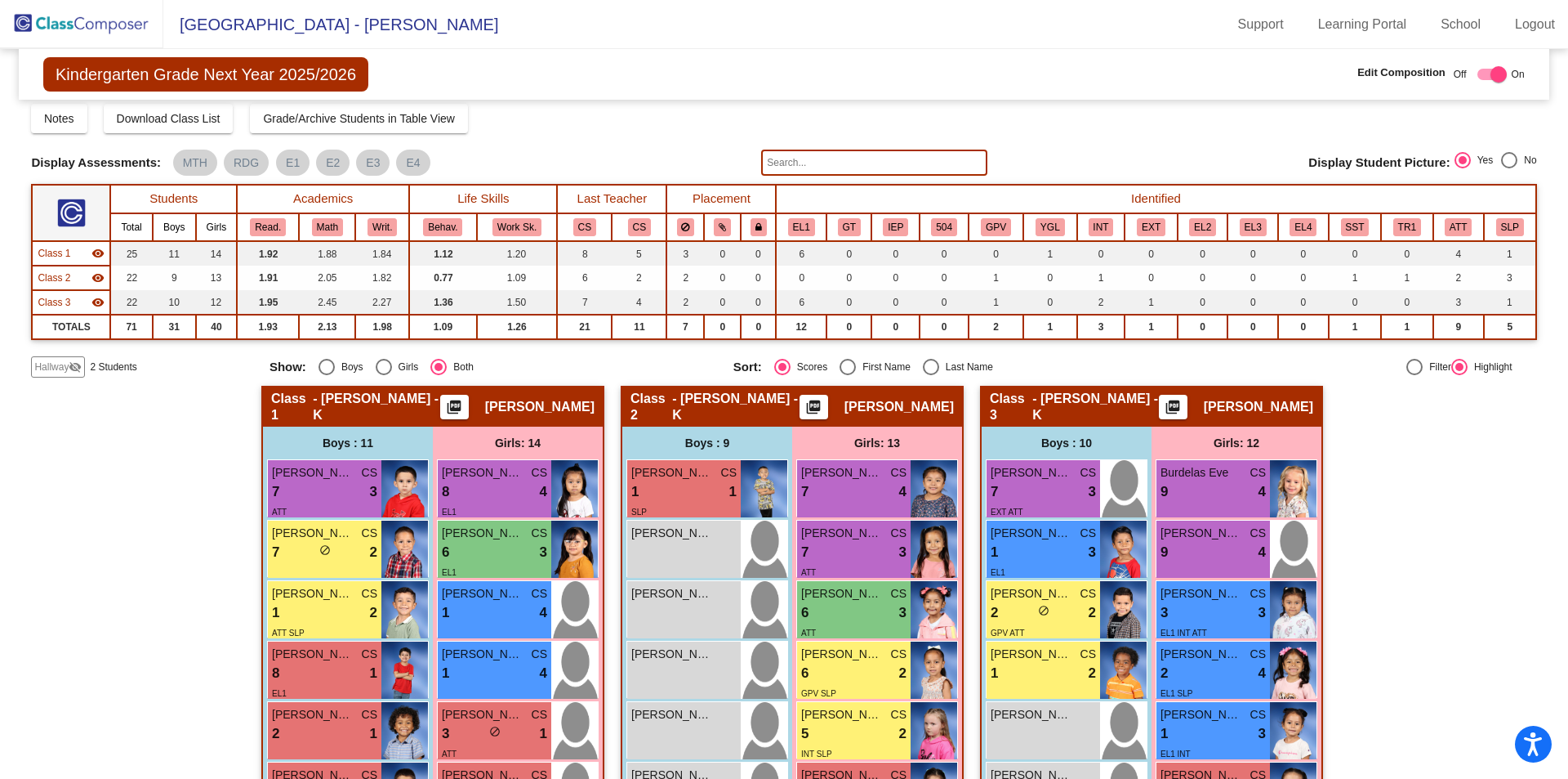
scroll to position [82, 0]
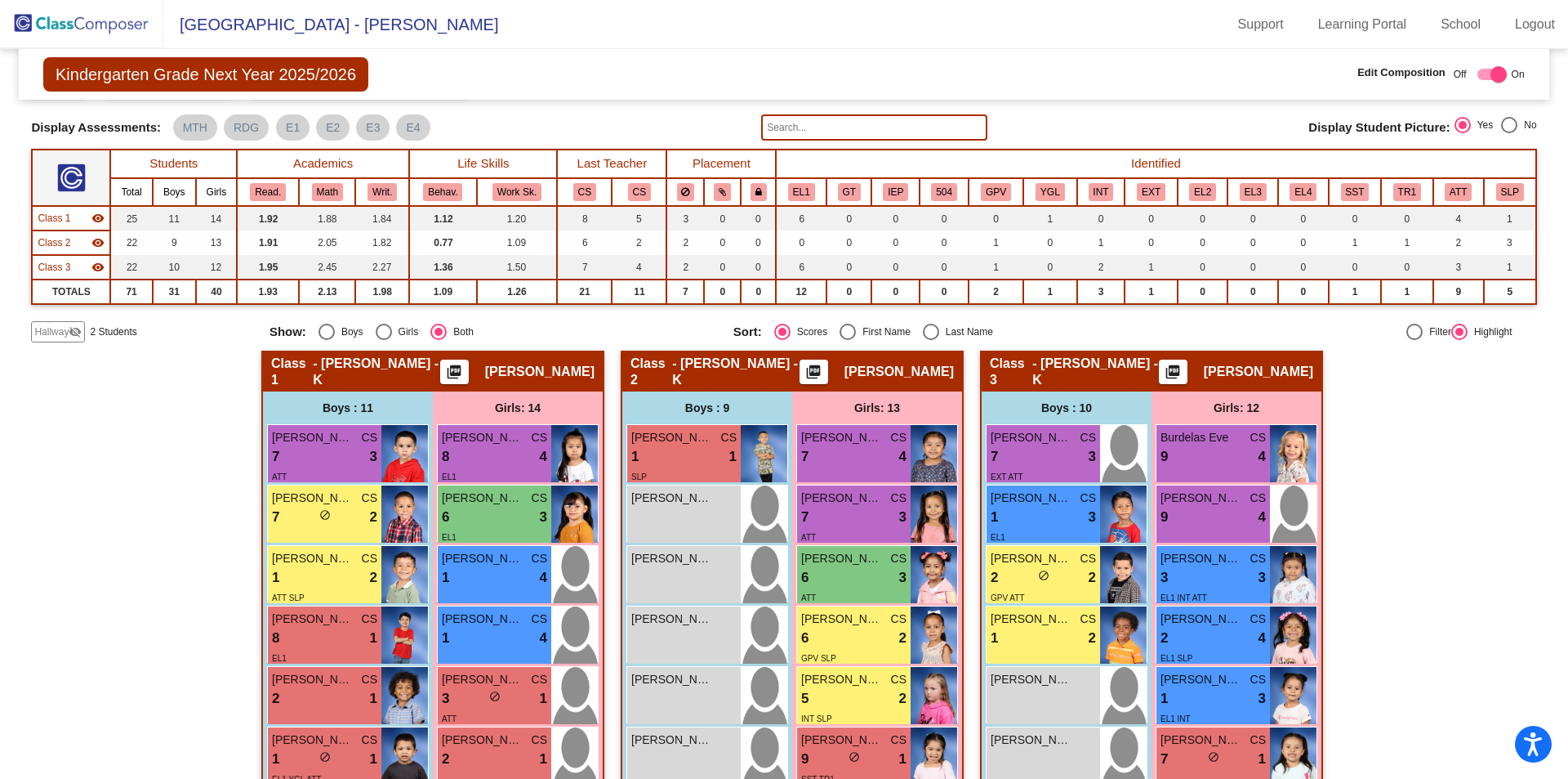
click at [31, 334] on div "Hallway visibility_off" at bounding box center [58, 332] width 54 height 22
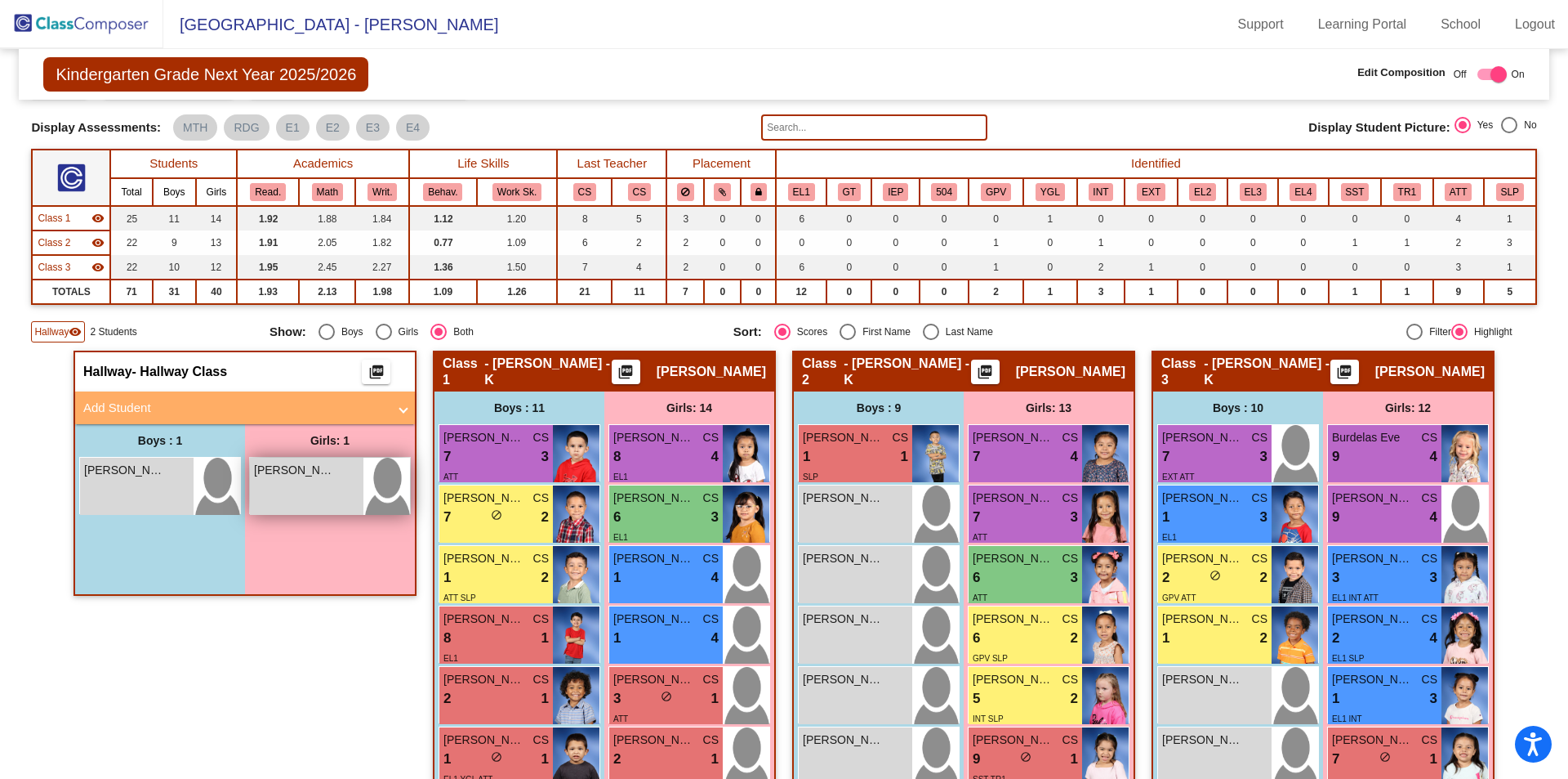
click at [297, 485] on div "[PERSON_NAME] lock do_not_disturb_alt" at bounding box center [306, 486] width 113 height 57
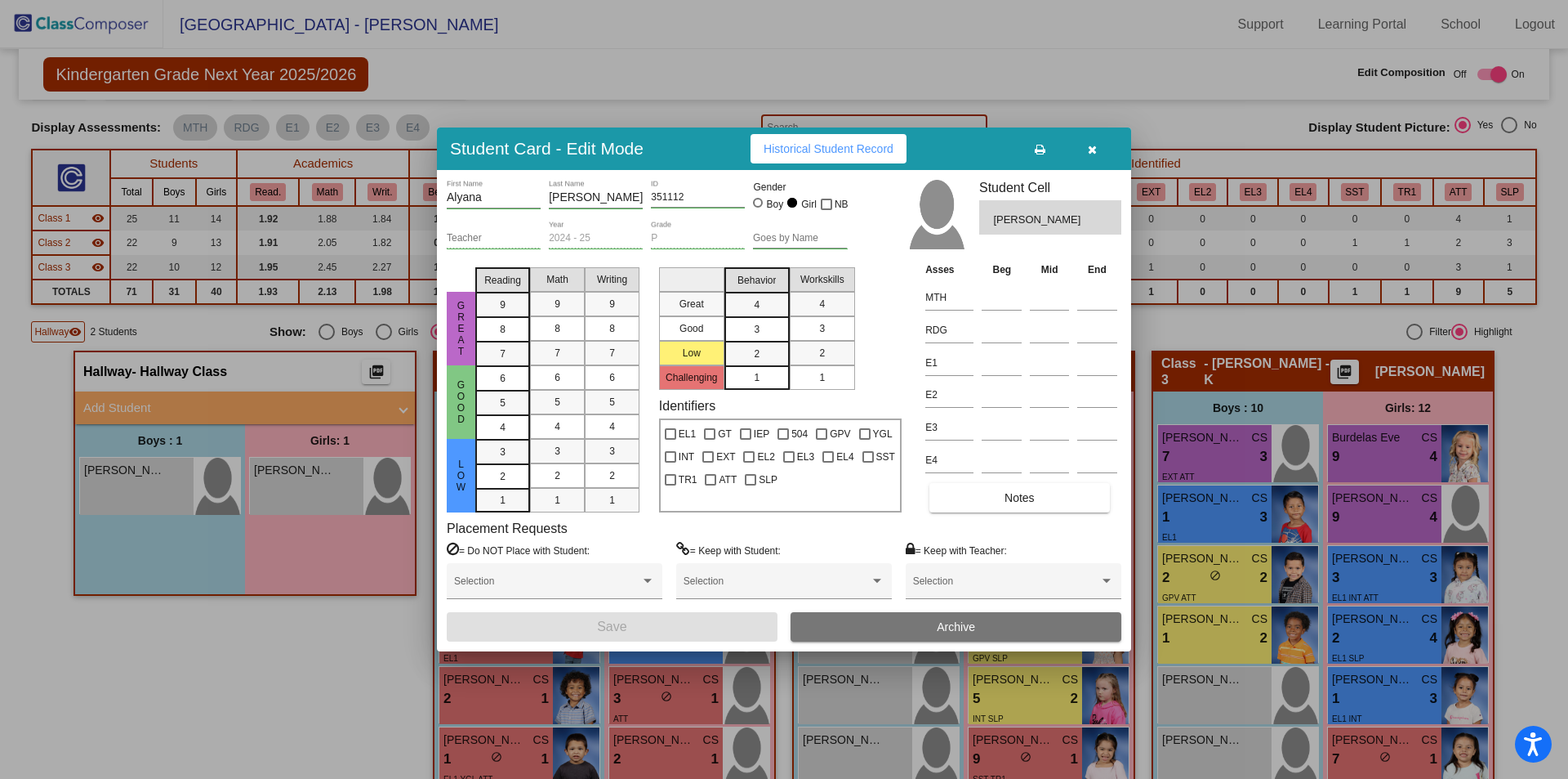
click at [872, 141] on button "Historical Student Record" at bounding box center [829, 149] width 156 height 30
click at [859, 631] on button "Archive" at bounding box center [956, 627] width 331 height 30
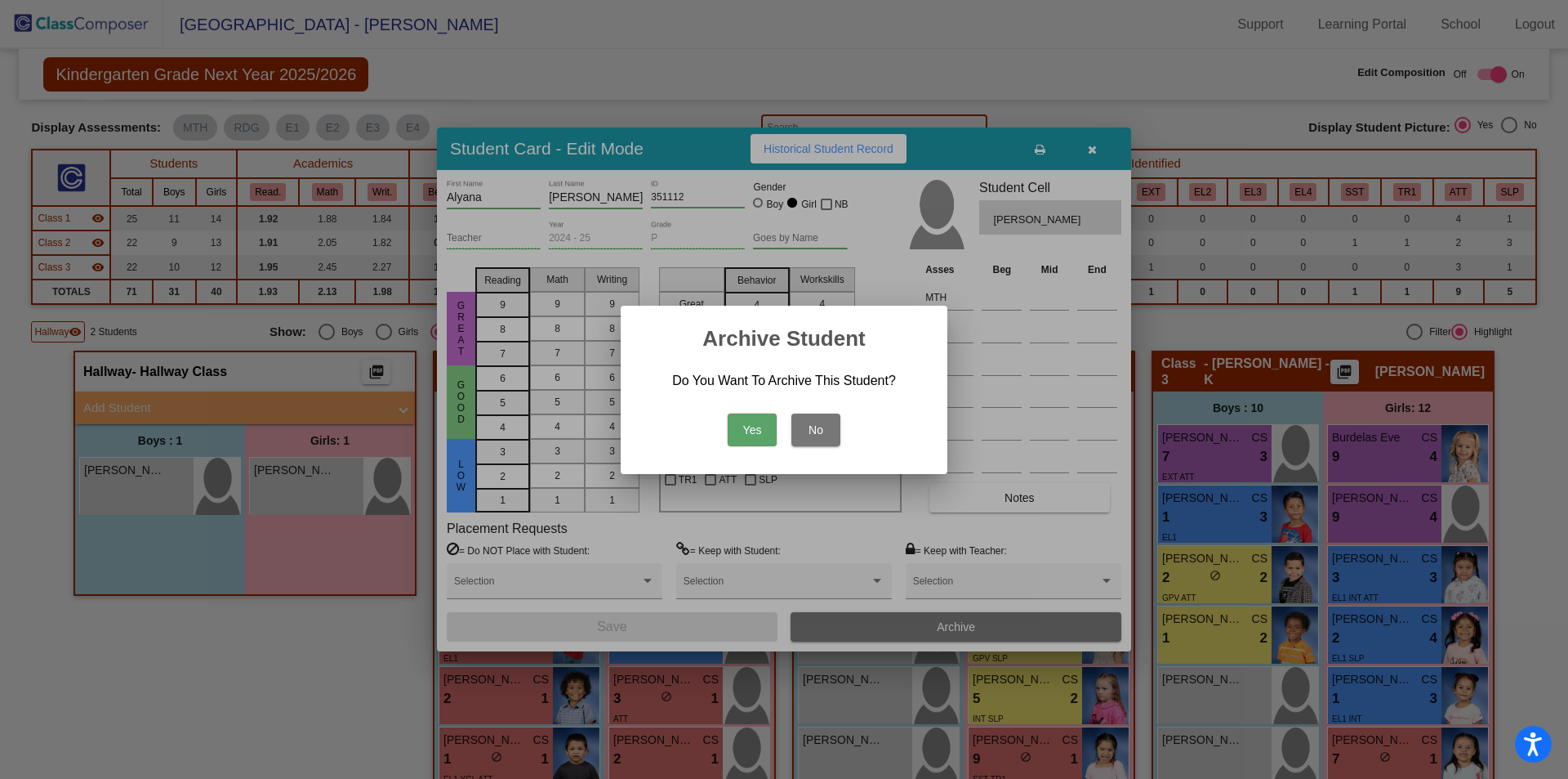
click at [747, 429] on button "Yes" at bounding box center [752, 429] width 49 height 32
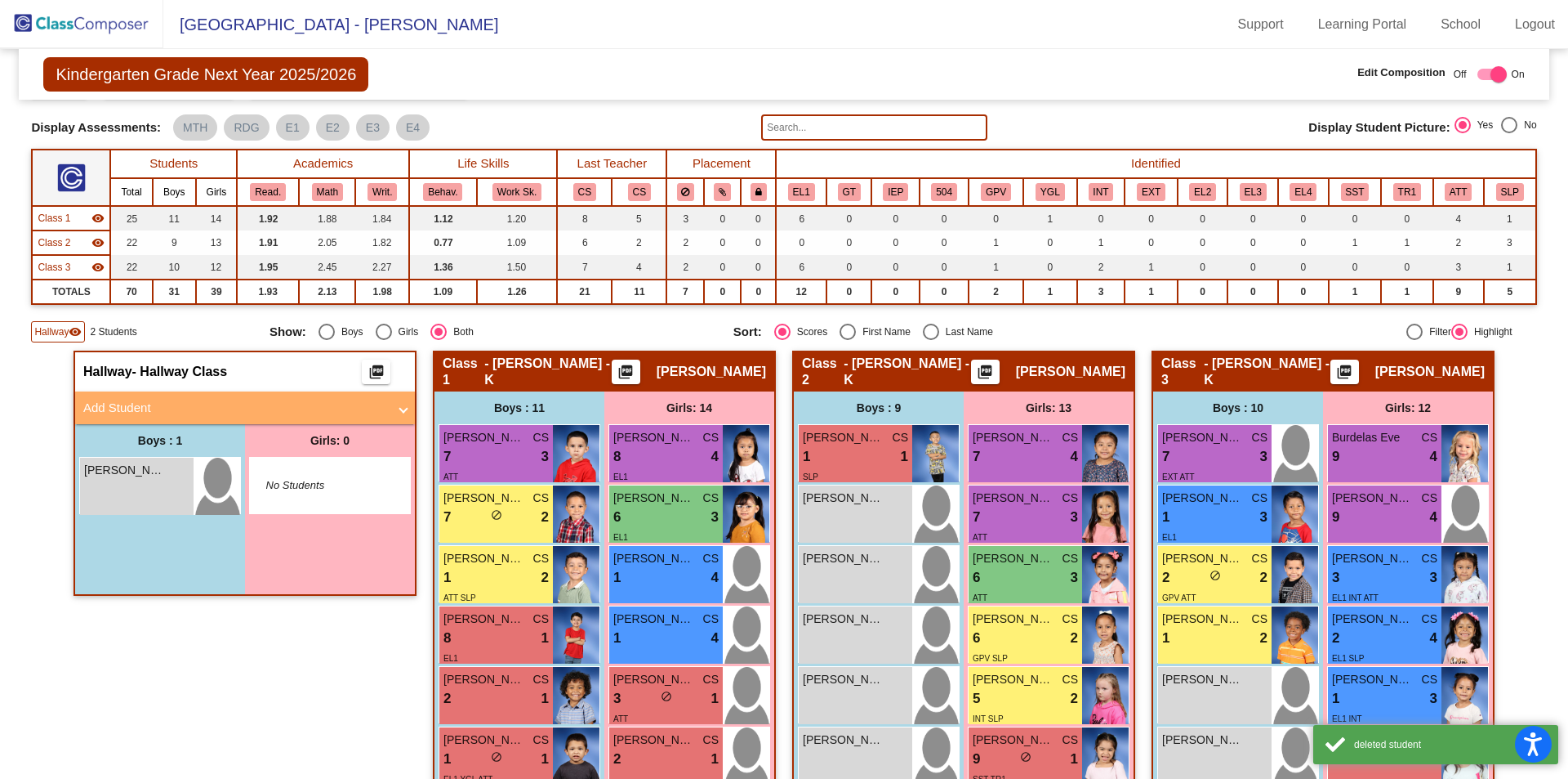
click at [42, 20] on img at bounding box center [82, 24] width 163 height 48
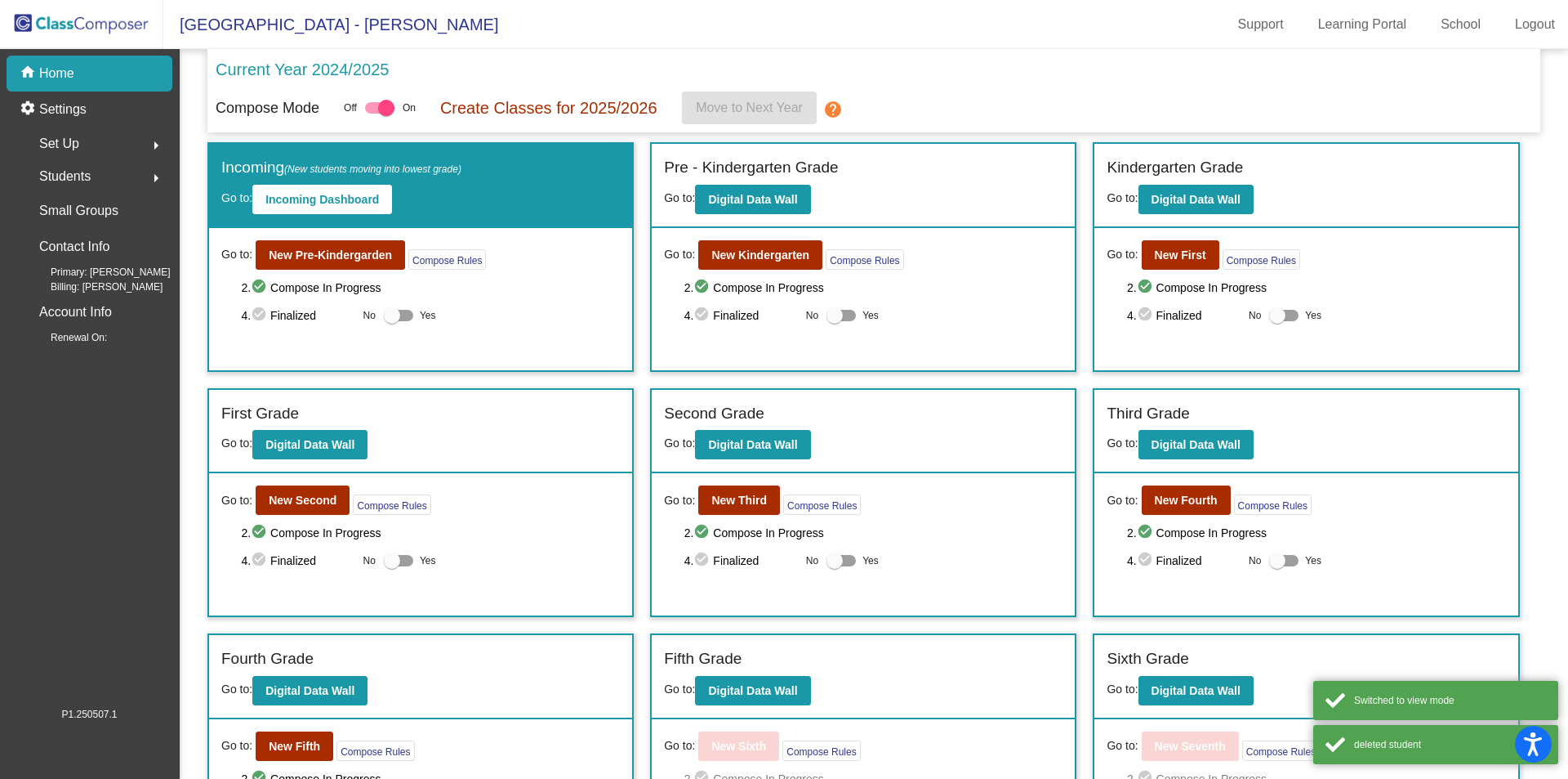
click at [94, 176] on div "Students arrow_right" at bounding box center [94, 176] width 156 height 32
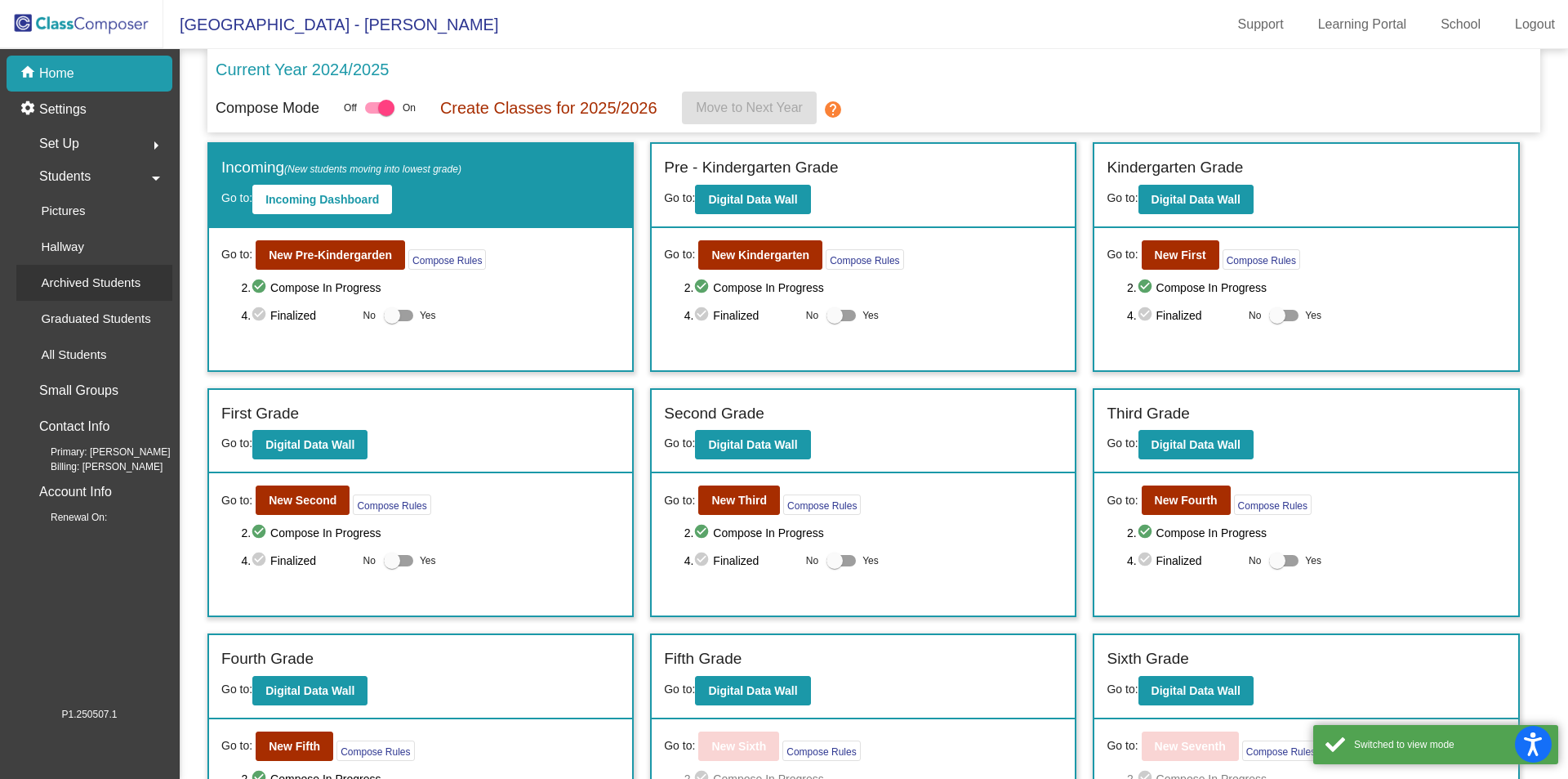
click at [138, 288] on p "Archived Students" at bounding box center [90, 283] width 99 height 20
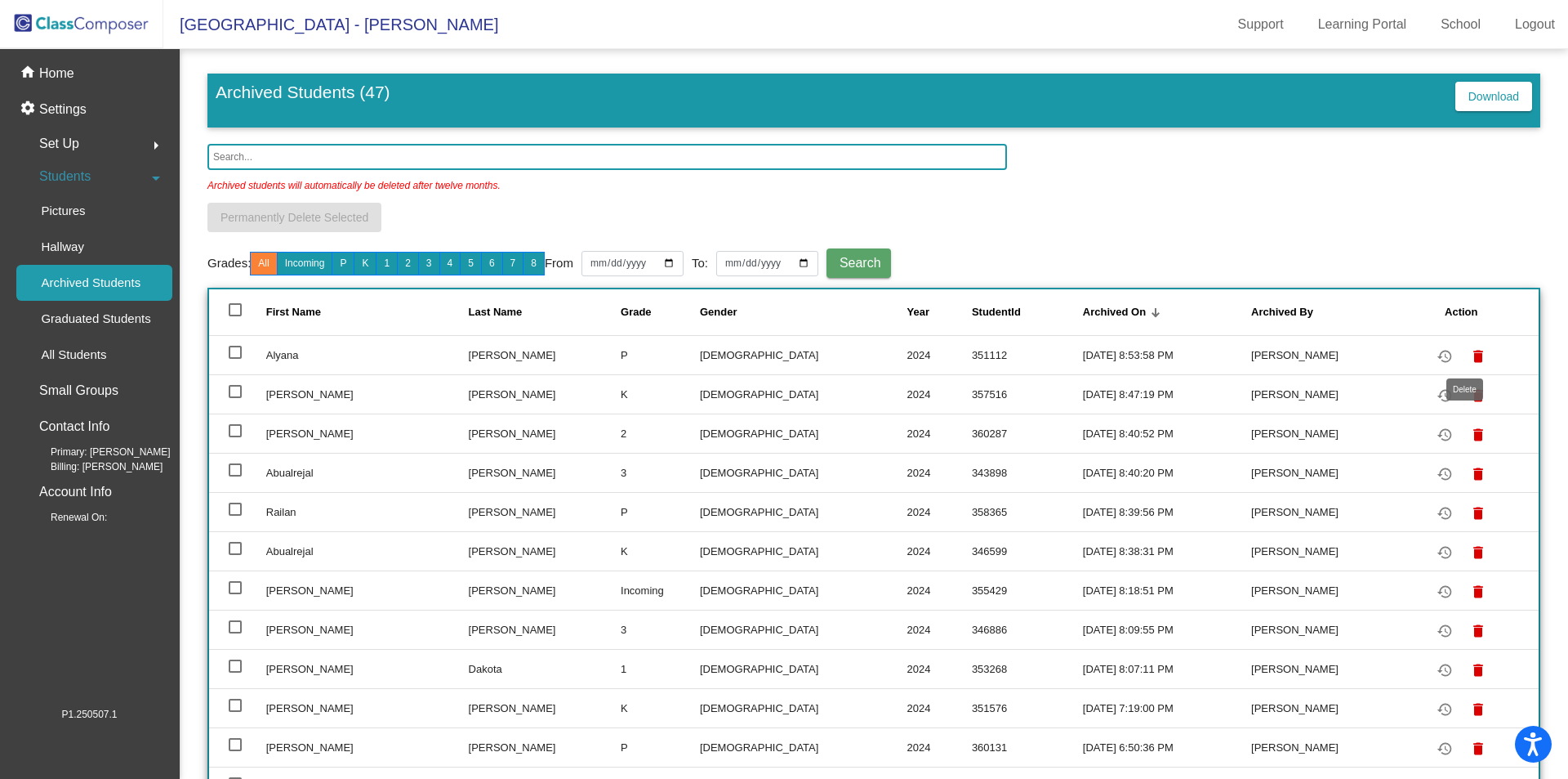
click at [1469, 355] on mat-icon "delete" at bounding box center [1479, 356] width 20 height 20
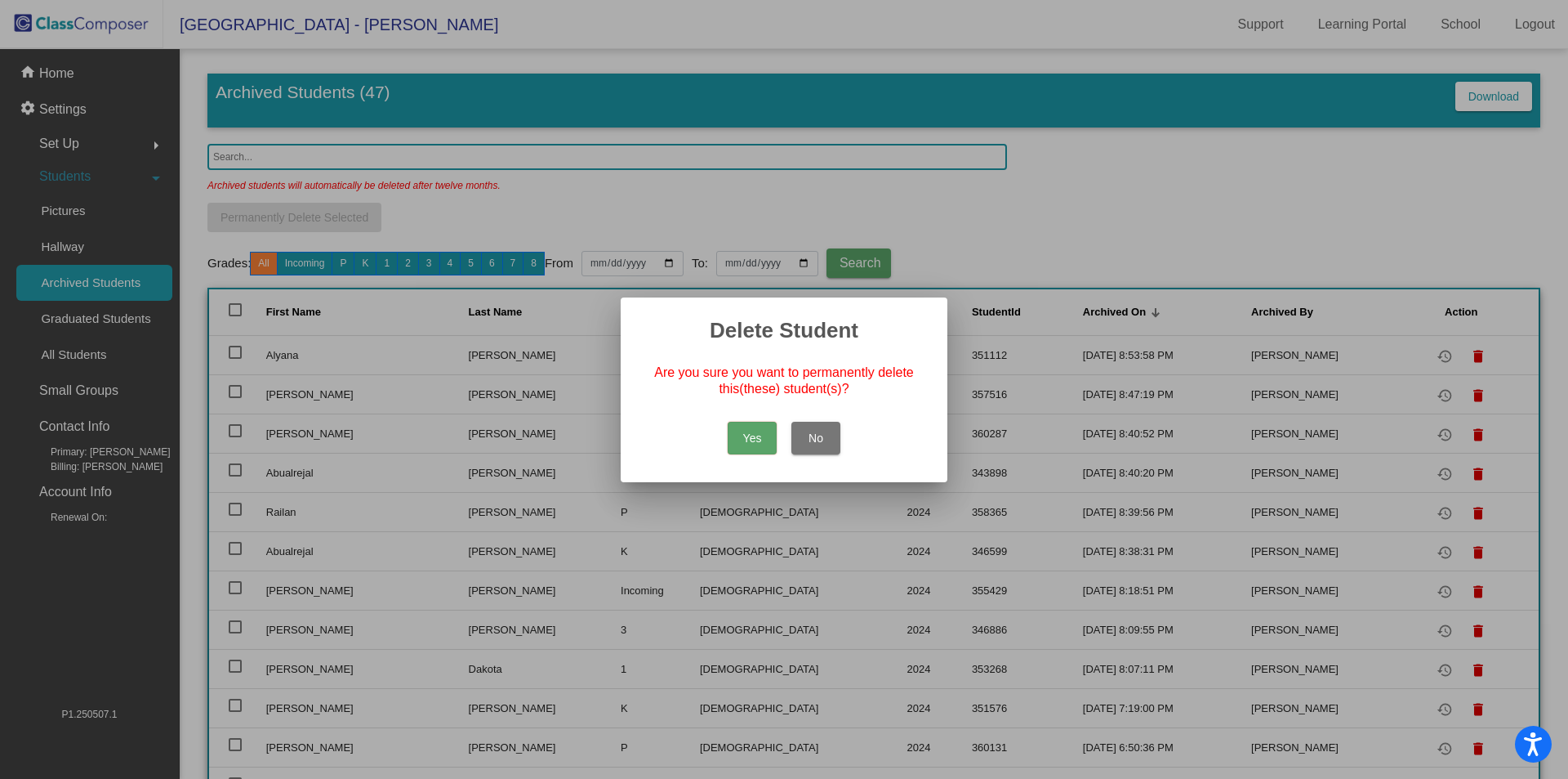
click at [754, 437] on button "Yes" at bounding box center [752, 438] width 49 height 32
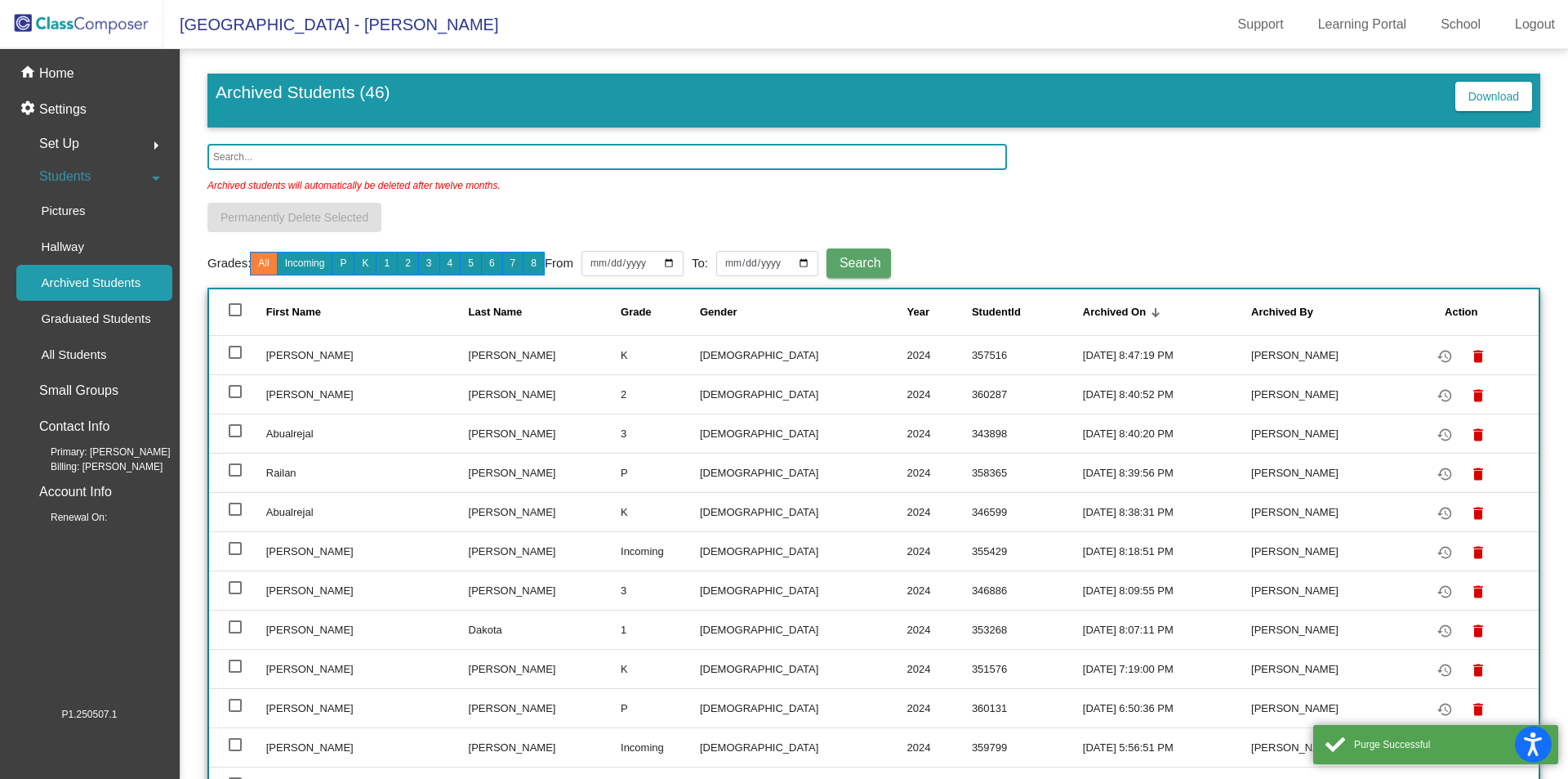
click at [89, 12] on img at bounding box center [82, 24] width 163 height 48
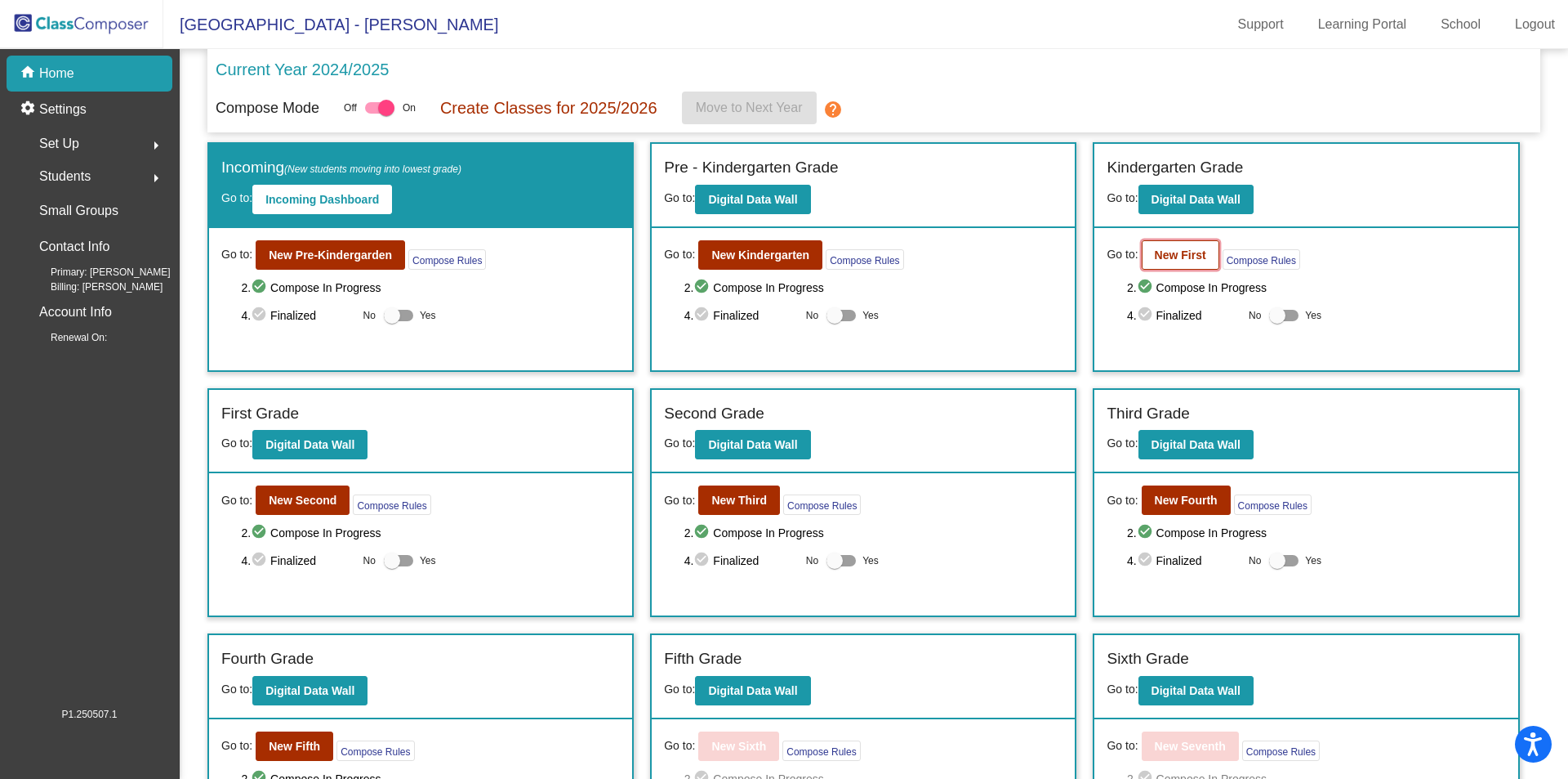
click at [1171, 258] on b "New First" at bounding box center [1181, 255] width 51 height 13
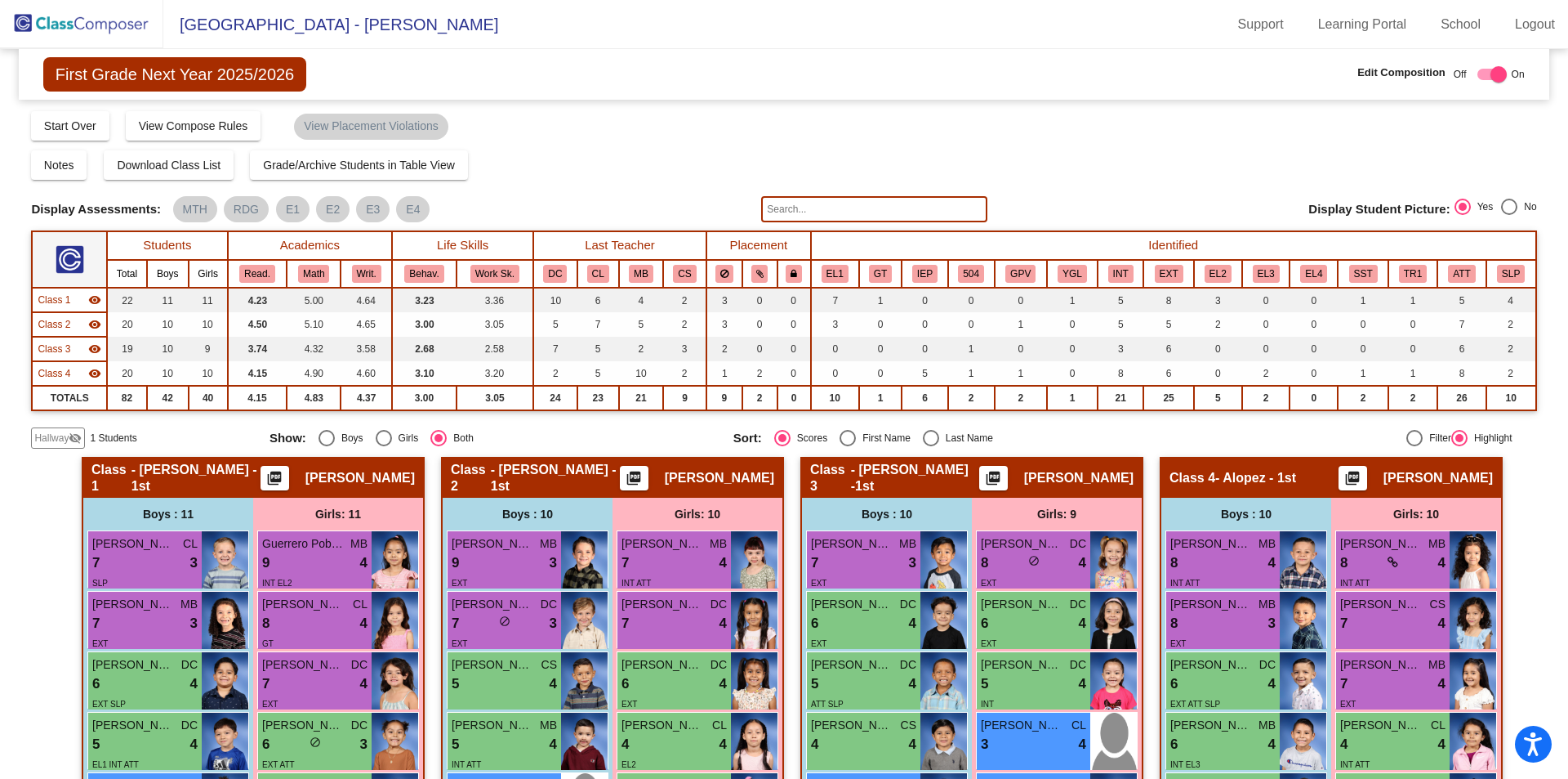
click at [53, 442] on span "Hallway" at bounding box center [51, 438] width 34 height 15
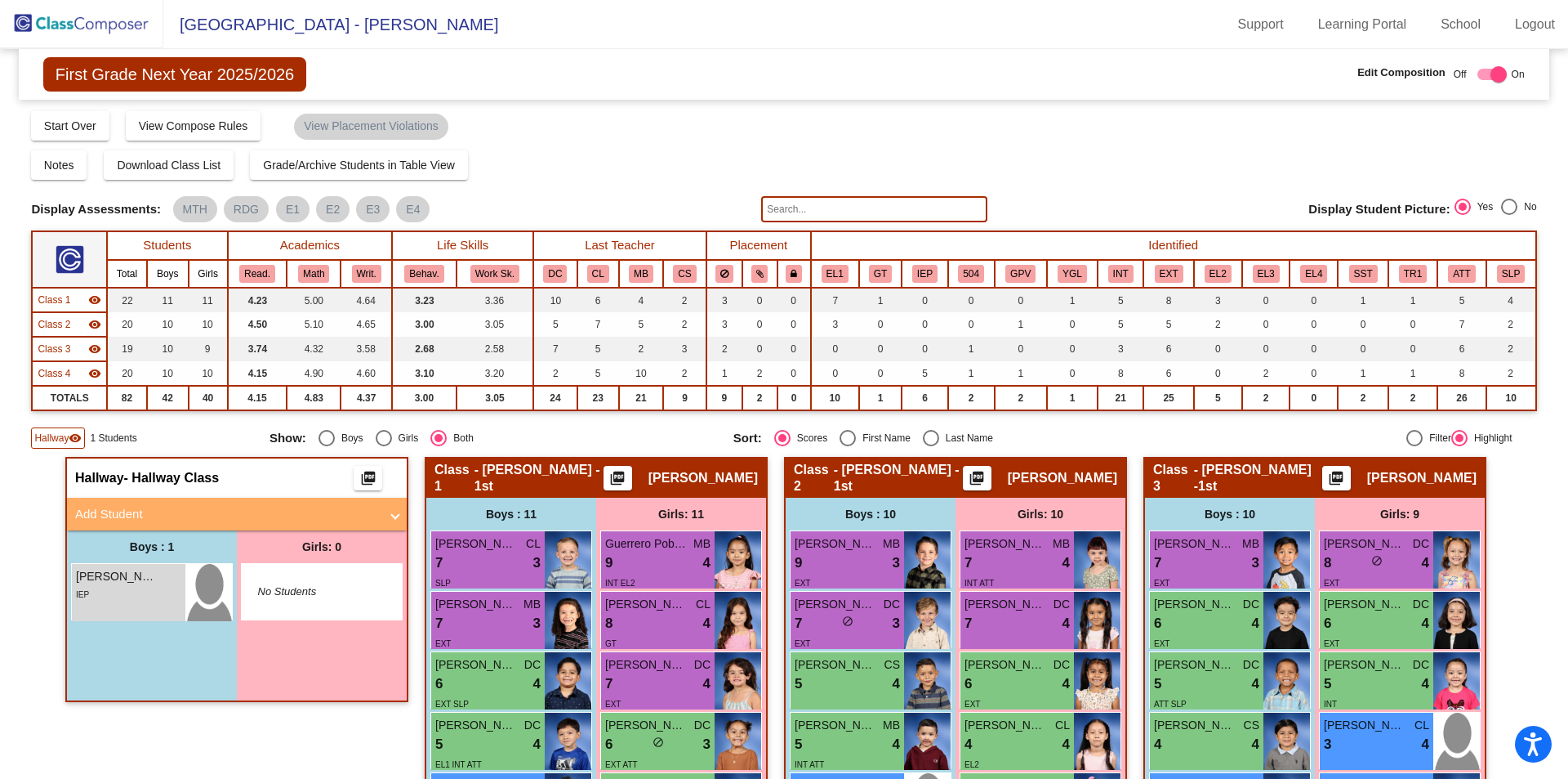
click at [134, 509] on mat-panel-title "Add Student" at bounding box center [226, 513] width 304 height 19
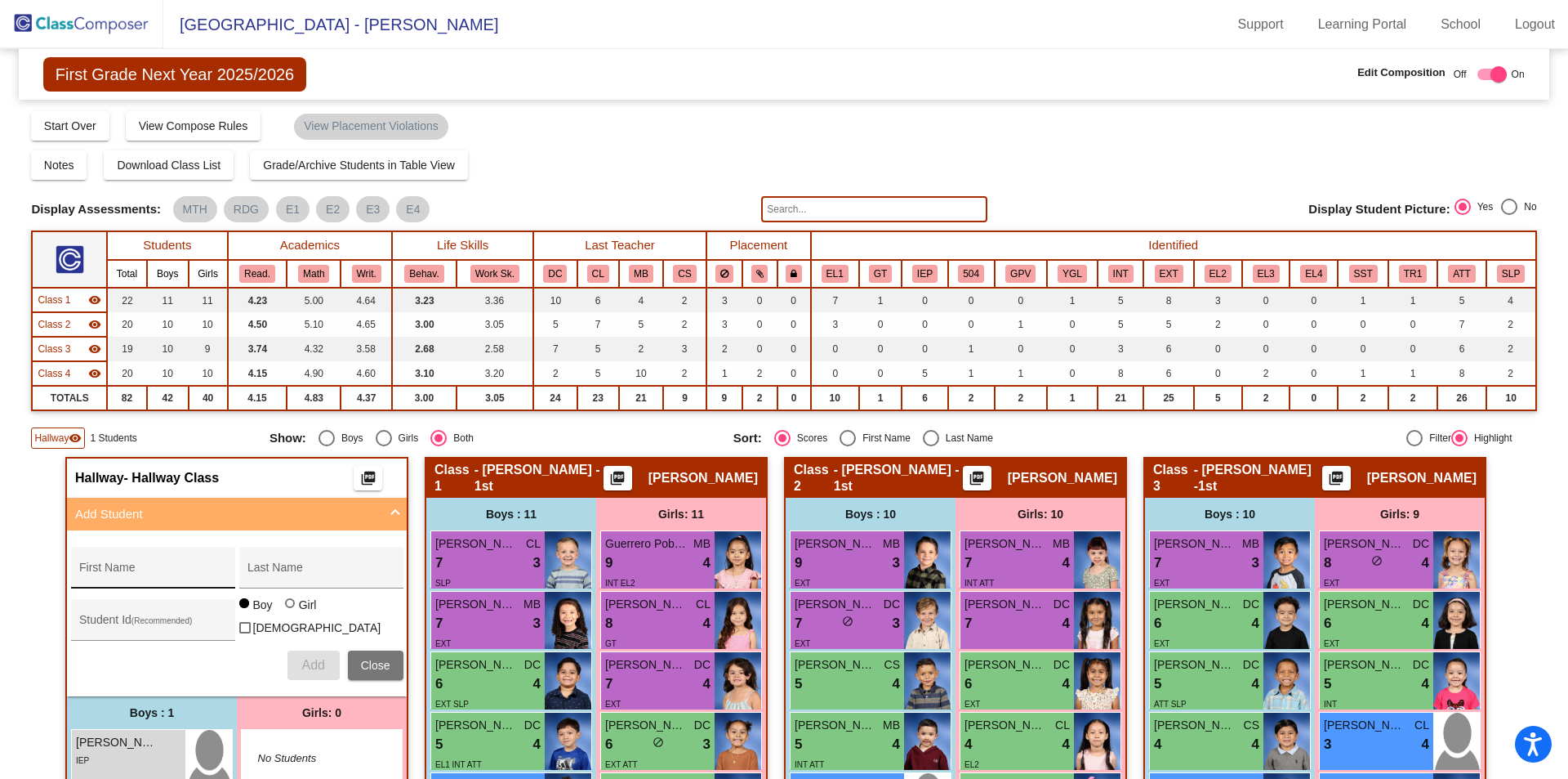
click at [150, 568] on input "First Name" at bounding box center [153, 573] width 147 height 13
type input "Alyana"
type input "[PERSON_NAME]"
click at [126, 631] on div "Student Id (Recommended)" at bounding box center [153, 624] width 147 height 33
click at [80, 38] on img at bounding box center [82, 24] width 163 height 48
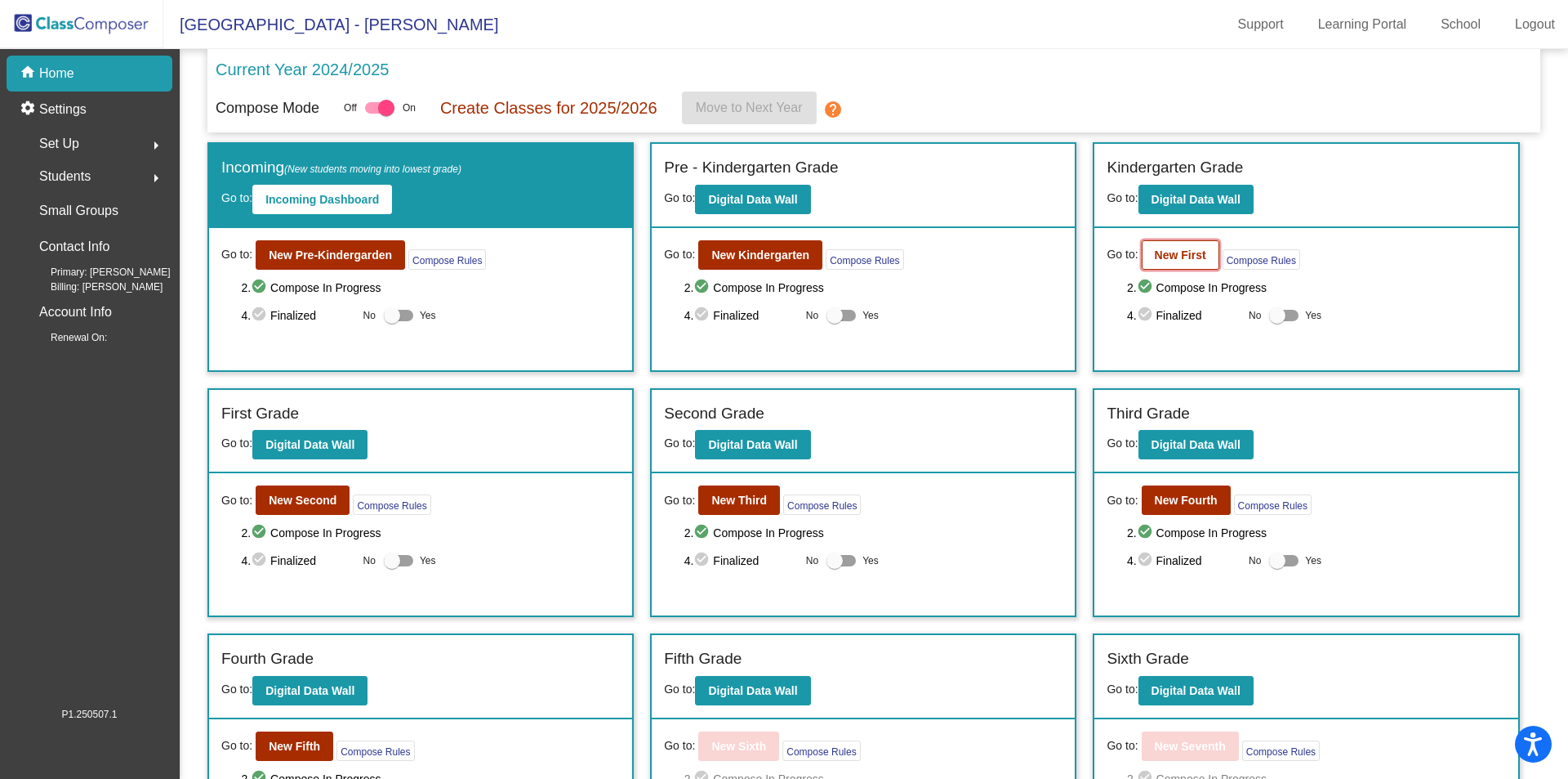
click at [1159, 259] on b "New First" at bounding box center [1181, 255] width 51 height 13
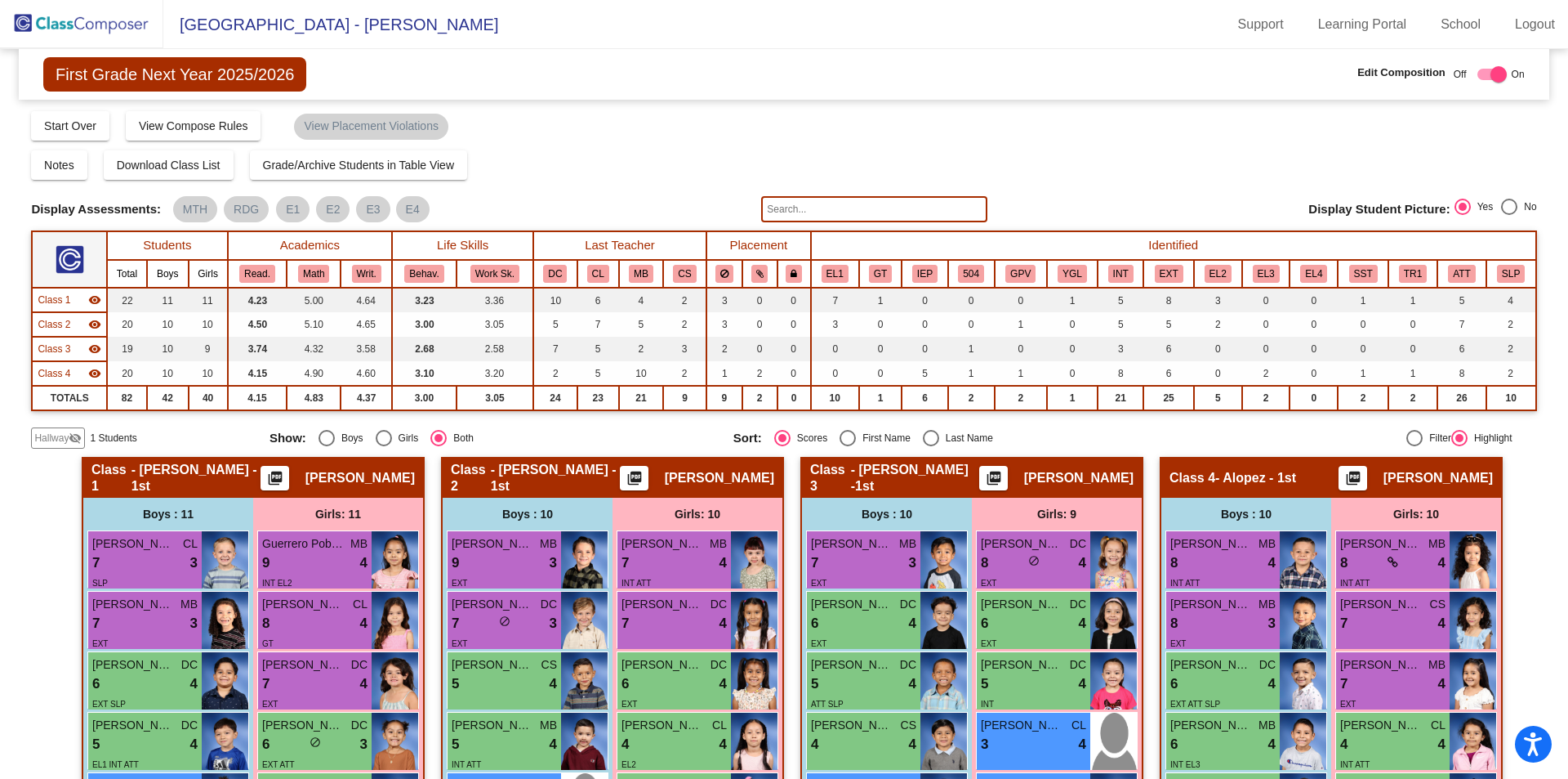
click at [74, 438] on mat-icon "visibility_off" at bounding box center [75, 438] width 13 height 13
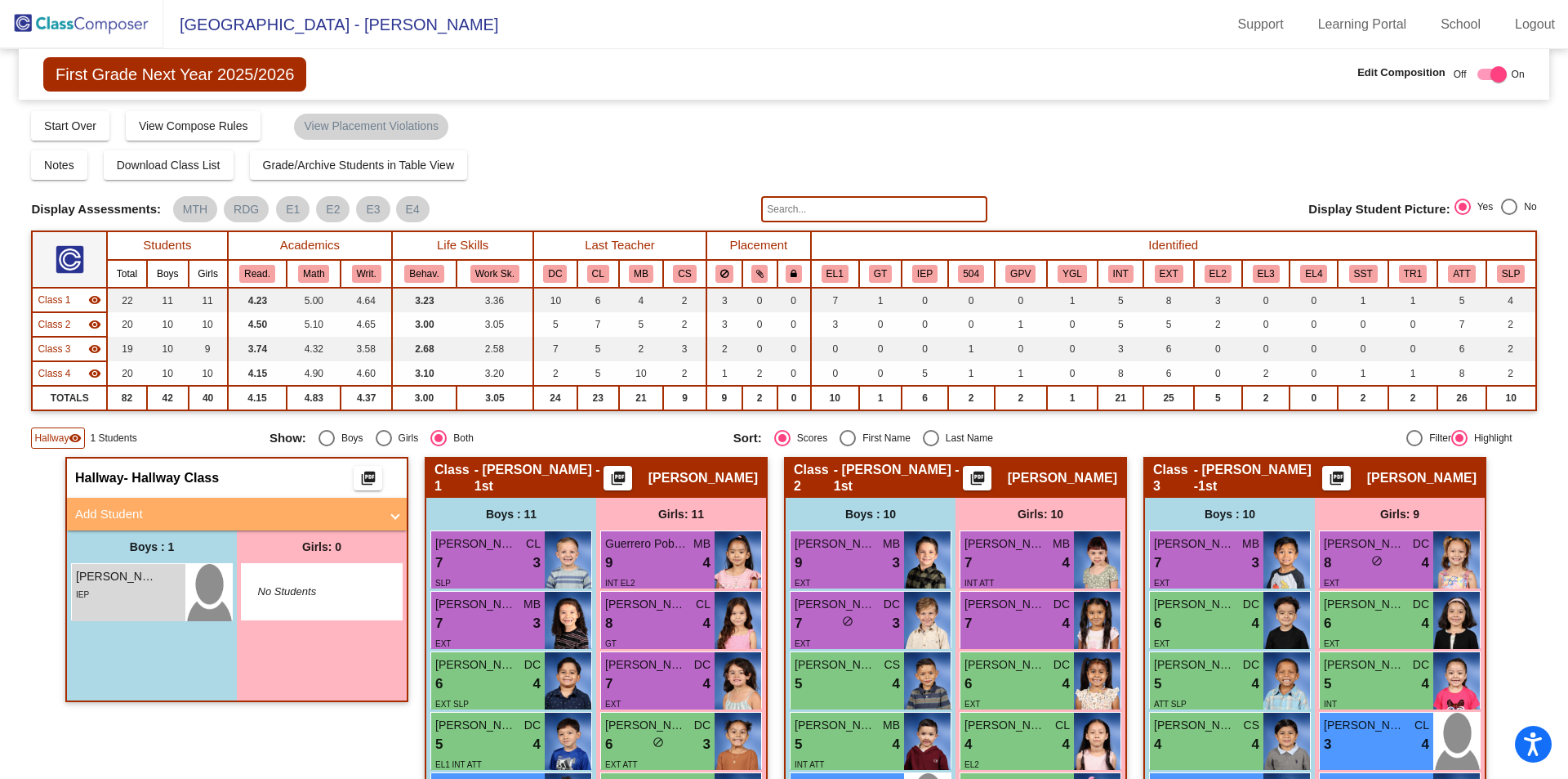
click at [228, 508] on mat-panel-title "Add Student" at bounding box center [226, 513] width 304 height 19
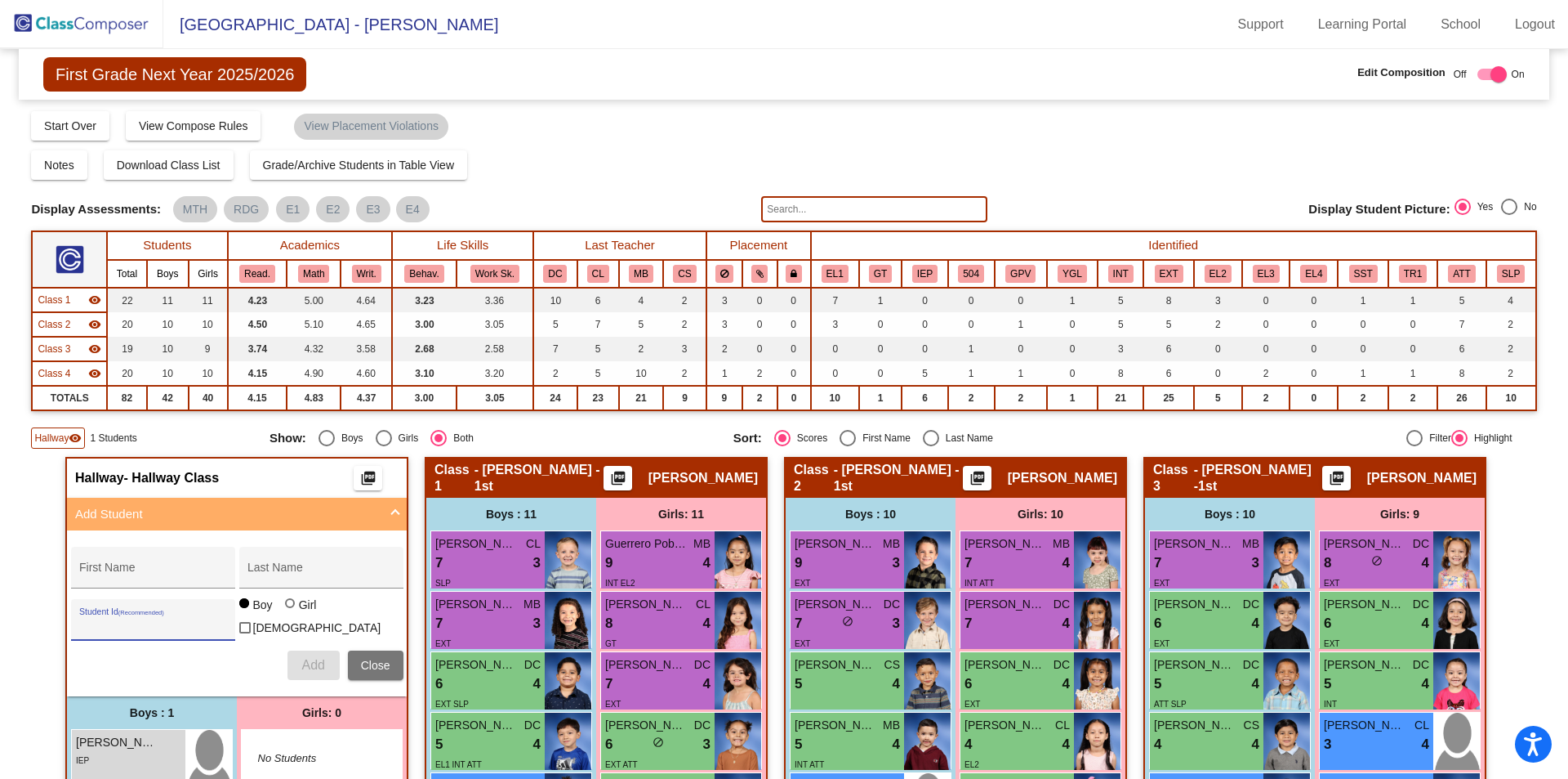
click at [162, 626] on input "Student Id (Recommended)" at bounding box center [153, 626] width 147 height 13
type input "351112"
click at [176, 564] on div "First Name" at bounding box center [153, 572] width 147 height 33
type input "Alyana"
type input "[PERSON_NAME]"
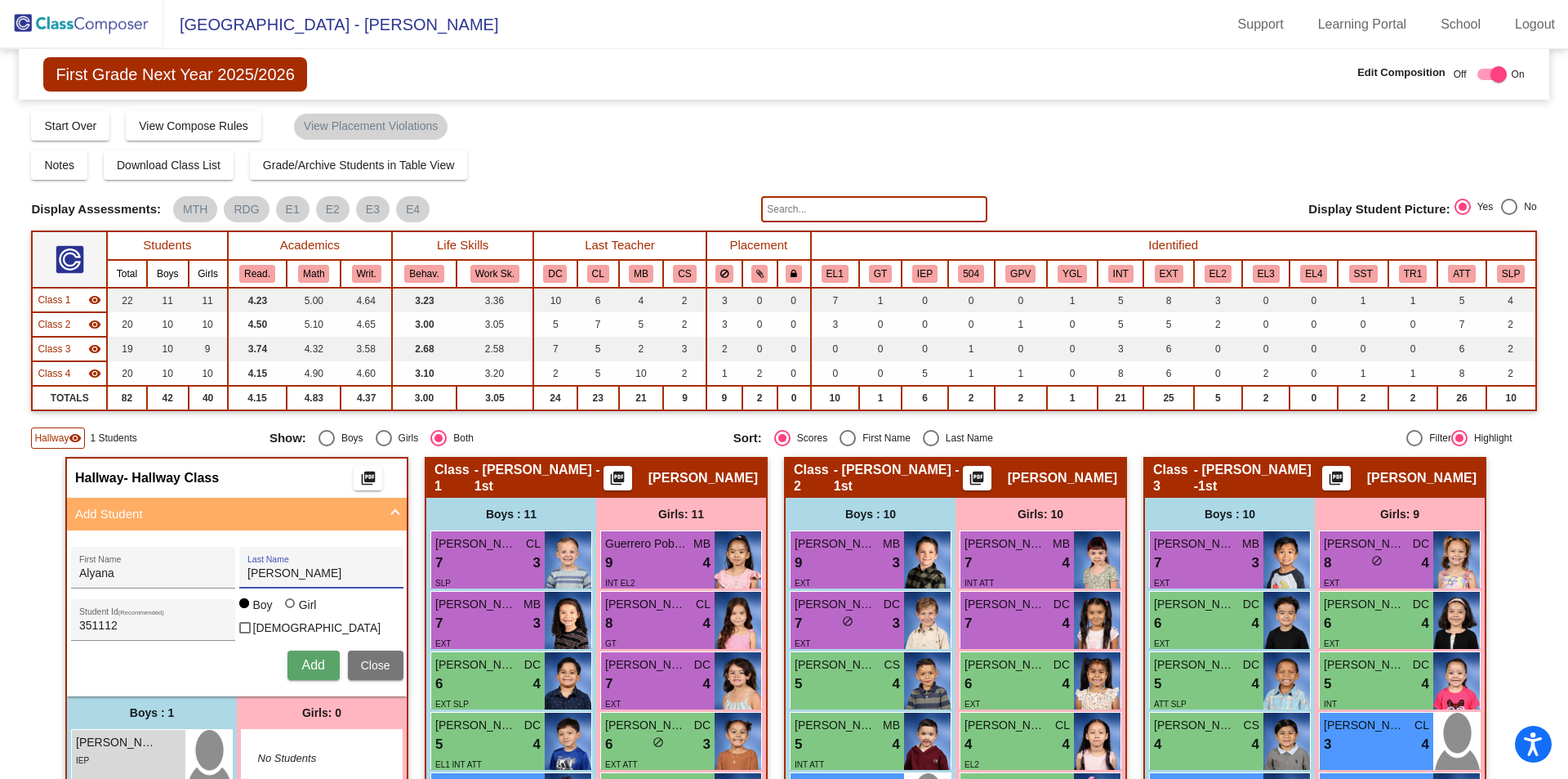
click at [310, 662] on span "Add" at bounding box center [313, 665] width 23 height 14
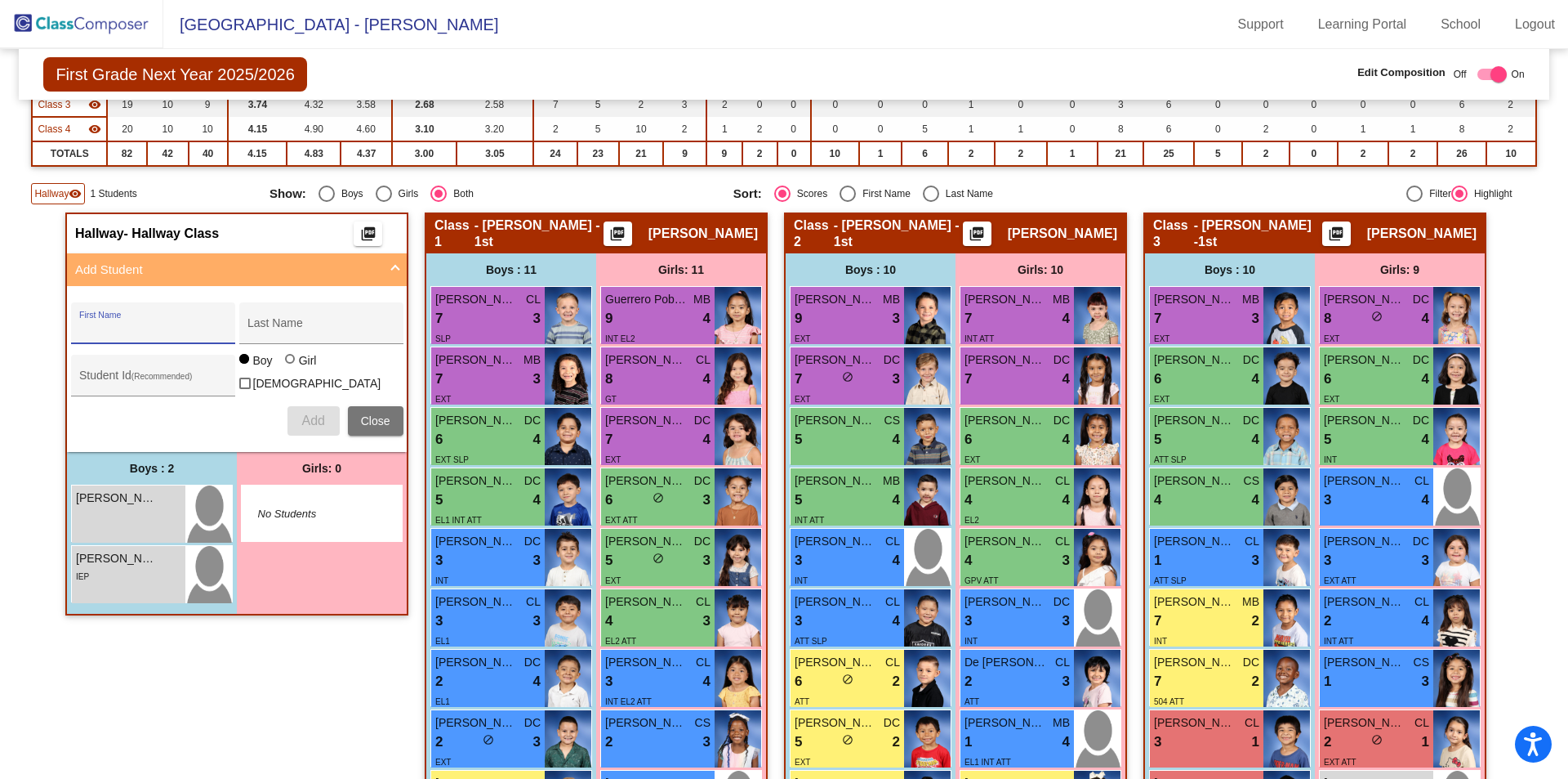
scroll to position [245, 0]
click at [186, 634] on div "Hallway - Hallway Class picture_as_pdf Add Student First Name Last Name Student…" at bounding box center [236, 594] width 343 height 765
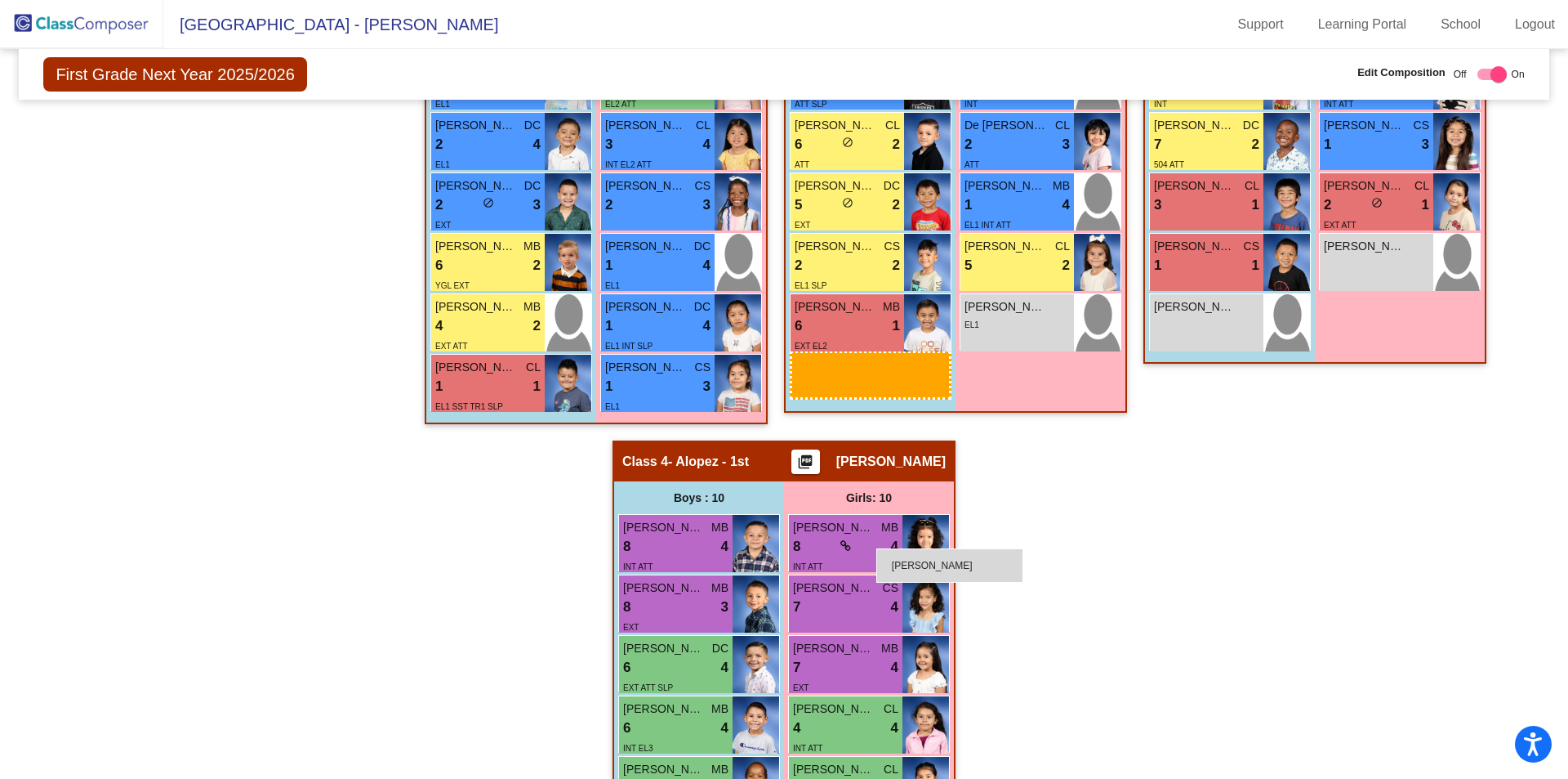
scroll to position [899, 0]
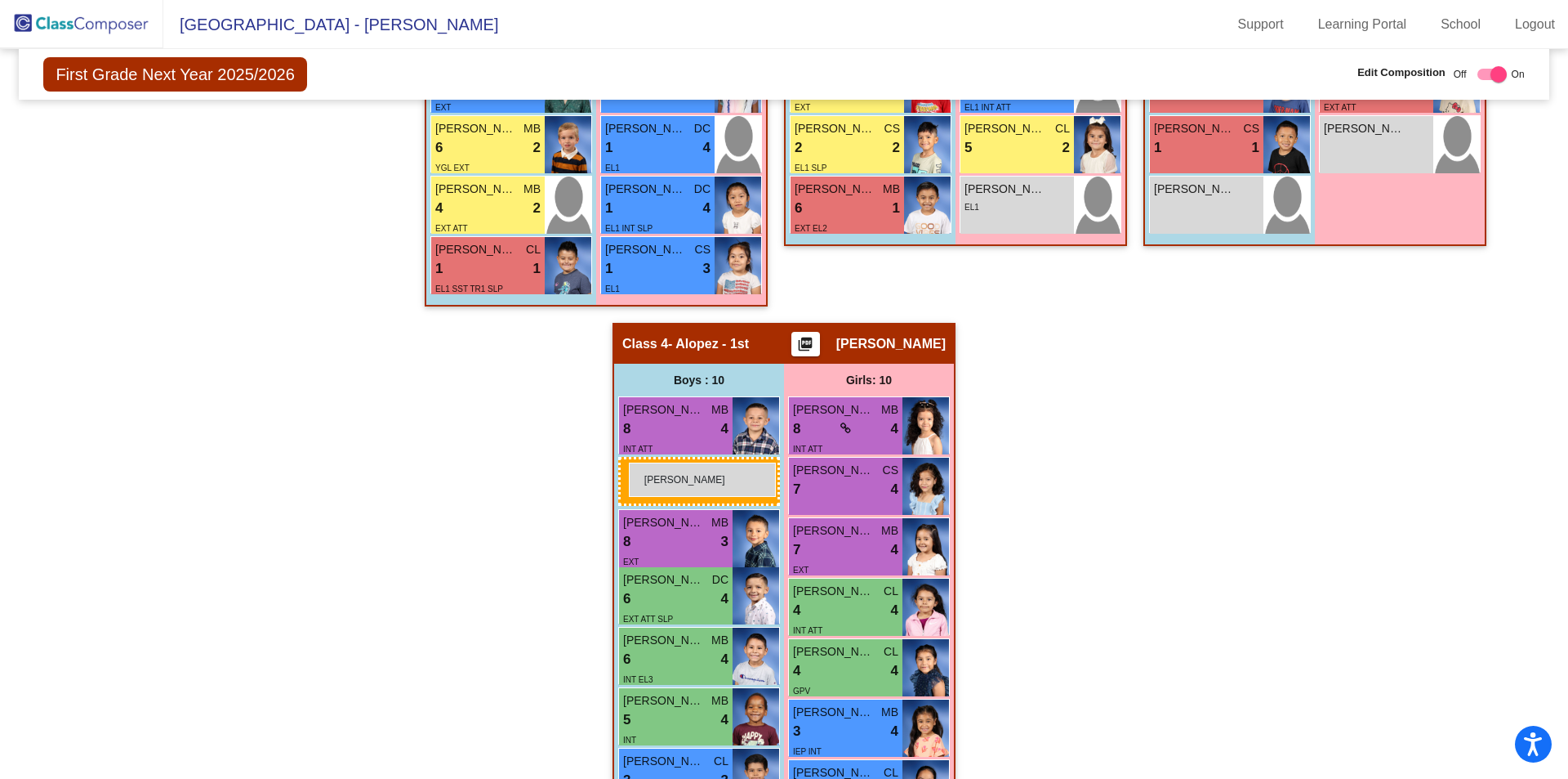
drag, startPoint x: 133, startPoint y: 519, endPoint x: 629, endPoint y: 462, distance: 499.3
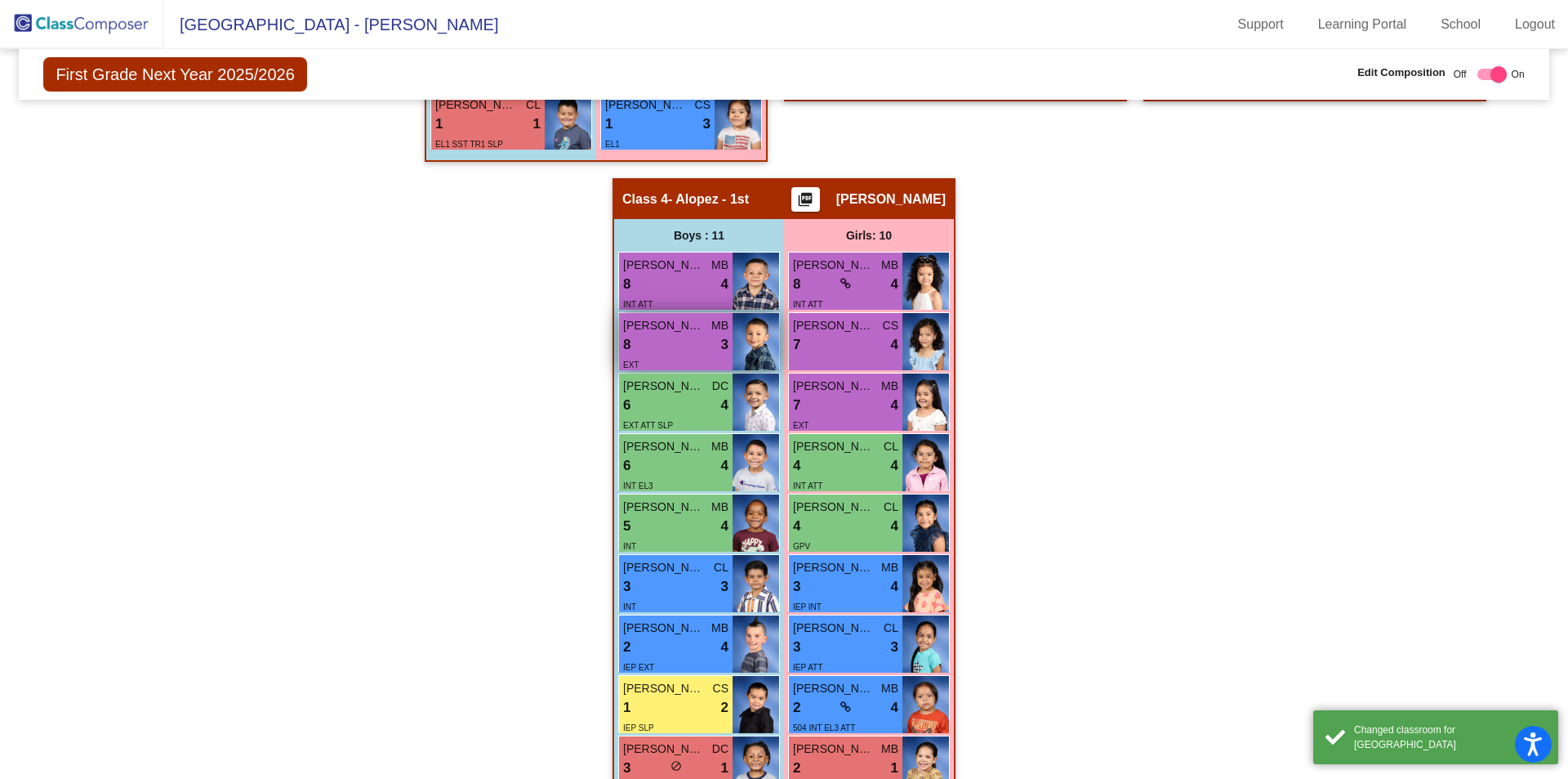
scroll to position [1208, 0]
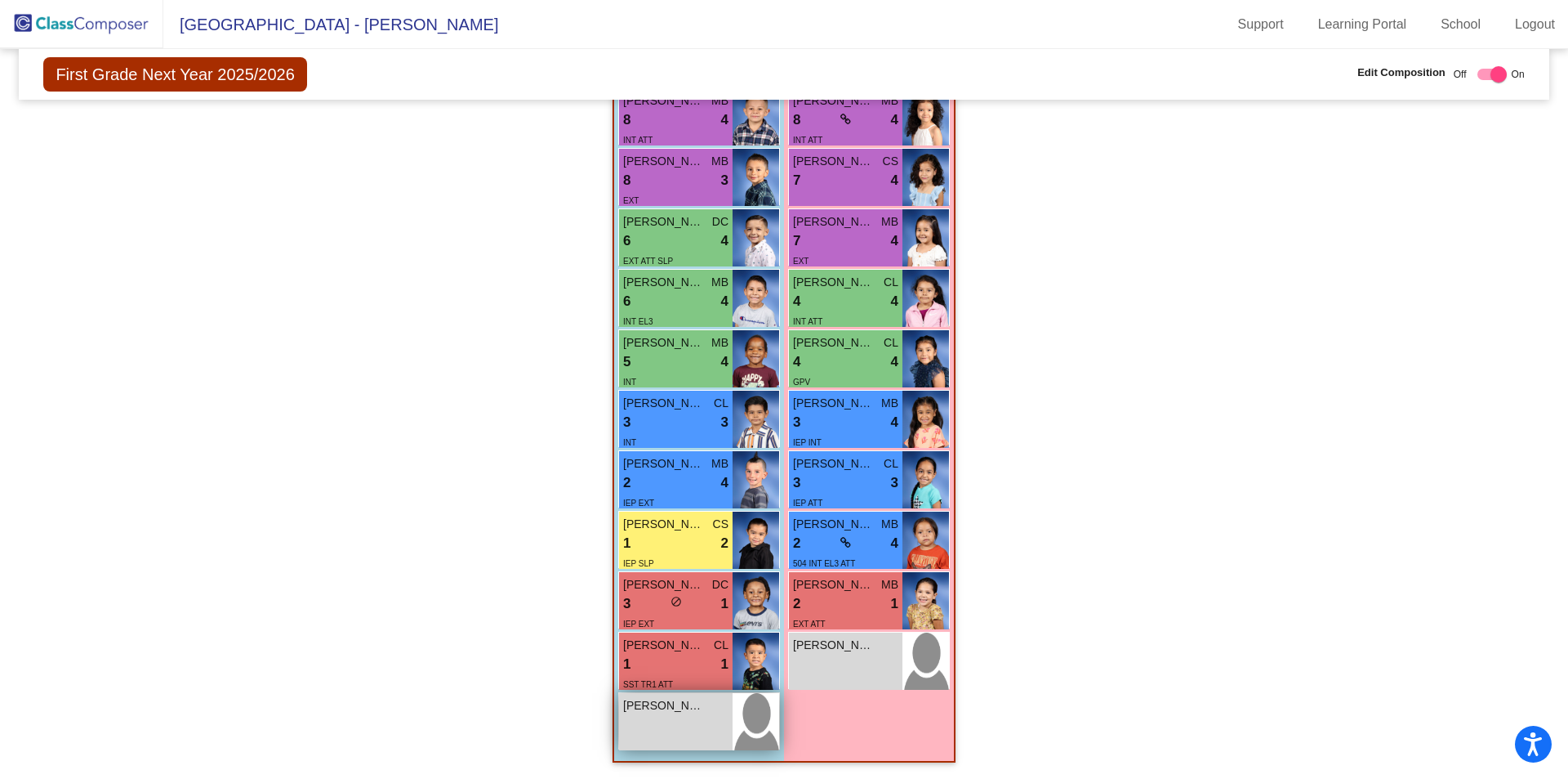
click at [667, 710] on span "[PERSON_NAME]" at bounding box center [664, 705] width 82 height 17
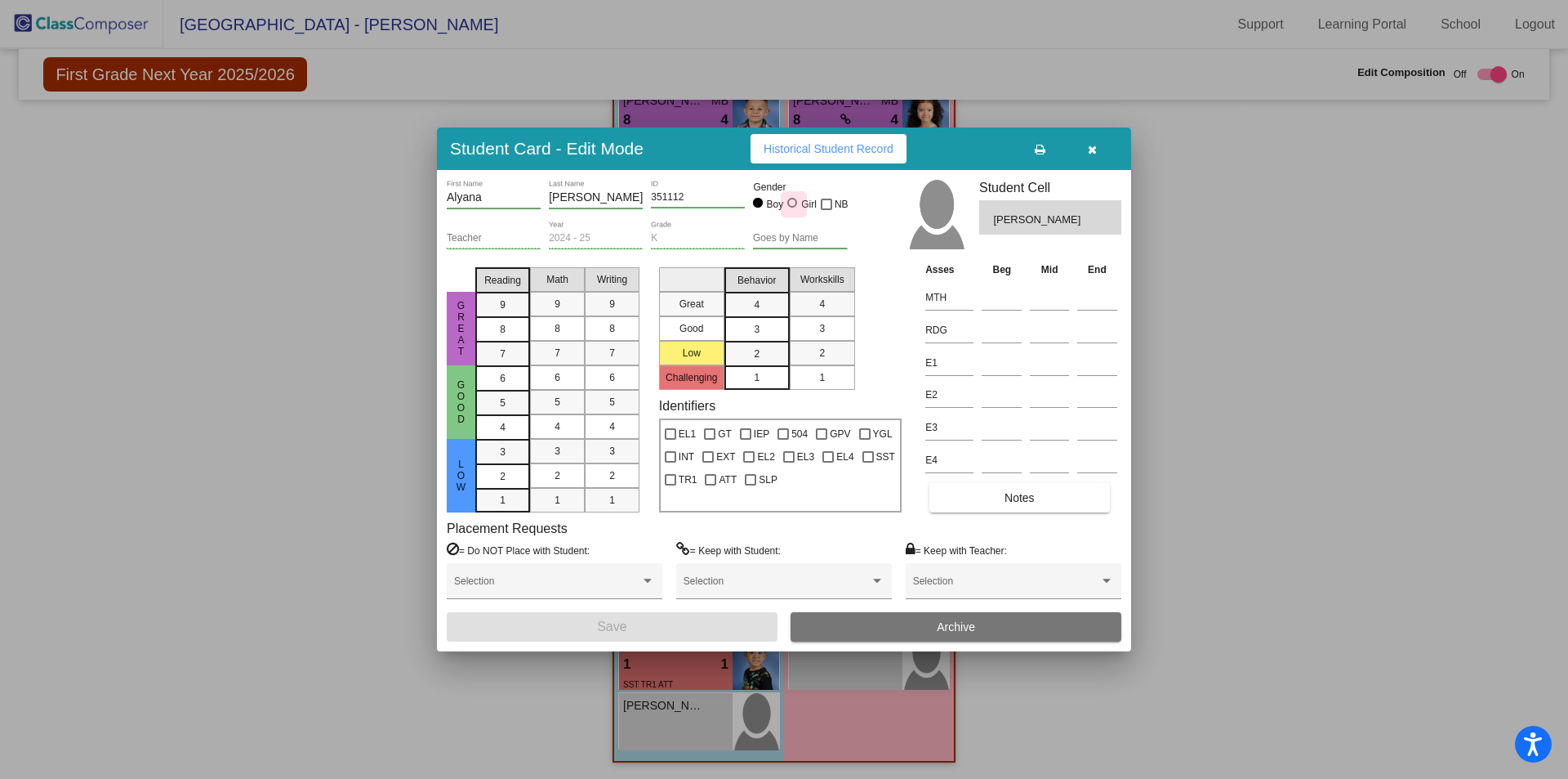
click at [796, 201] on div at bounding box center [792, 203] width 10 height 10
click at [794, 210] on input "Girl" at bounding box center [793, 210] width 1 height 1
radio input "true"
click at [681, 628] on button "Save" at bounding box center [611, 627] width 331 height 30
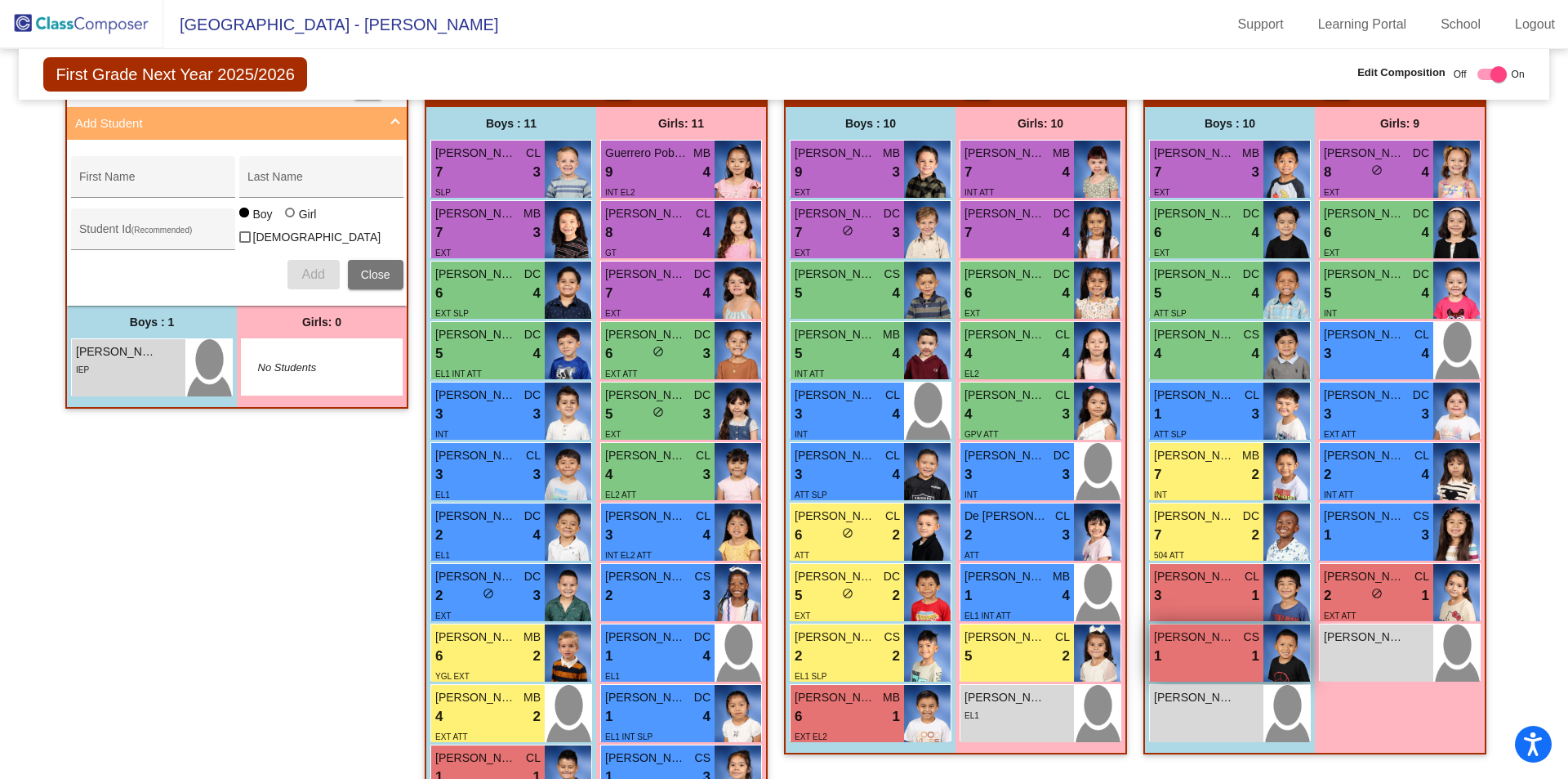
scroll to position [0, 0]
